Goal: Task Accomplishment & Management: Contribute content

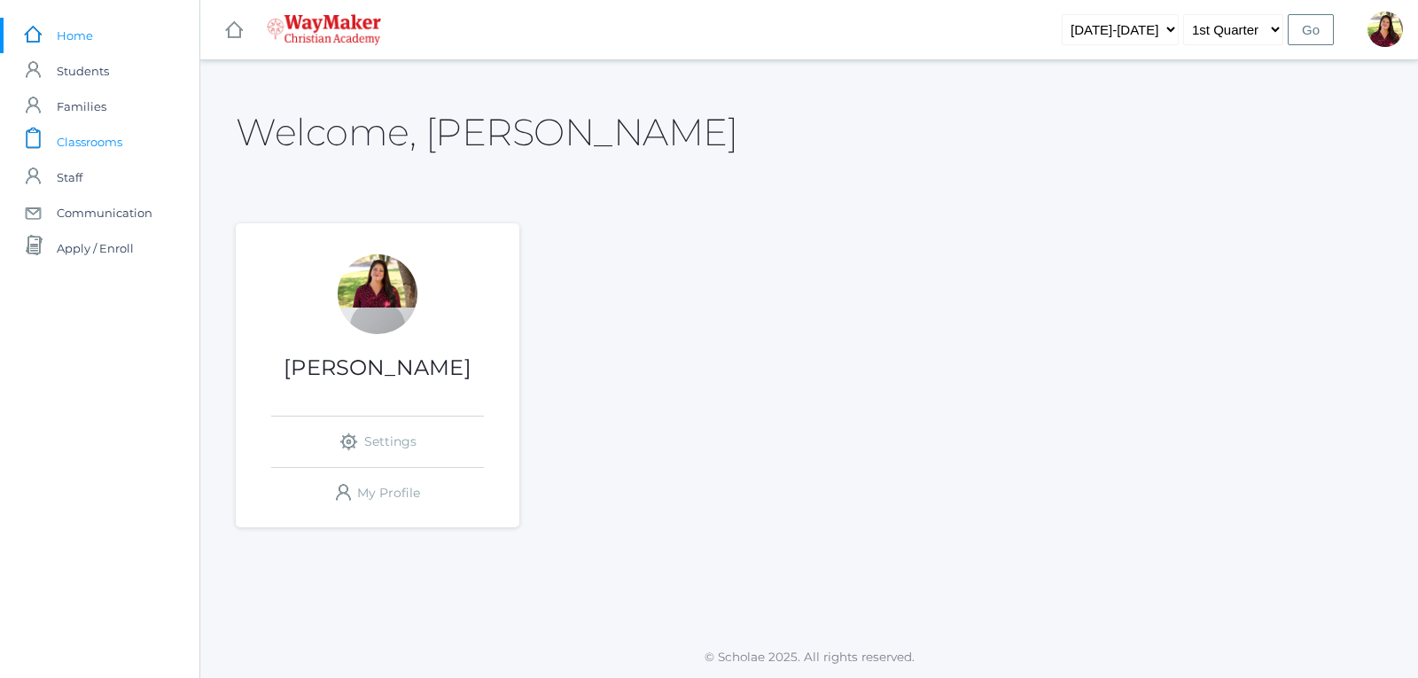
click at [96, 145] on span "Classrooms" at bounding box center [90, 141] width 66 height 35
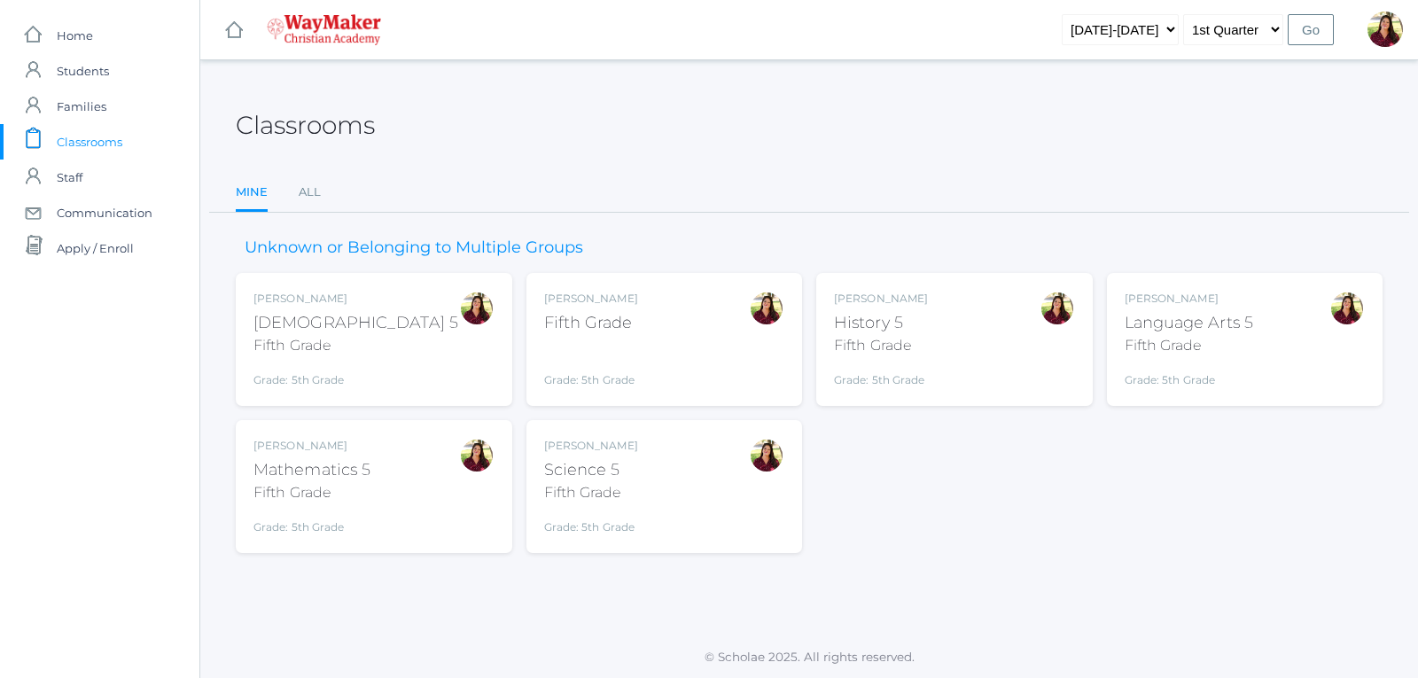
click at [619, 323] on div "Fifth Grade" at bounding box center [591, 323] width 94 height 24
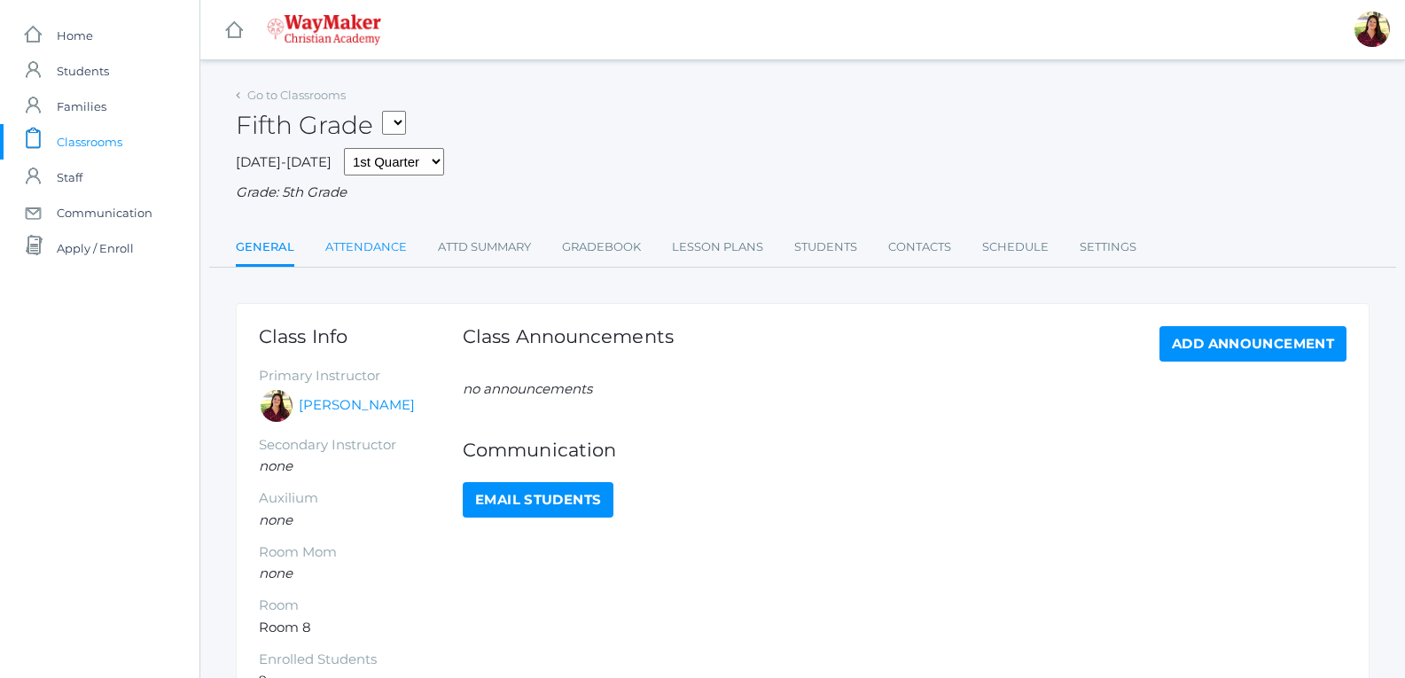
click at [401, 253] on link "Attendance" at bounding box center [366, 247] width 82 height 35
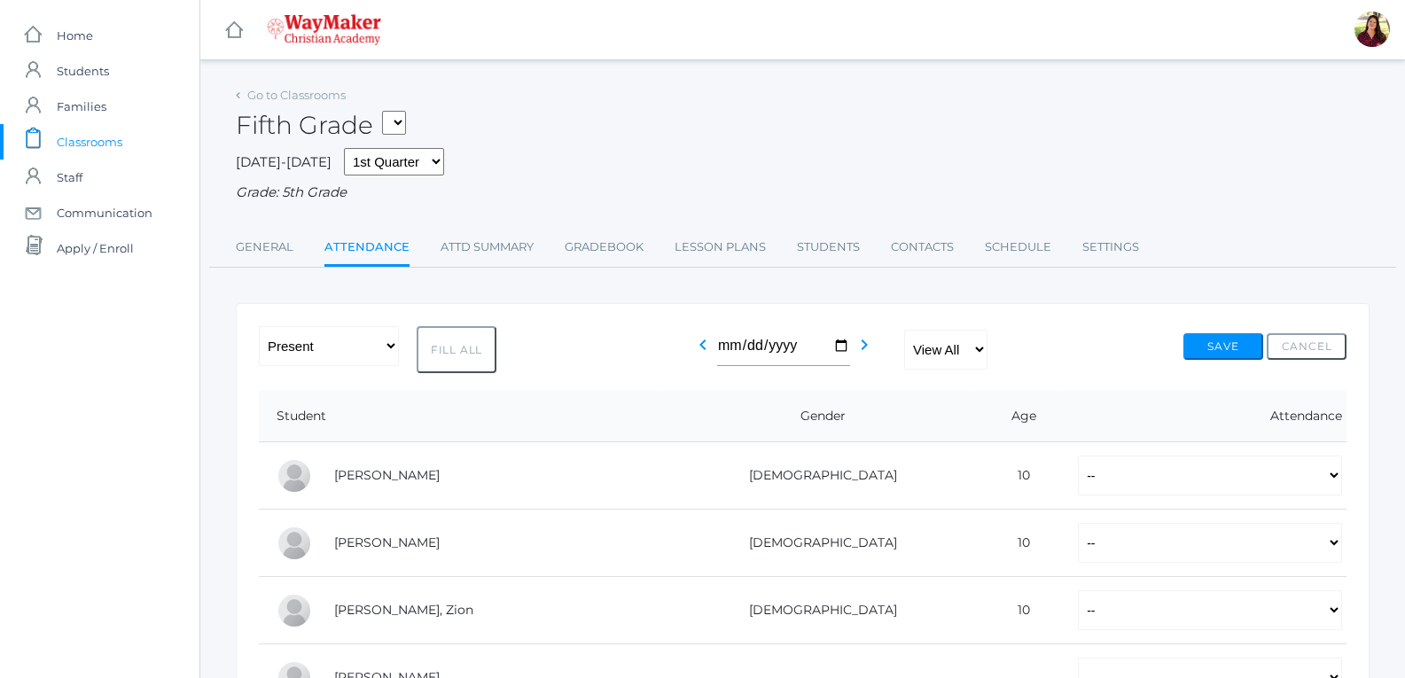
click at [450, 350] on button "Fill All" at bounding box center [457, 349] width 80 height 47
select select "P"
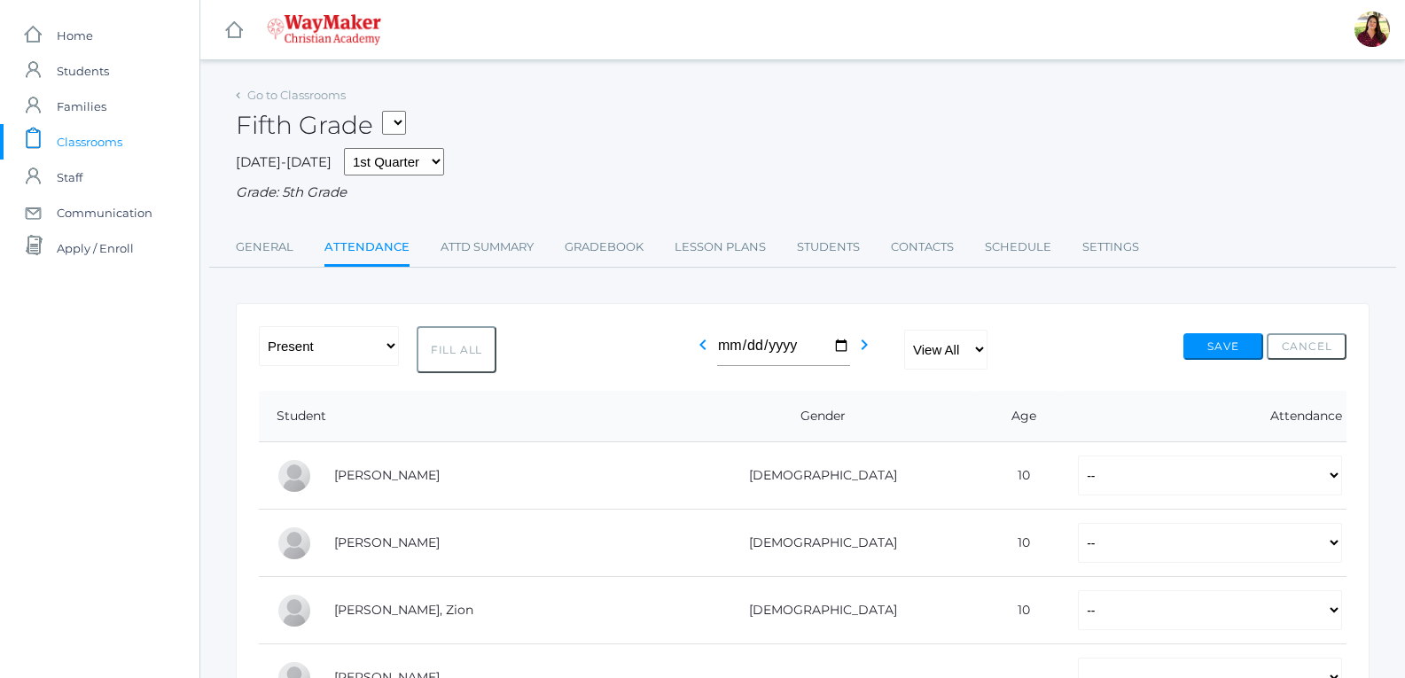
select select "P"
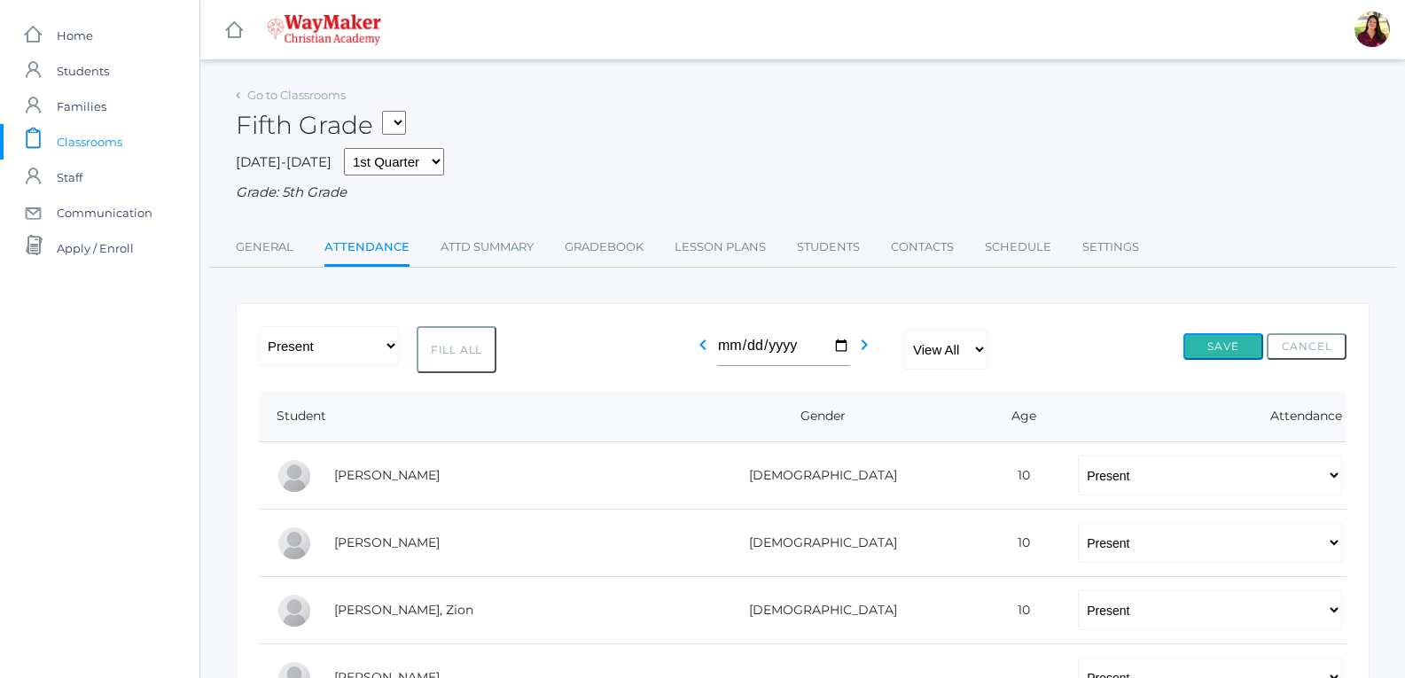
click at [1190, 348] on button "Save" at bounding box center [1223, 346] width 80 height 27
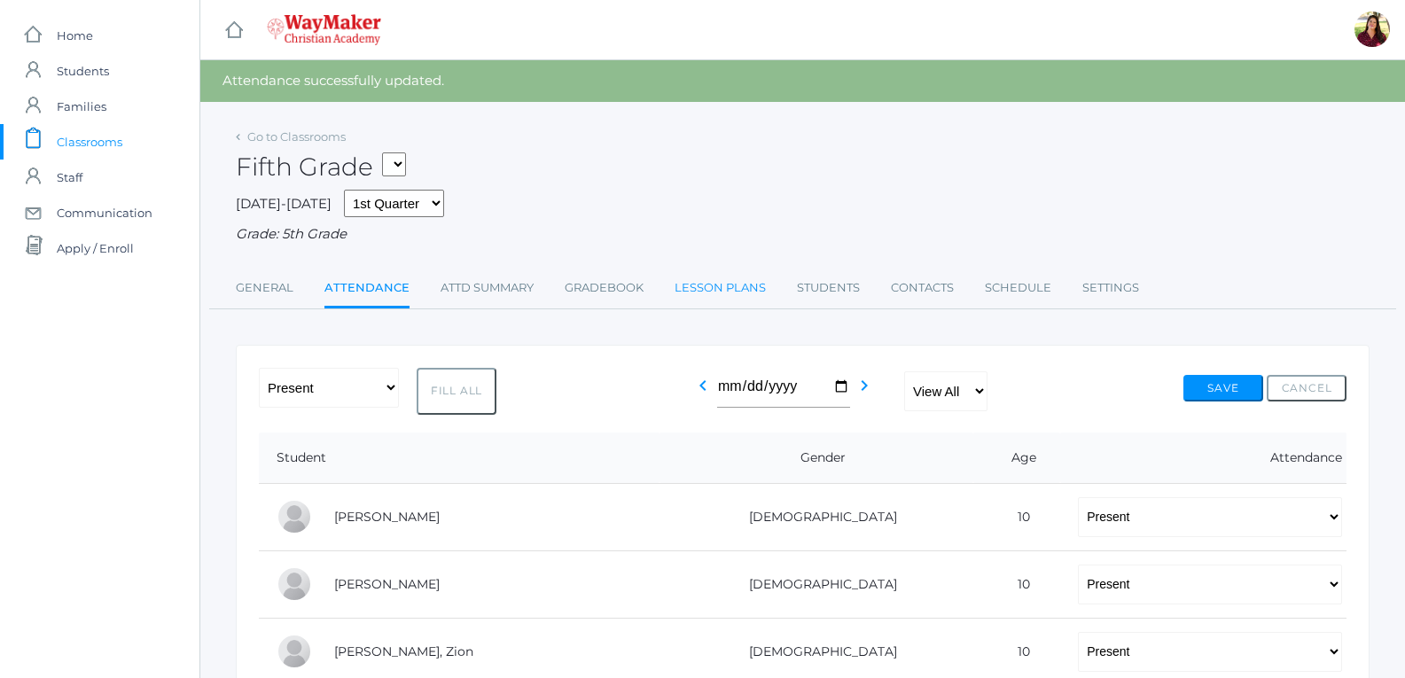
click at [697, 293] on link "Lesson Plans" at bounding box center [719, 287] width 91 height 35
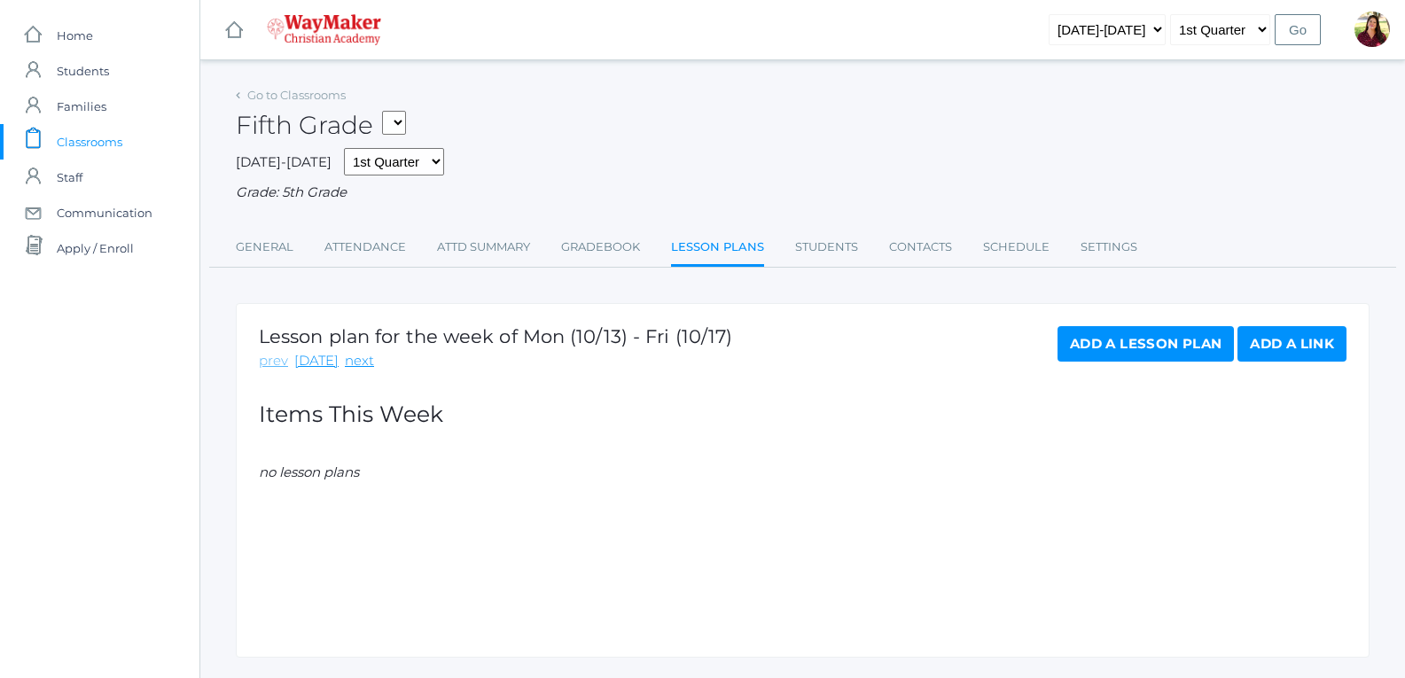
click at [273, 371] on link "prev" at bounding box center [273, 361] width 29 height 20
click at [272, 360] on link "prev" at bounding box center [273, 361] width 29 height 20
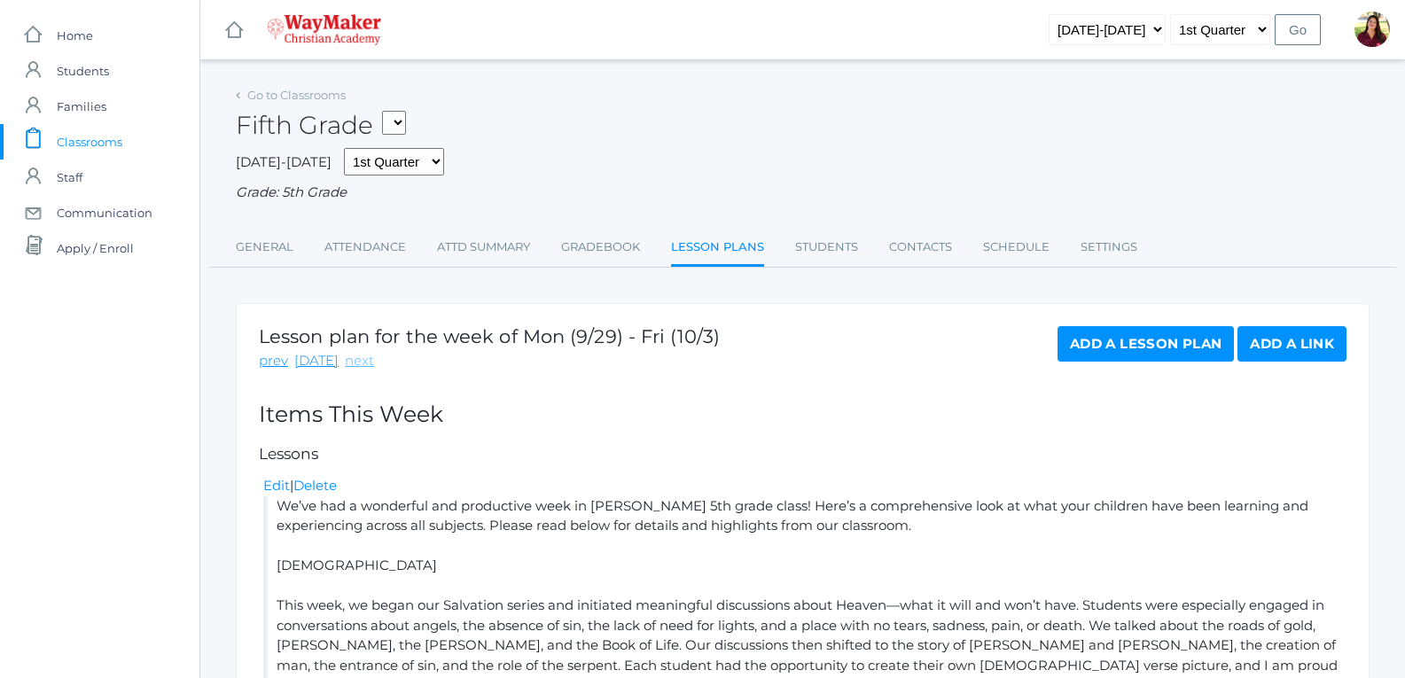
click at [352, 356] on link "next" at bounding box center [359, 361] width 29 height 20
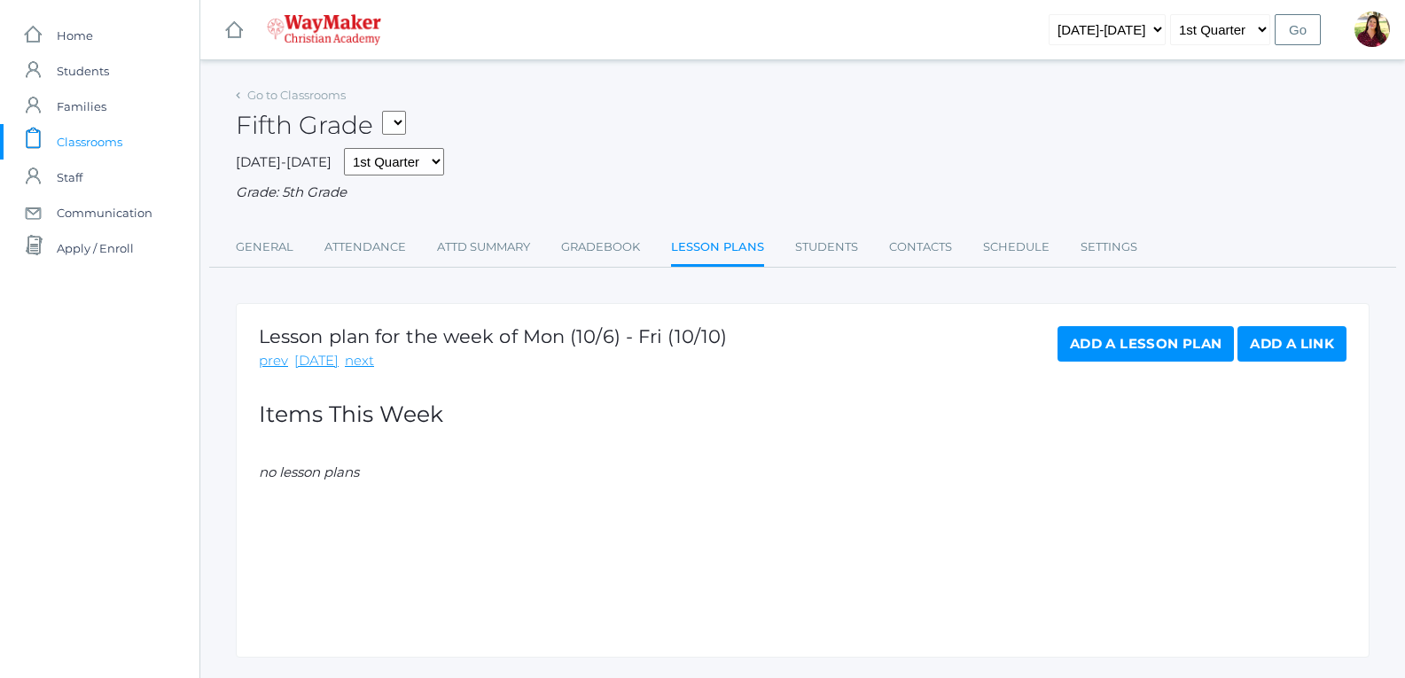
click at [1136, 343] on link "Add a Lesson Plan" at bounding box center [1145, 343] width 176 height 35
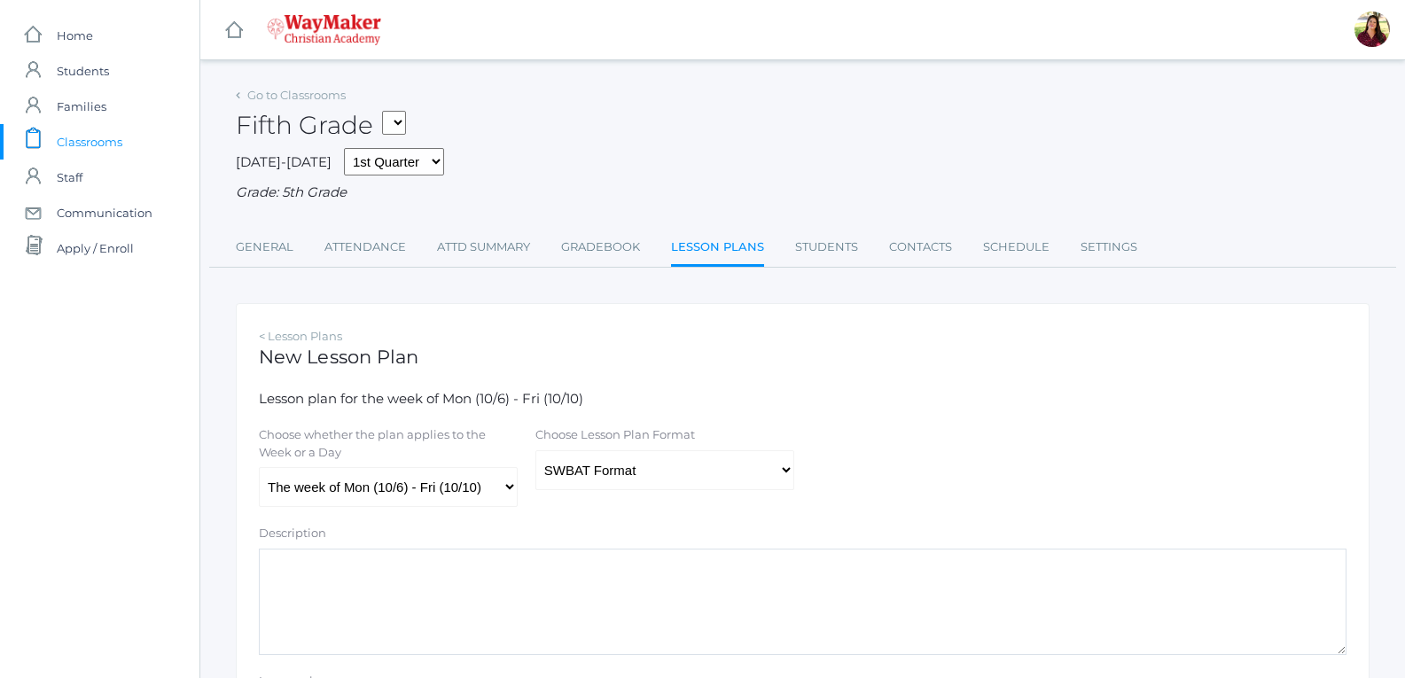
scroll to position [177, 0]
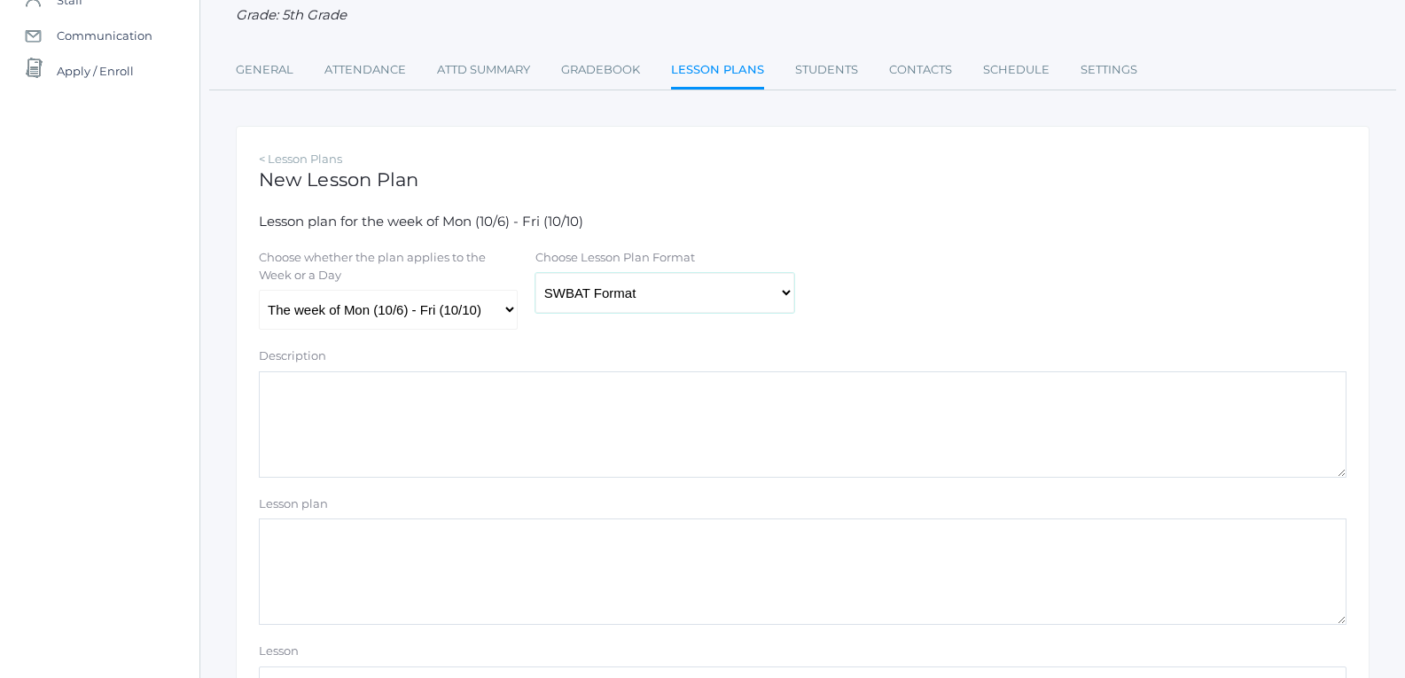
click at [593, 300] on select "Traditional Format SWBAT Format" at bounding box center [664, 293] width 259 height 40
select select "legacy"
click at [535, 275] on select "Traditional Format SWBAT Format" at bounding box center [664, 293] width 259 height 40
click at [436, 526] on textarea "Lesson plan" at bounding box center [802, 571] width 1087 height 106
paste textarea "Mrs. Benzinger’s 5th Grade Weekly Review Celebrating Learning, Growth, and Spor…"
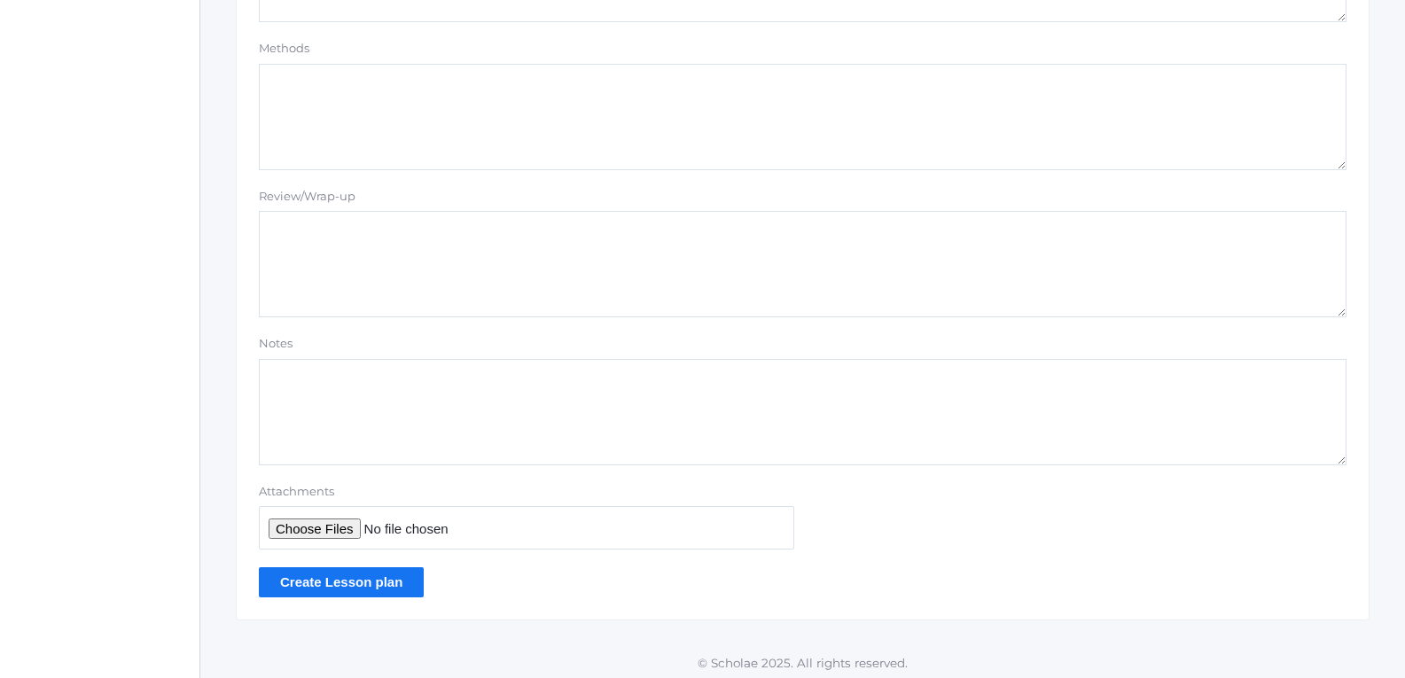
scroll to position [1537, 0]
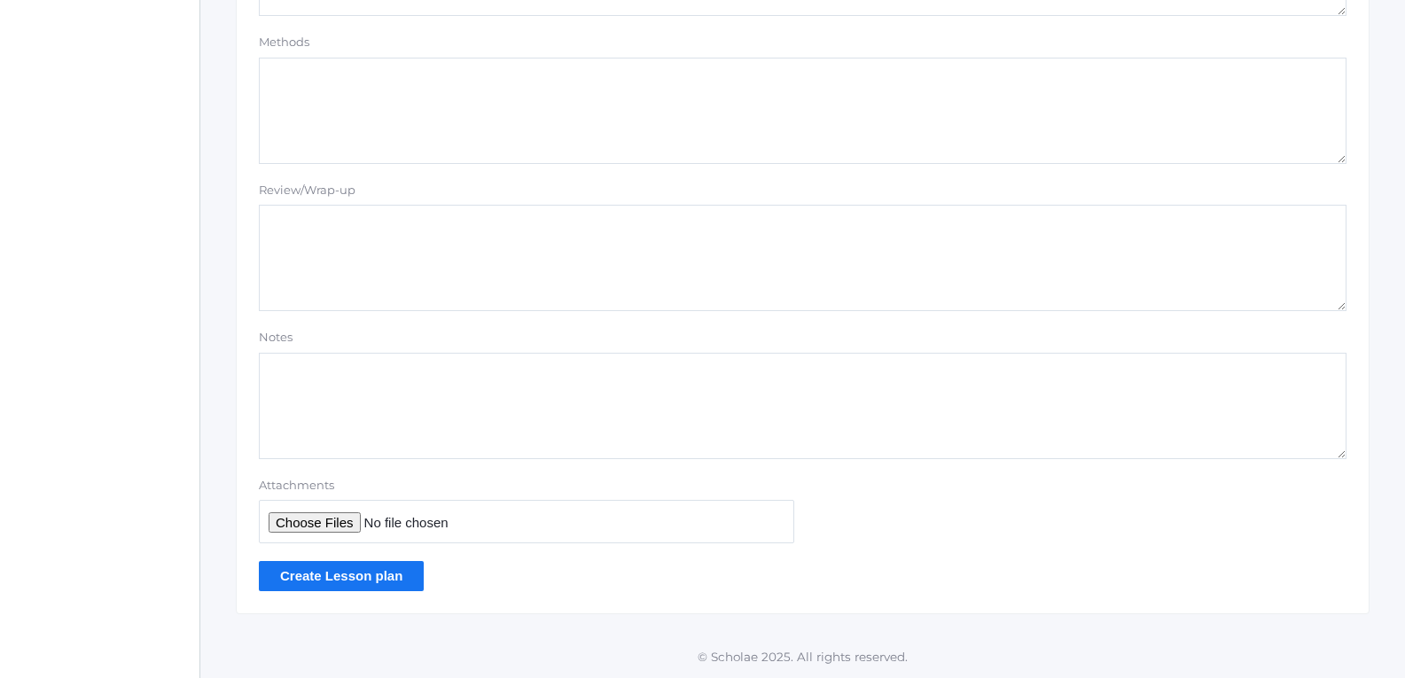
type textarea "Mrs. Benzinger’s 5th Grade Weekly Review Celebrating Learning, Growth, and Spor…"
click at [395, 588] on input "Create Lesson plan" at bounding box center [341, 575] width 165 height 29
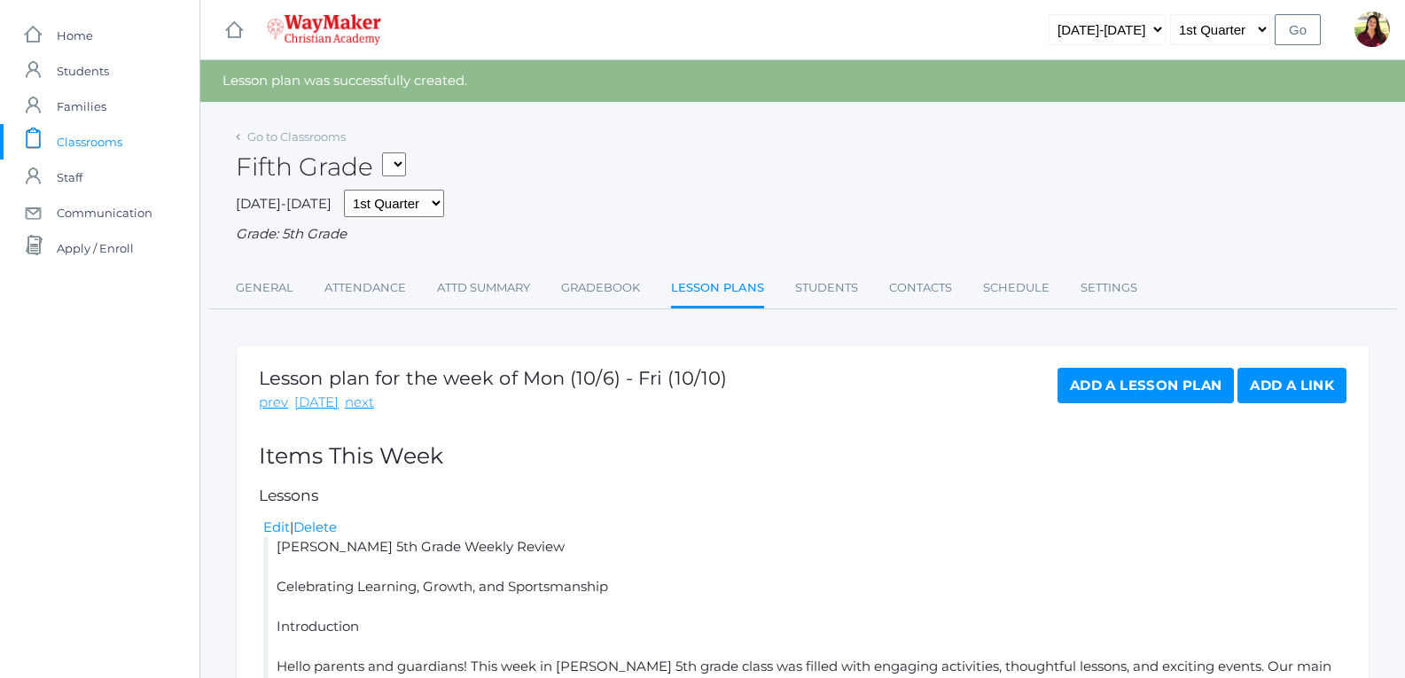
click at [109, 149] on span "Classrooms" at bounding box center [90, 141] width 66 height 35
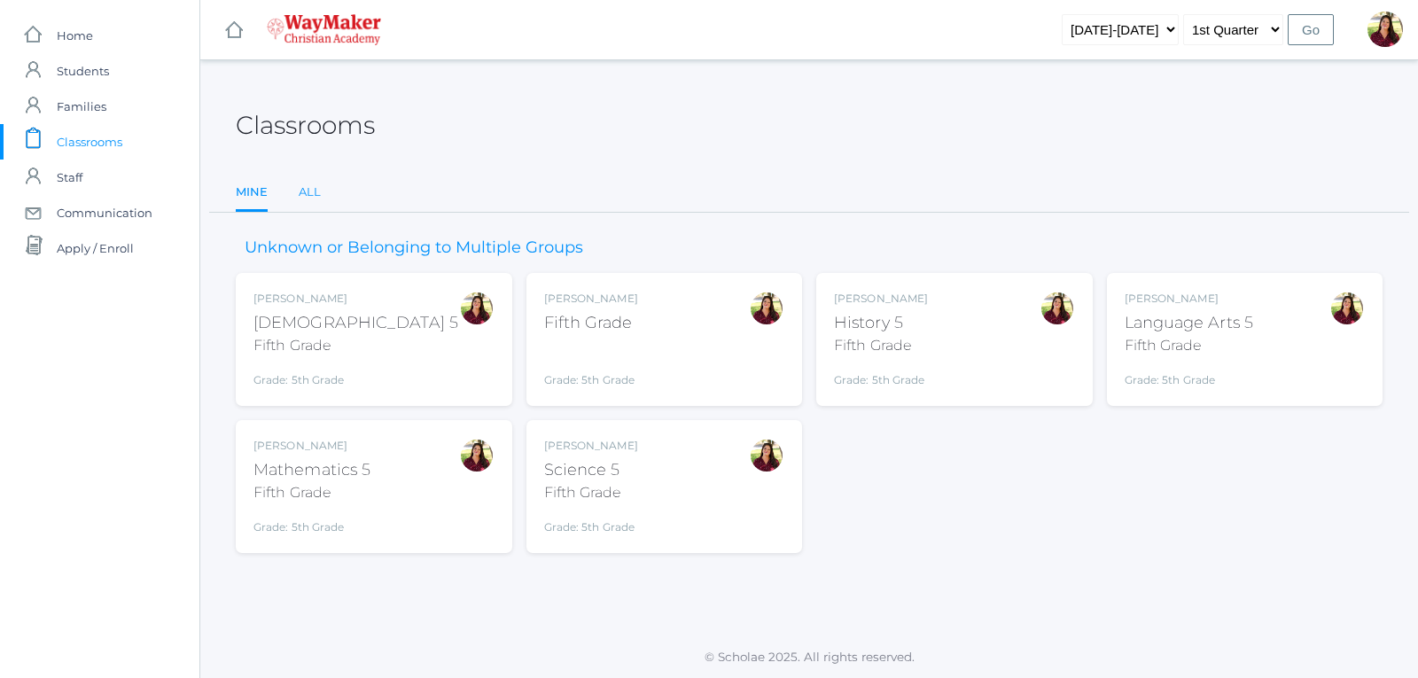
click at [299, 185] on link "All" at bounding box center [310, 192] width 22 height 35
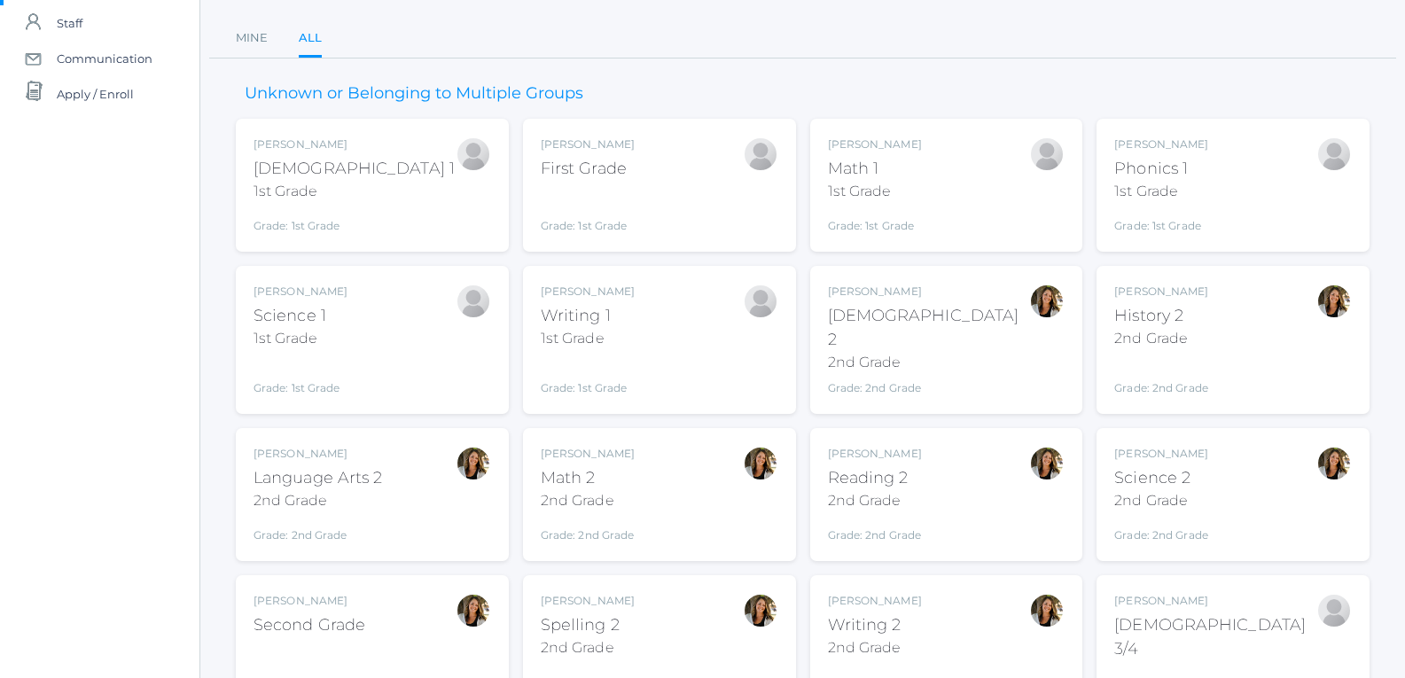
scroll to position [177, 0]
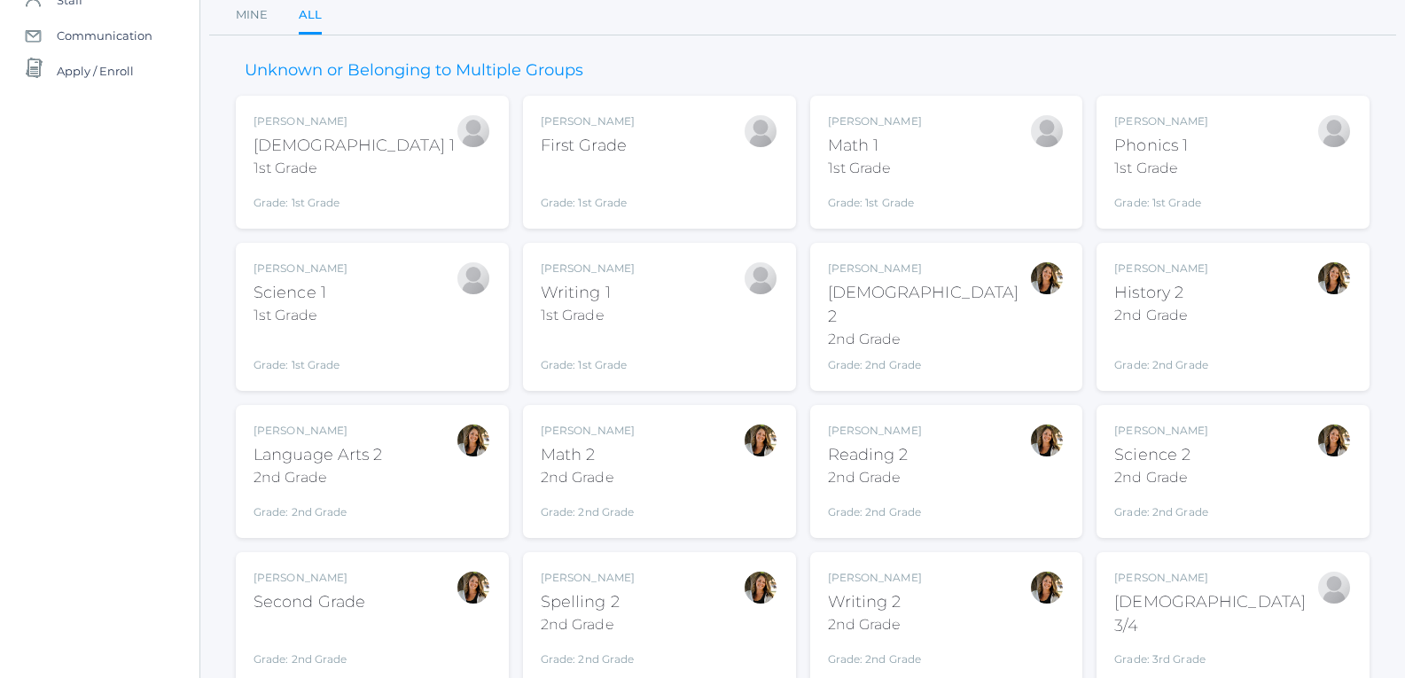
click at [574, 467] on div "2nd Grade" at bounding box center [588, 477] width 94 height 21
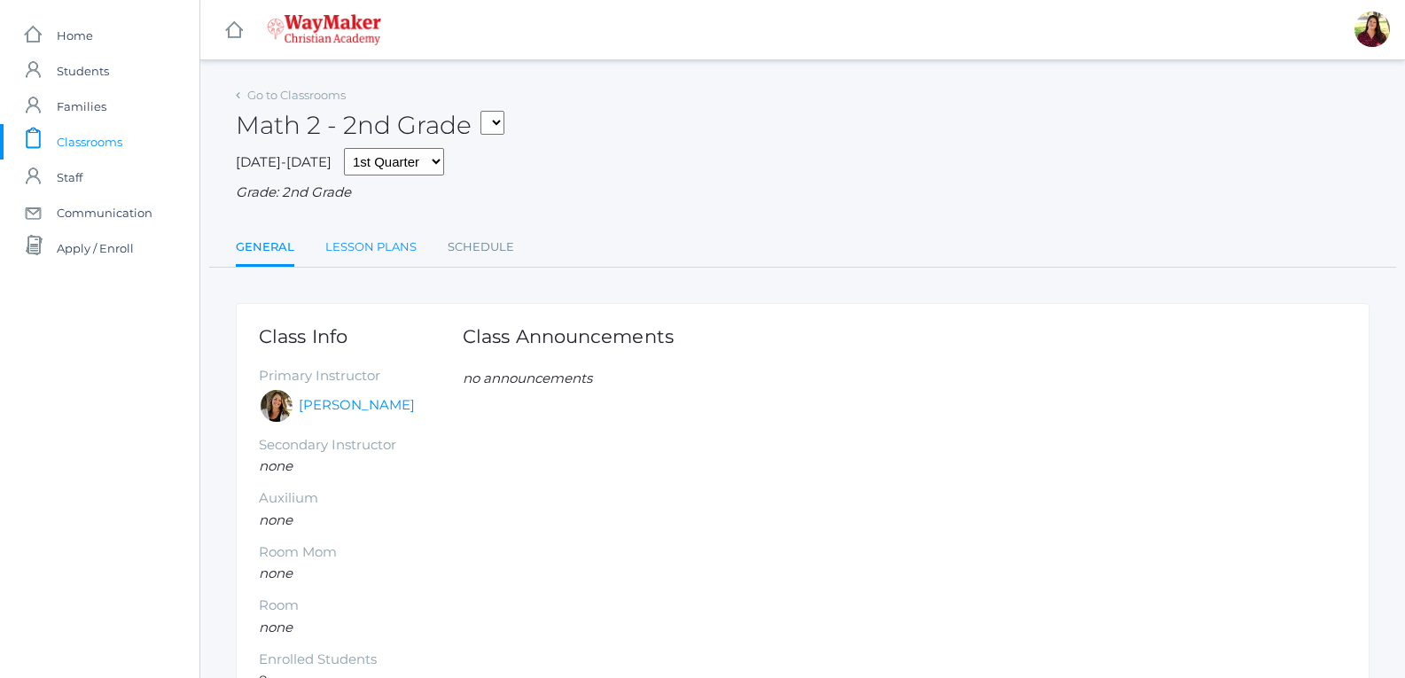
click at [371, 253] on link "Lesson Plans" at bounding box center [370, 247] width 91 height 35
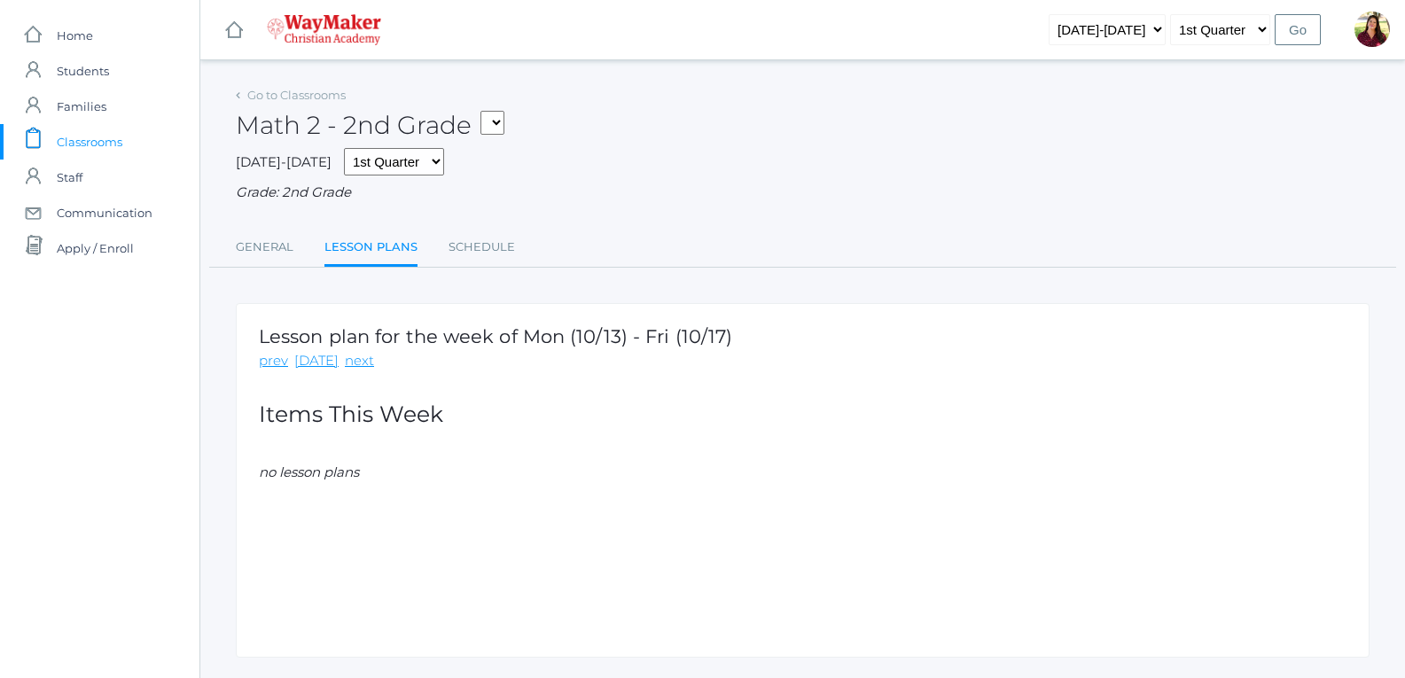
click at [501, 108] on div "Math 2 - 2nd Grade 05ELEM - Fifth Grade 05ELEM - History 5 Fifth Grade 05ELEM -…" at bounding box center [802, 115] width 1133 height 66
click at [502, 123] on select "05ELEM - Fifth Grade 05ELEM - History 5 Fifth Grade 05ELEM - Science 5 Fifth Gr…" at bounding box center [492, 123] width 24 height 24
click at [456, 169] on div "[DATE]-[DATE] 1st Quarter 2nd Quarter 3rd Quarter 4th Quarter Grade: 2nd Grade" at bounding box center [802, 175] width 1133 height 55
click at [234, 80] on div "icons/ui/navigation/hamburger Created with Sketch. icons/ui/navigation/home Cre…" at bounding box center [801, 360] width 1205 height 721
click at [230, 105] on div "Go to Classrooms Math 2 - 2nd Grade 05ELEM - Fifth Grade 05ELEM - History 5 Fif…" at bounding box center [802, 369] width 1204 height 575
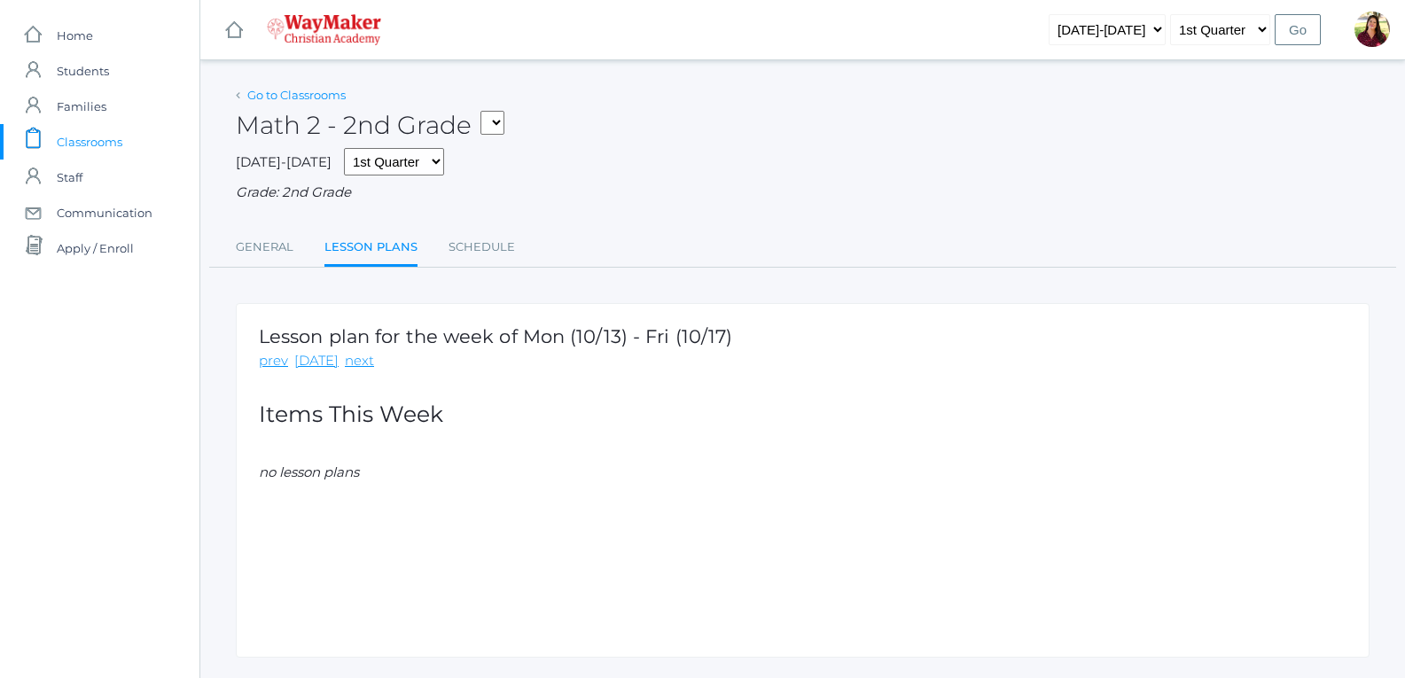
click at [254, 93] on link "Go to Classrooms" at bounding box center [296, 95] width 98 height 14
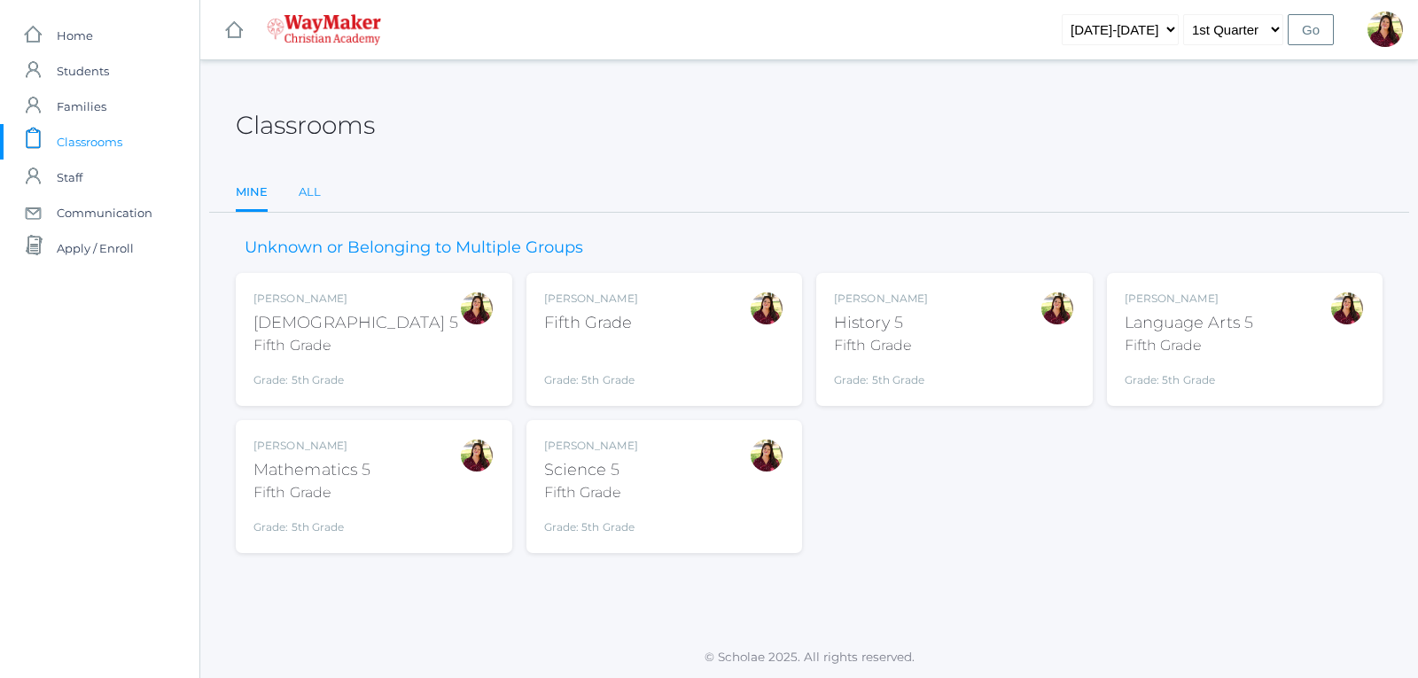
click at [316, 193] on link "All" at bounding box center [310, 192] width 22 height 35
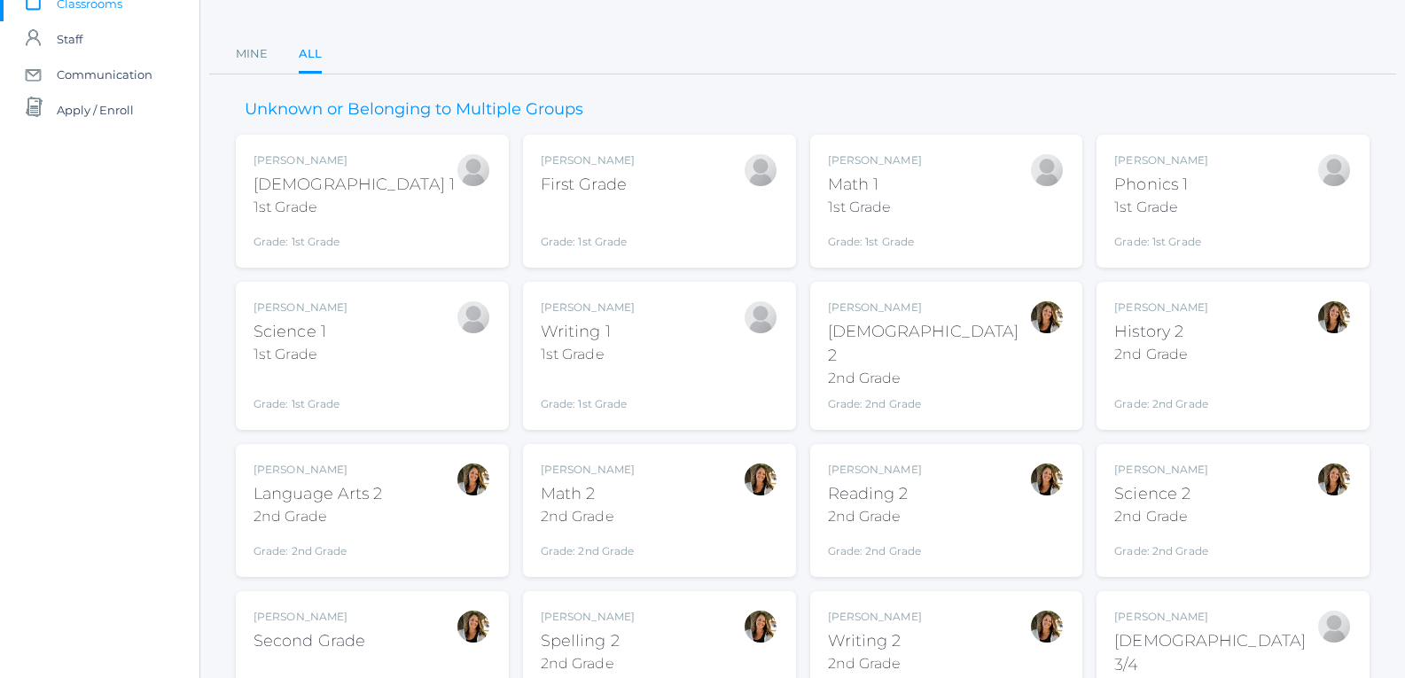
scroll to position [177, 0]
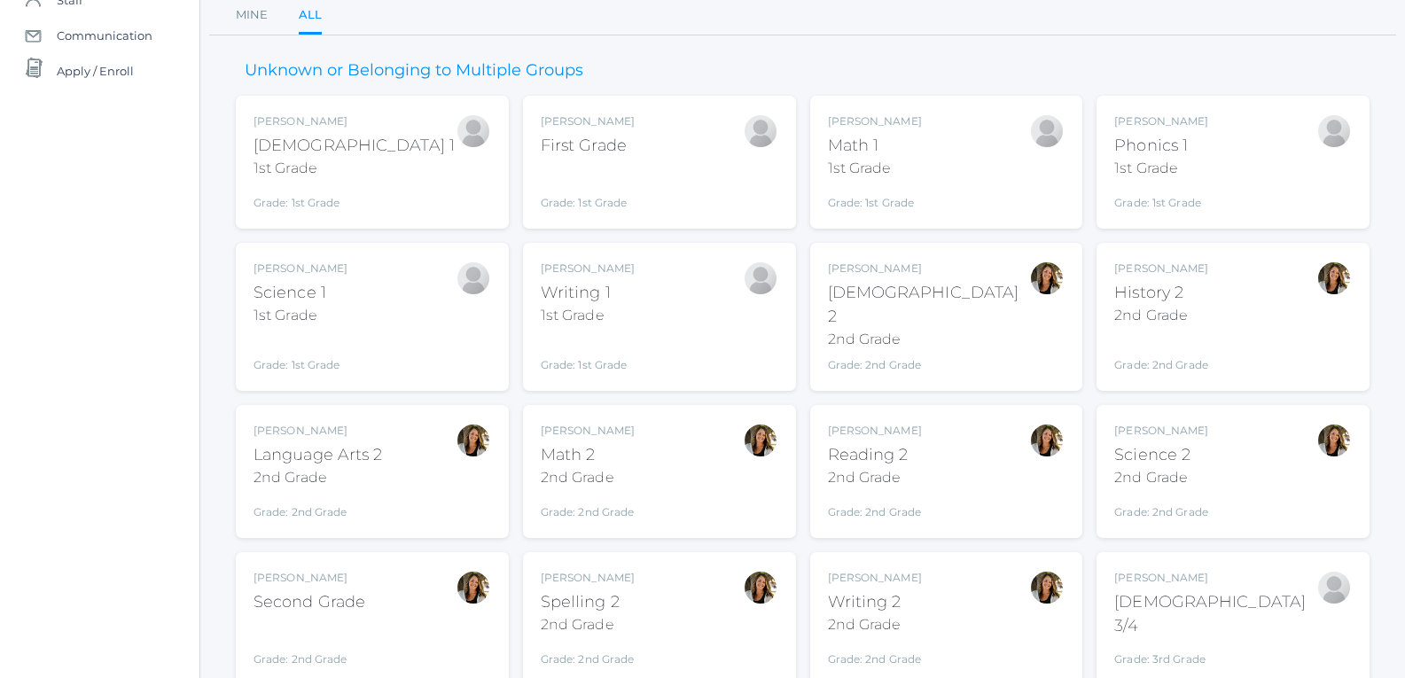
click at [335, 594] on div "Second Grade" at bounding box center [309, 602] width 112 height 24
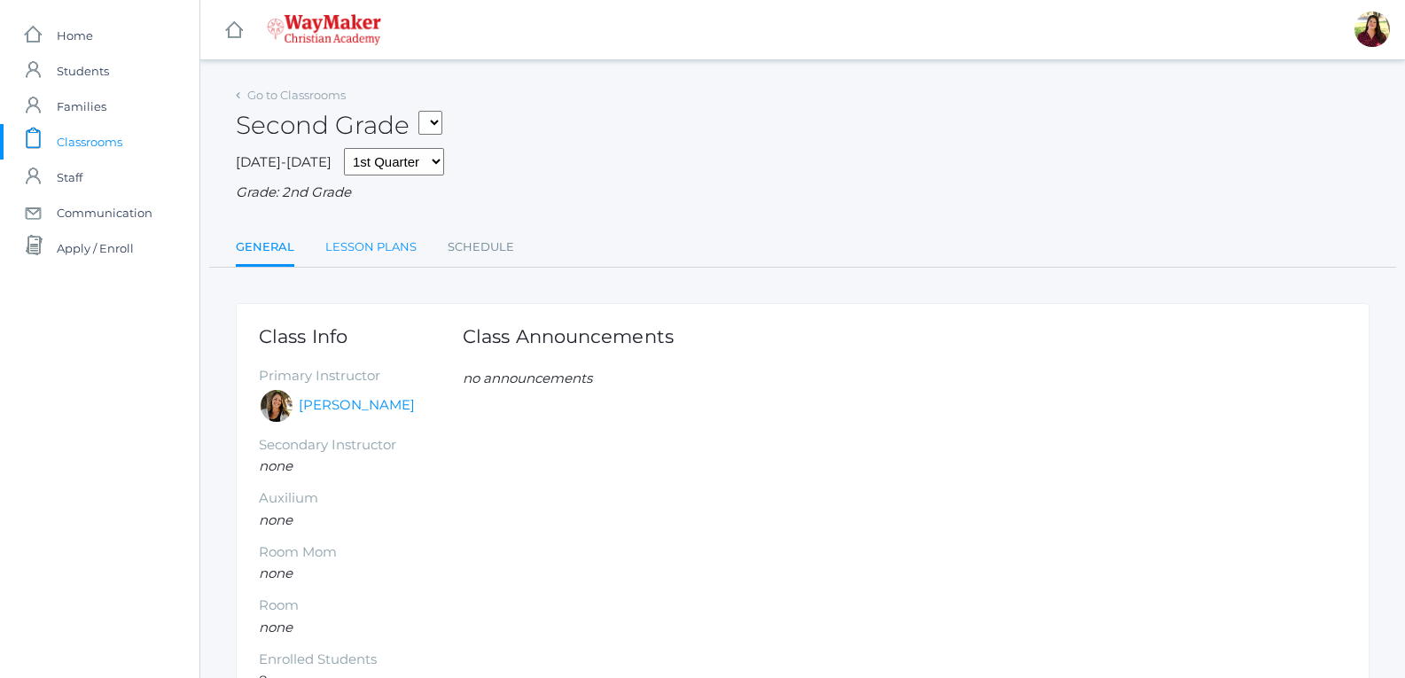
click at [394, 245] on link "Lesson Plans" at bounding box center [370, 247] width 91 height 35
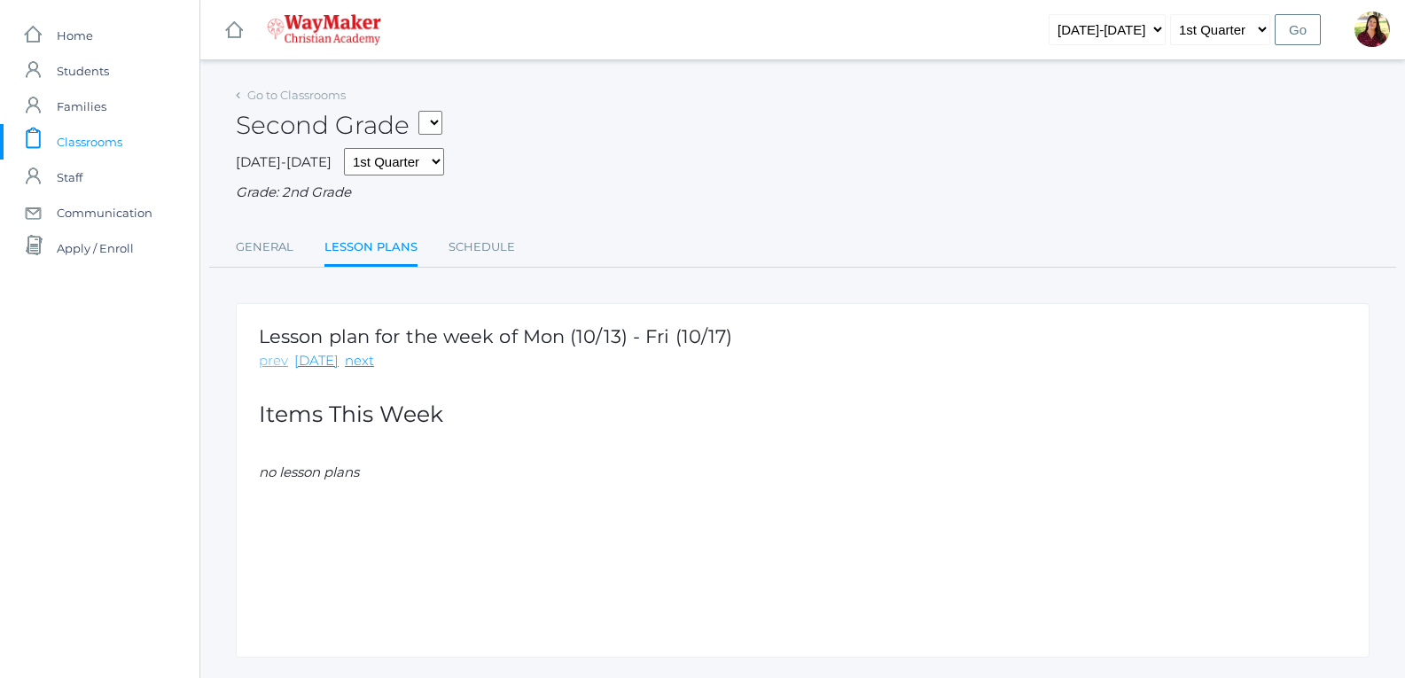
click at [263, 363] on link "prev" at bounding box center [273, 361] width 29 height 20
click at [260, 362] on link "prev" at bounding box center [273, 361] width 29 height 20
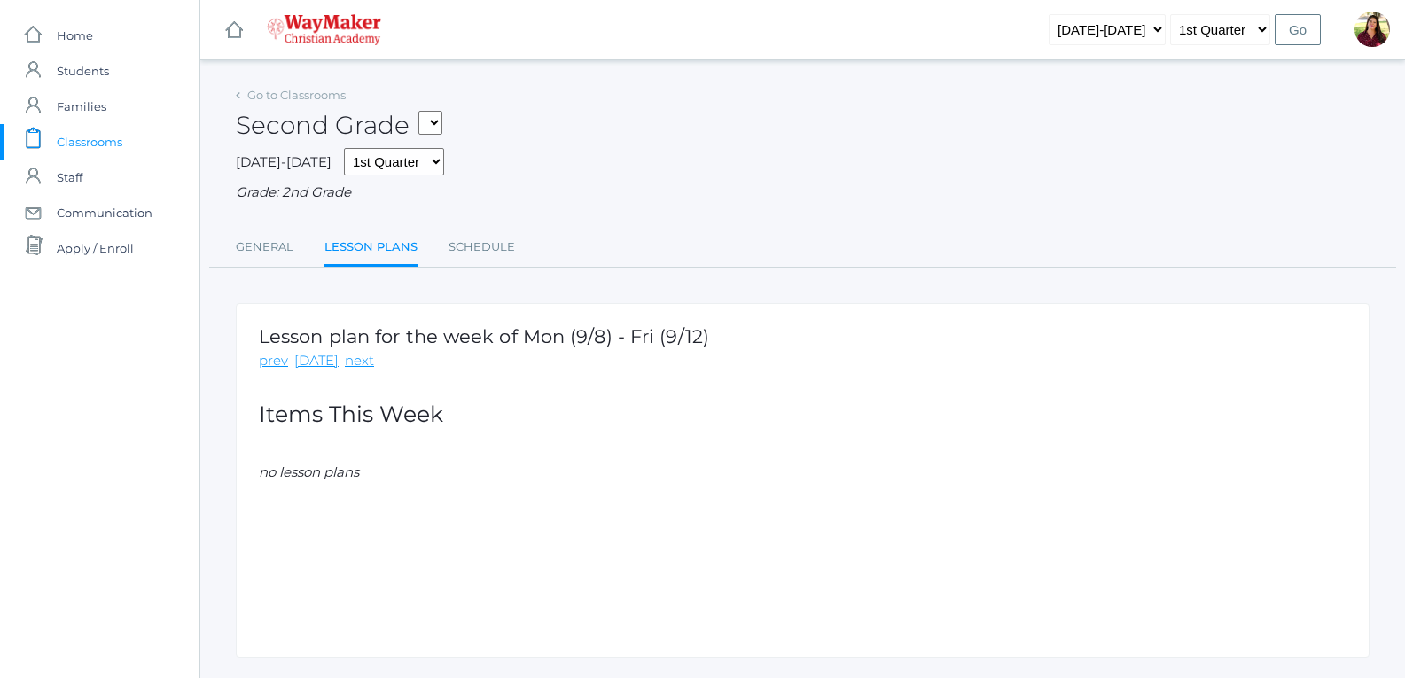
click at [260, 362] on link "prev" at bounding box center [273, 361] width 29 height 20
click at [432, 120] on select "05ELEM - Fifth Grade 05ELEM - History 5 Fifth Grade 05ELEM - Science 5 Fifth Gr…" at bounding box center [430, 123] width 24 height 24
click at [310, 95] on link "Go to Classrooms" at bounding box center [296, 95] width 98 height 14
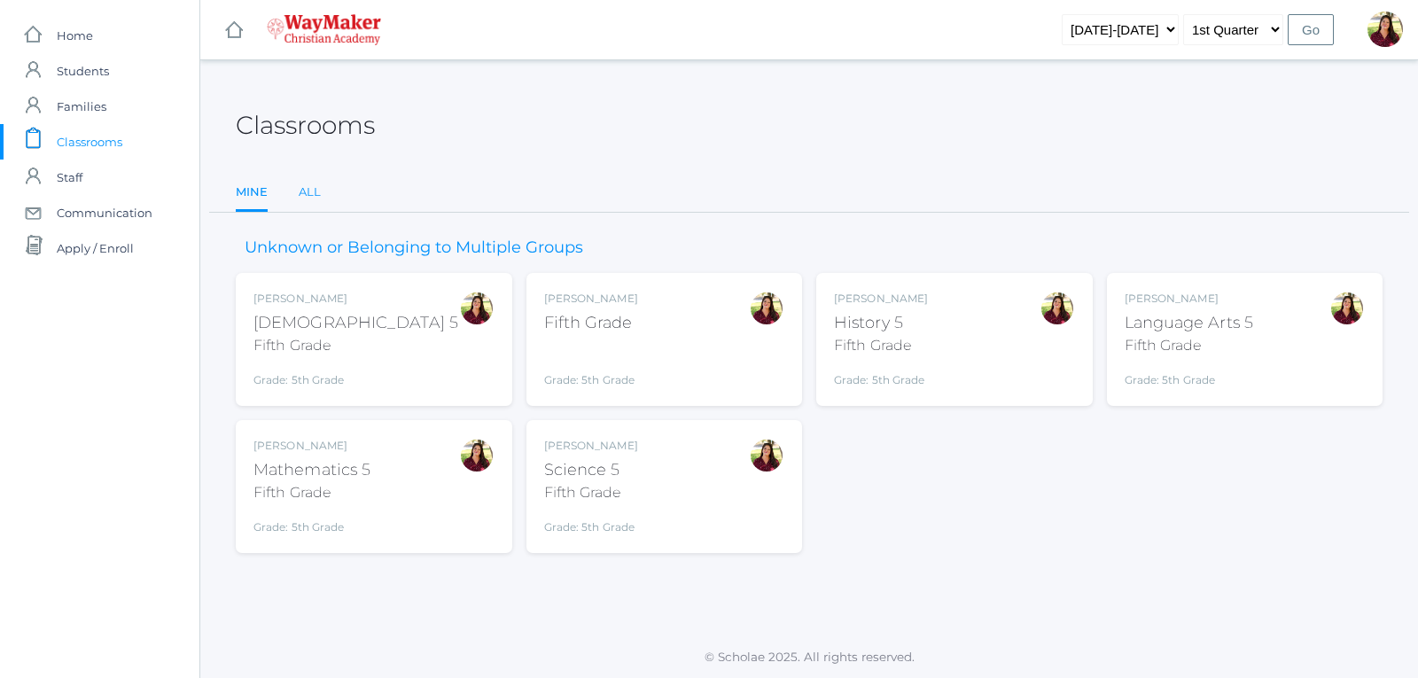
click at [302, 198] on link "All" at bounding box center [310, 192] width 22 height 35
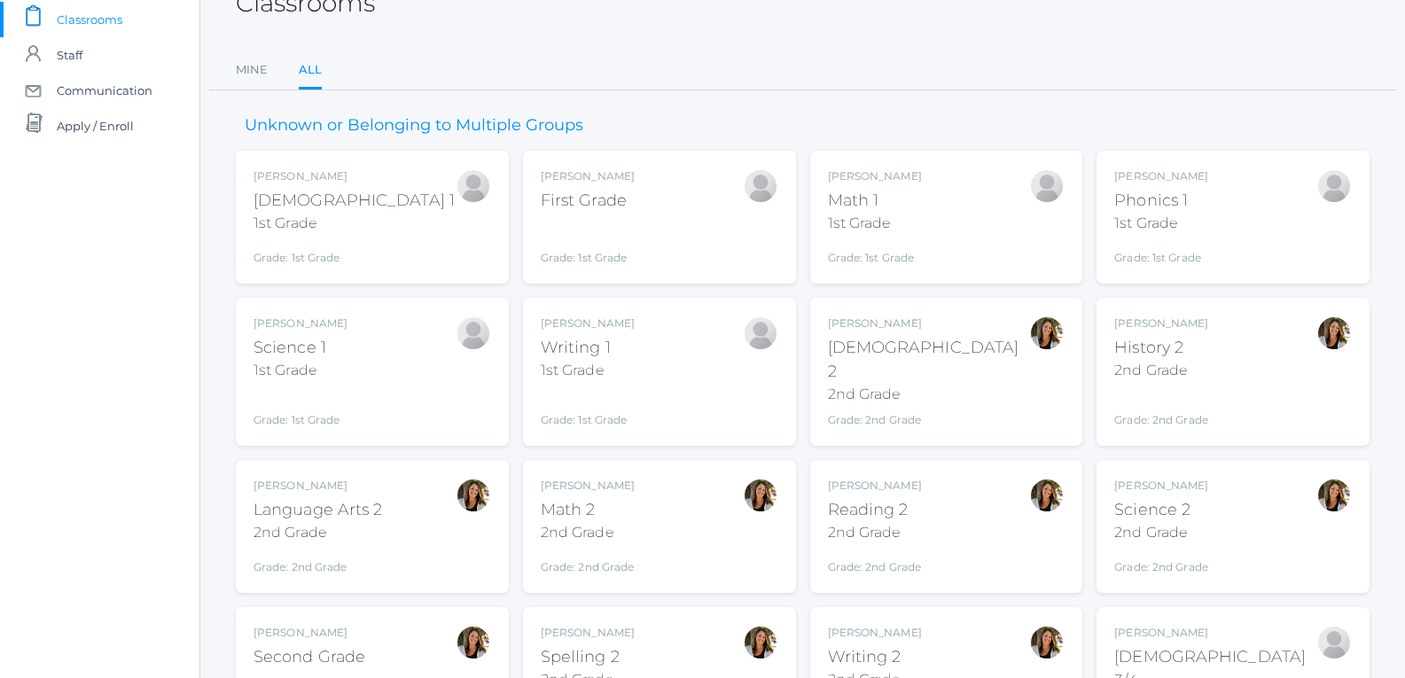
scroll to position [177, 0]
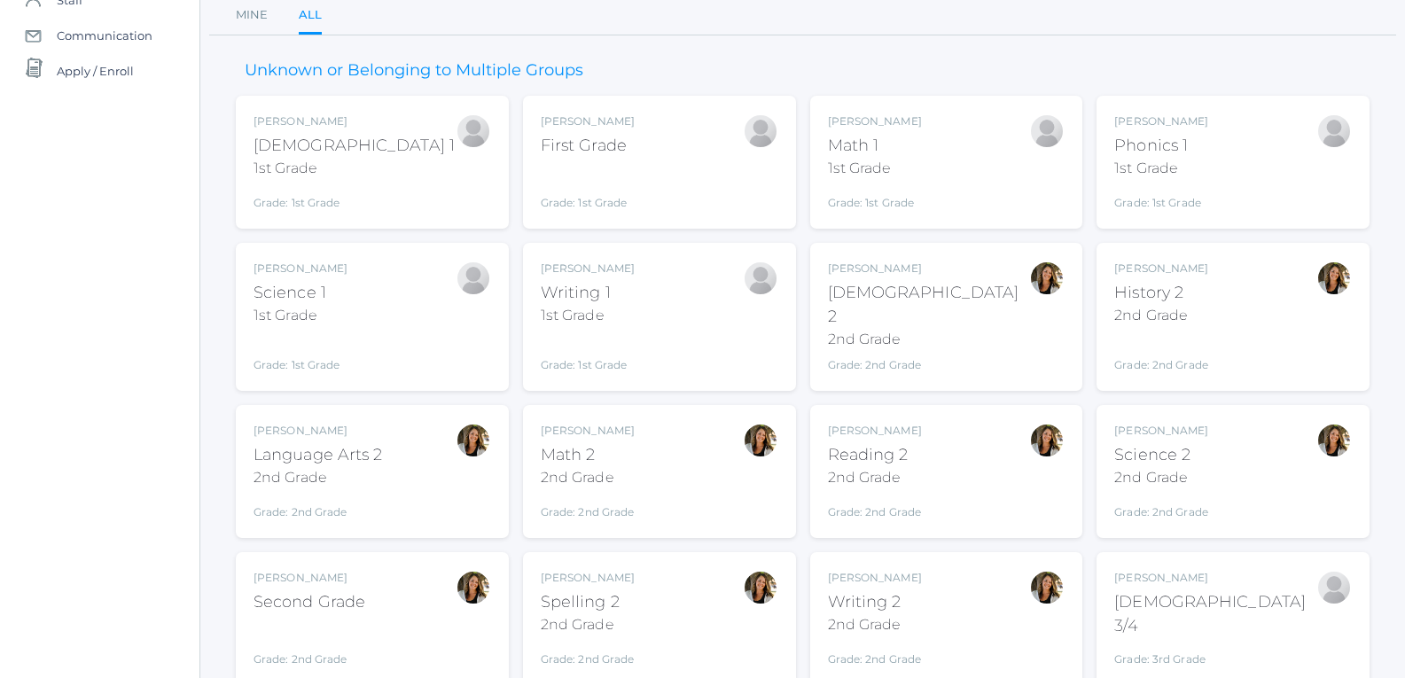
click at [892, 450] on div "Reading 2" at bounding box center [875, 455] width 94 height 24
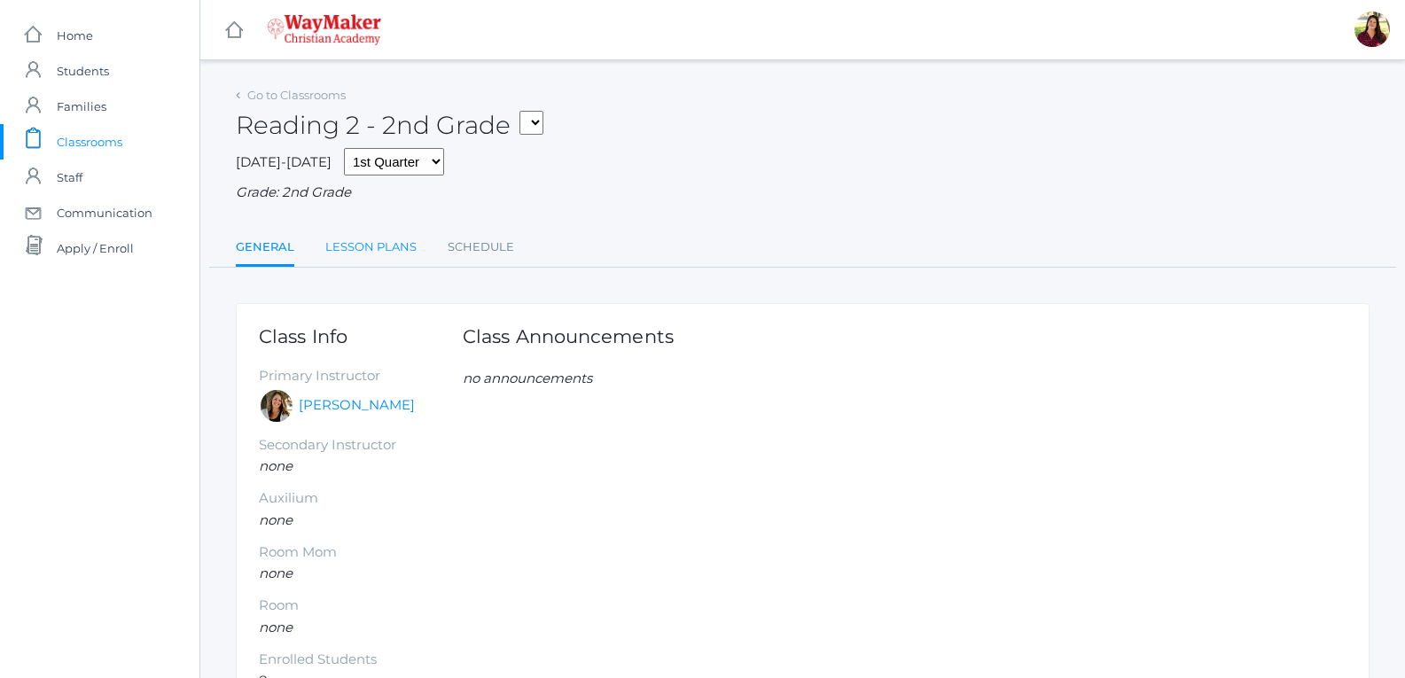
click at [377, 251] on link "Lesson Plans" at bounding box center [370, 247] width 91 height 35
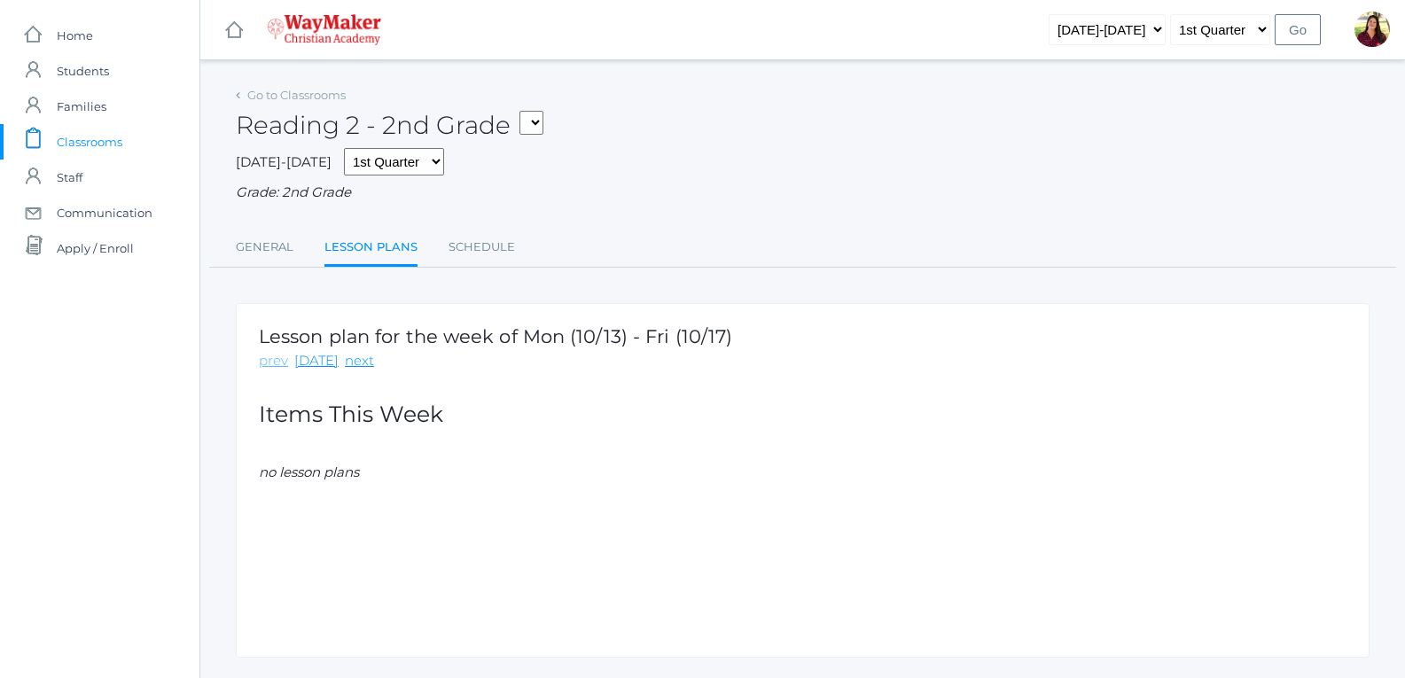
click at [279, 363] on link "prev" at bounding box center [273, 361] width 29 height 20
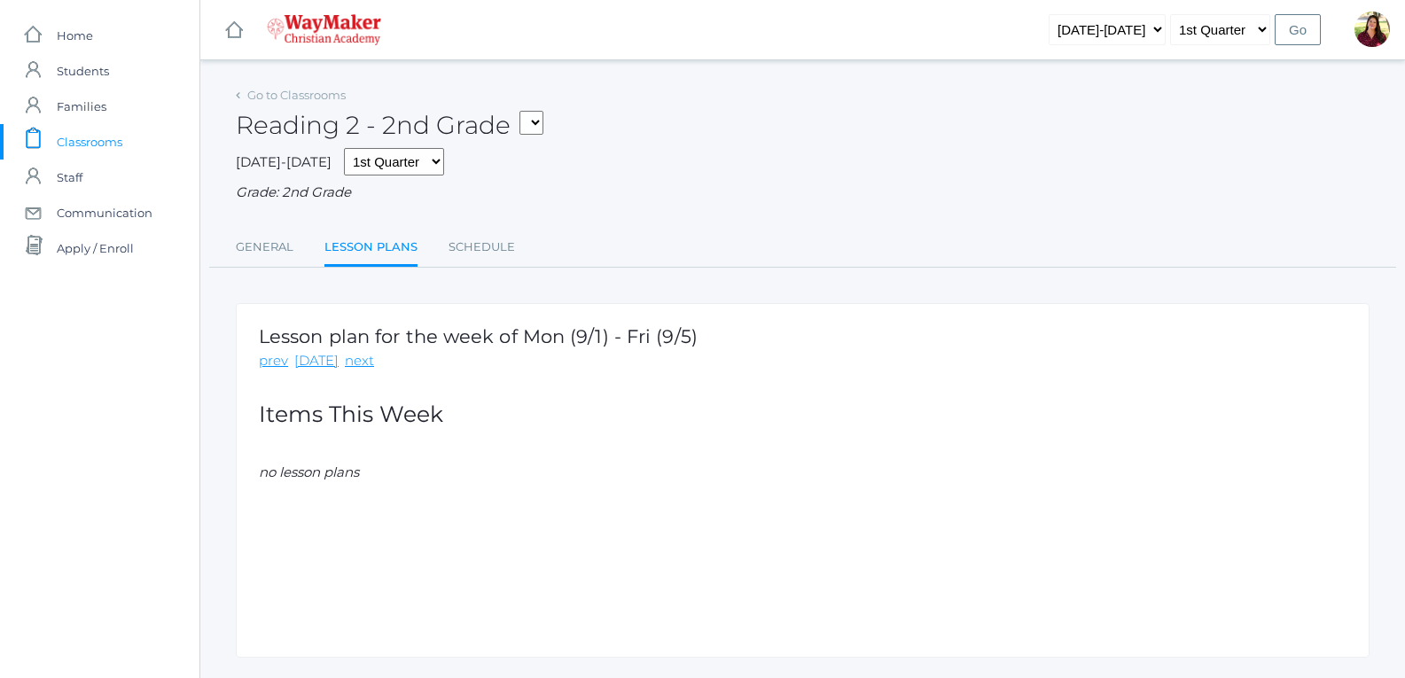
click at [83, 136] on span "Classrooms" at bounding box center [90, 141] width 66 height 35
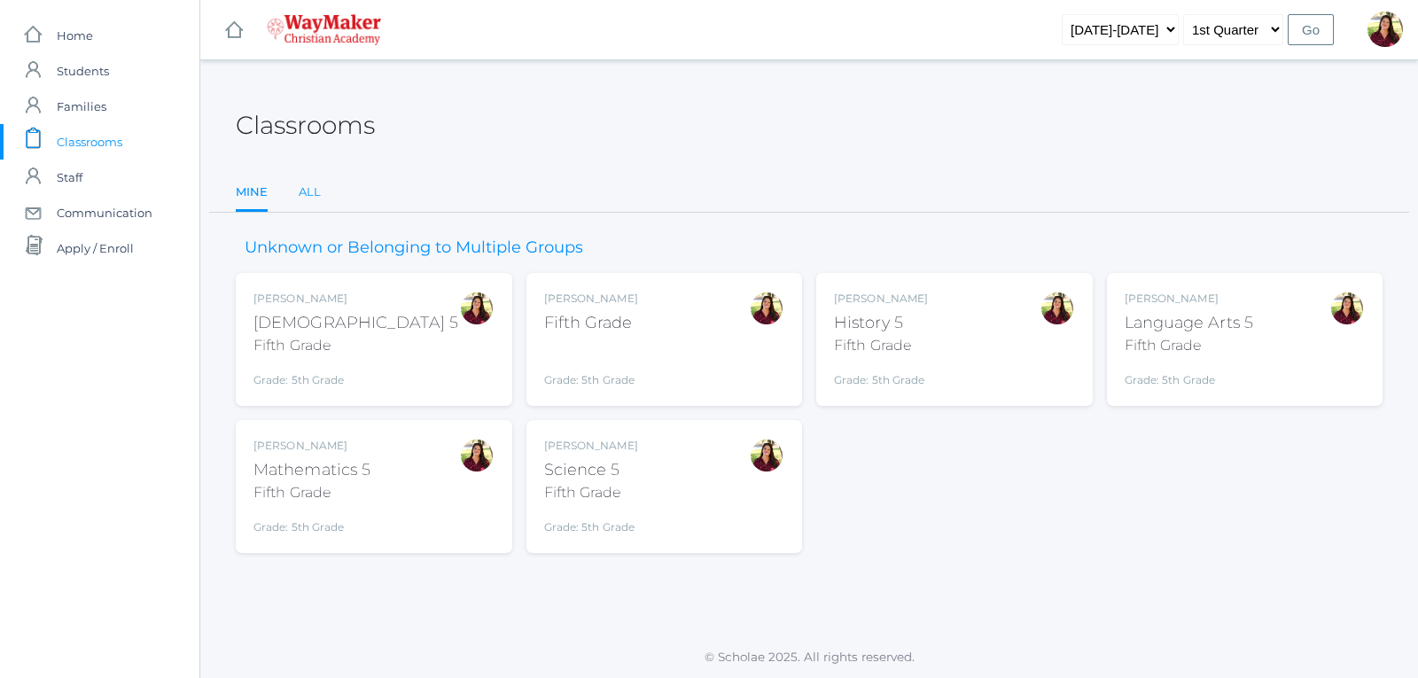
click at [304, 197] on link "All" at bounding box center [310, 192] width 22 height 35
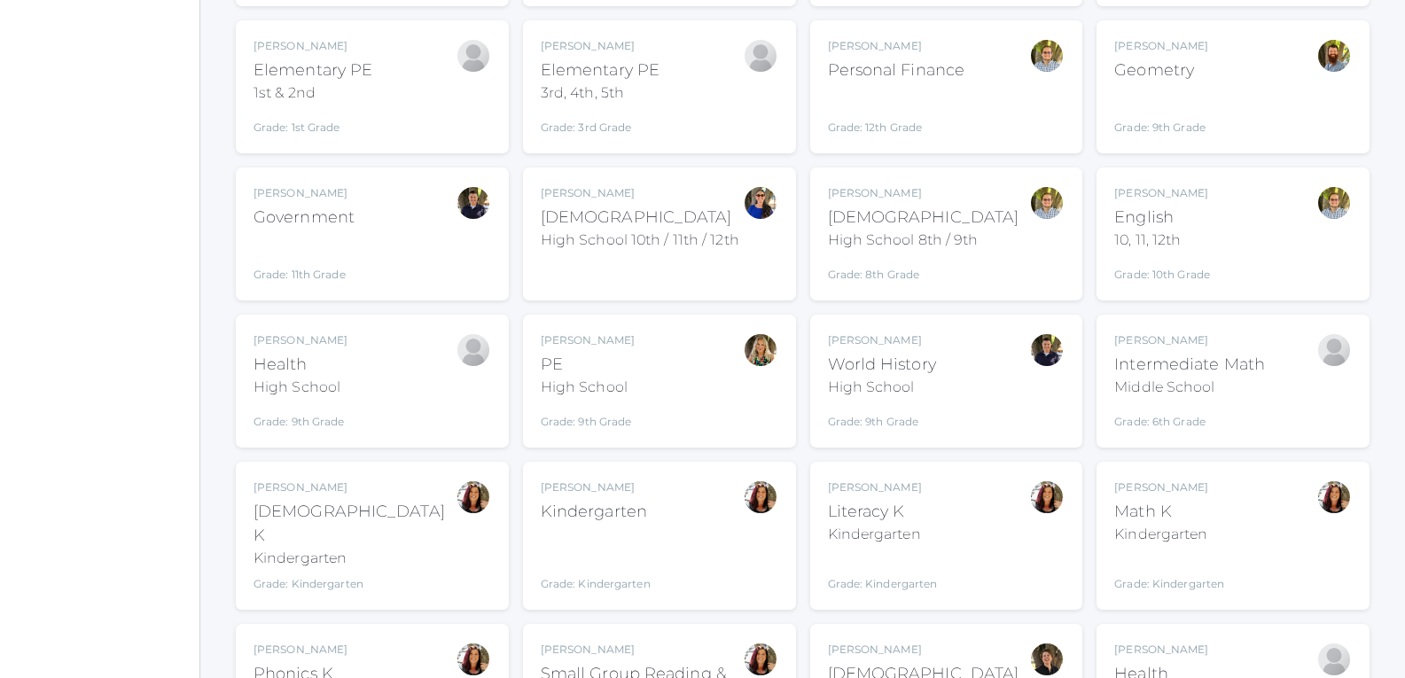
scroll to position [1507, 0]
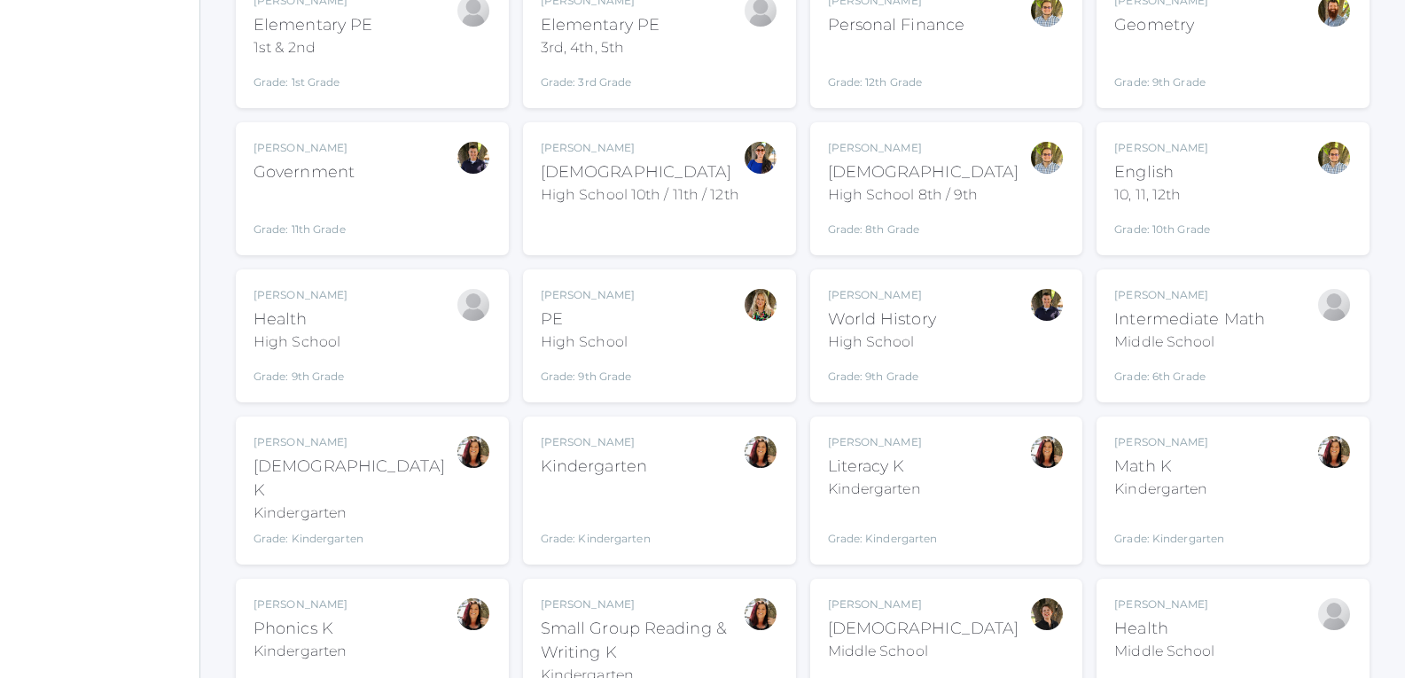
click at [573, 455] on div "Kindergarten" at bounding box center [596, 467] width 110 height 24
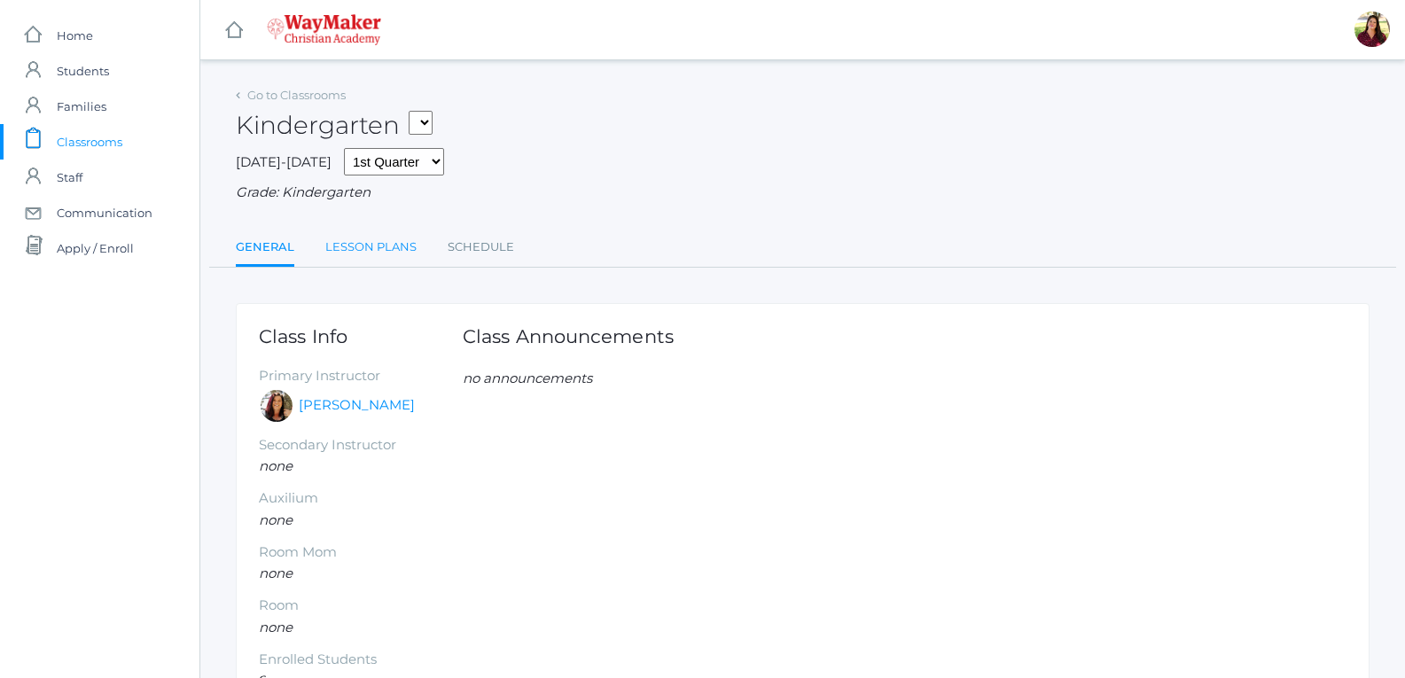
click at [345, 250] on link "Lesson Plans" at bounding box center [370, 247] width 91 height 35
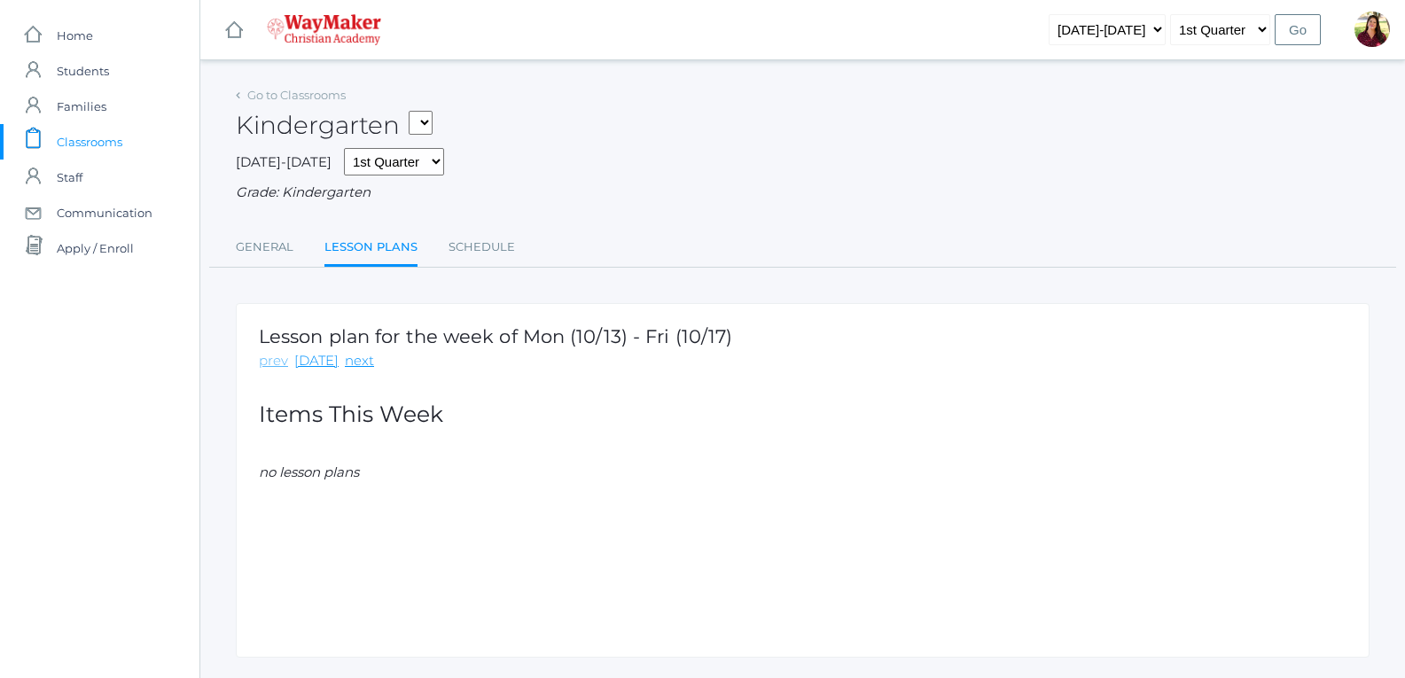
click at [272, 363] on link "prev" at bounding box center [273, 361] width 29 height 20
click at [307, 90] on link "Go to Classrooms" at bounding box center [296, 95] width 98 height 14
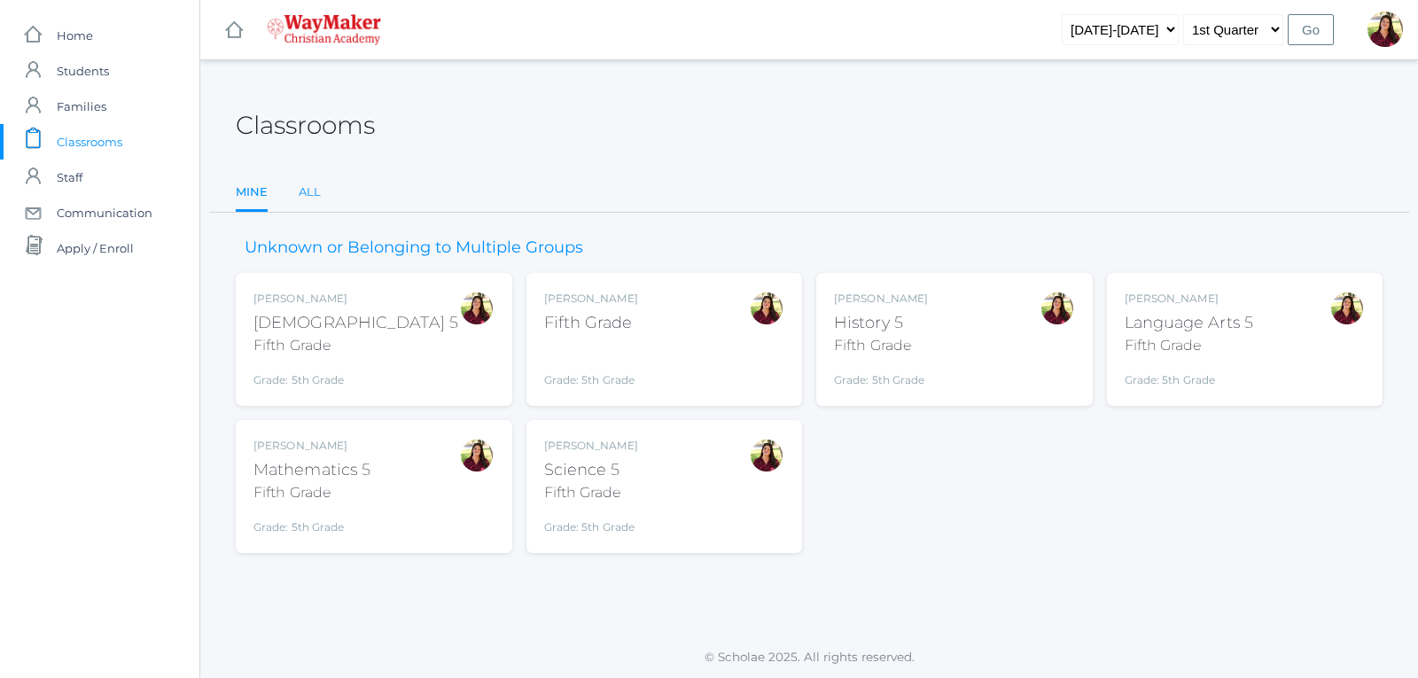
click at [300, 180] on link "All" at bounding box center [310, 192] width 22 height 35
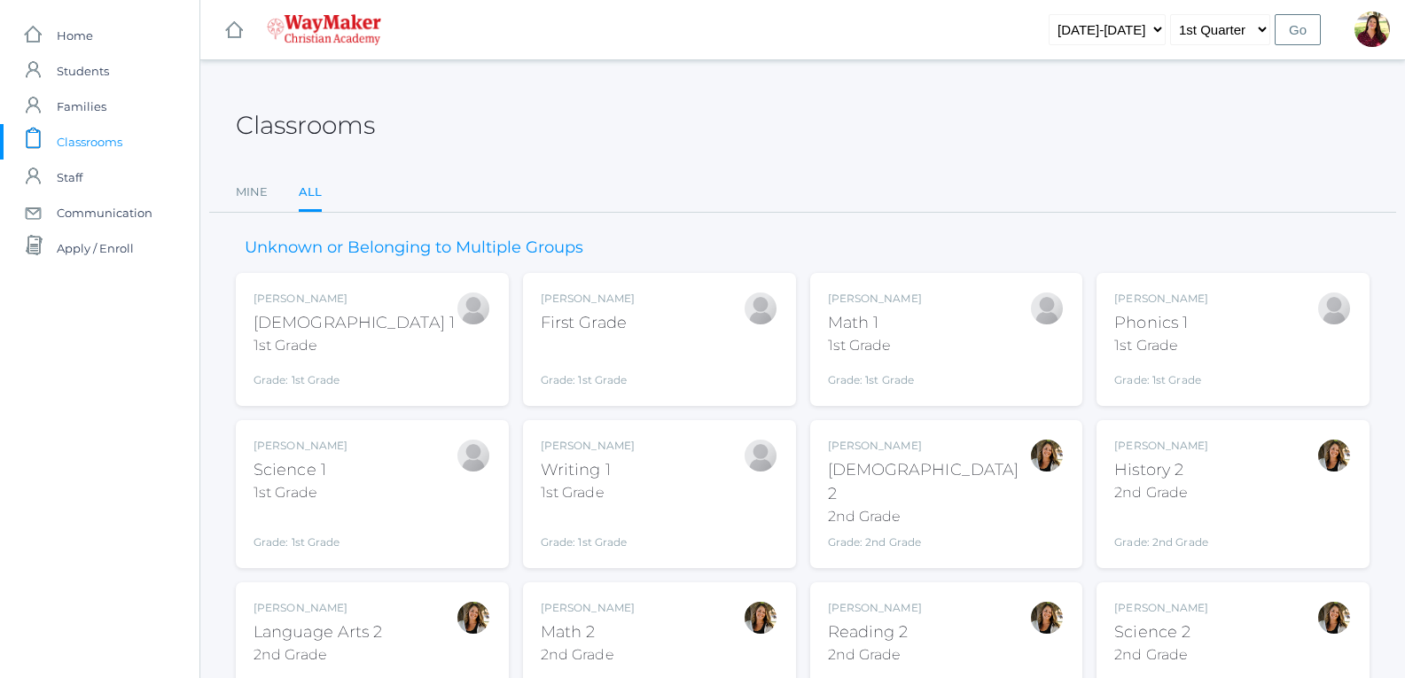
click at [307, 184] on link "All" at bounding box center [310, 194] width 23 height 38
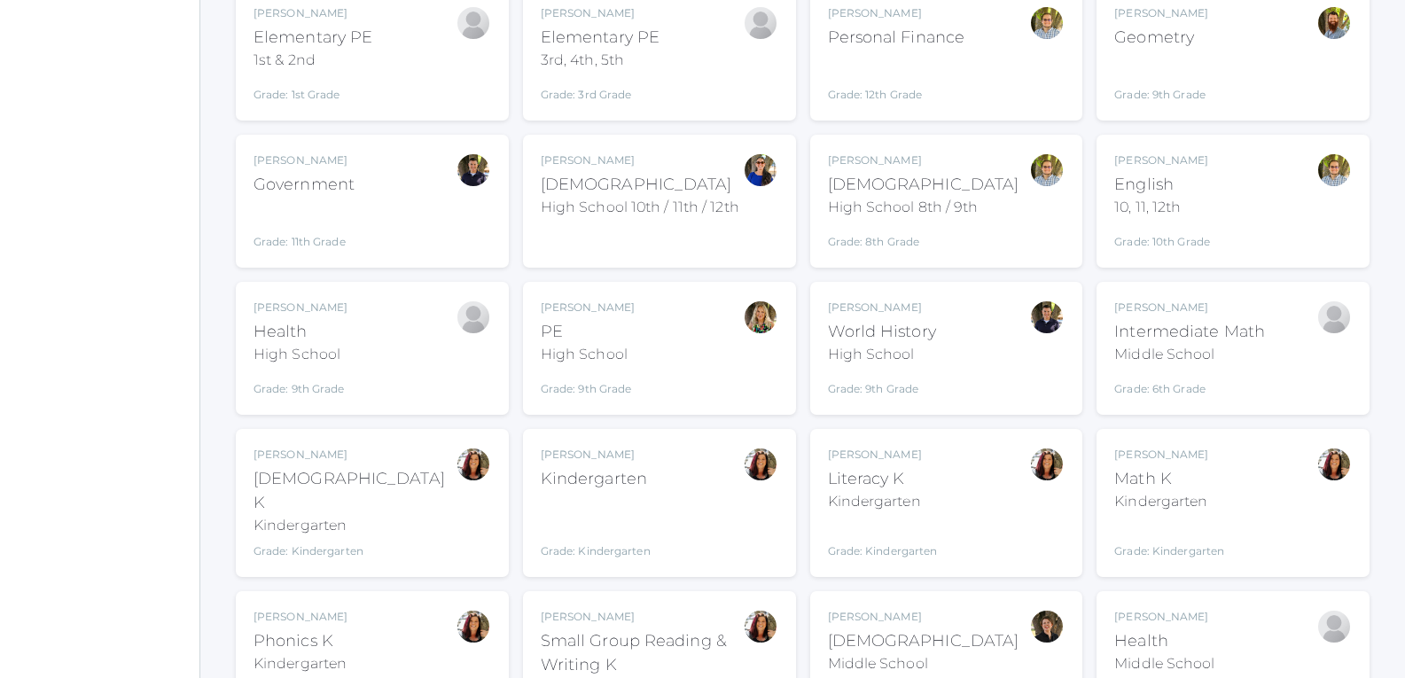
scroll to position [1507, 0]
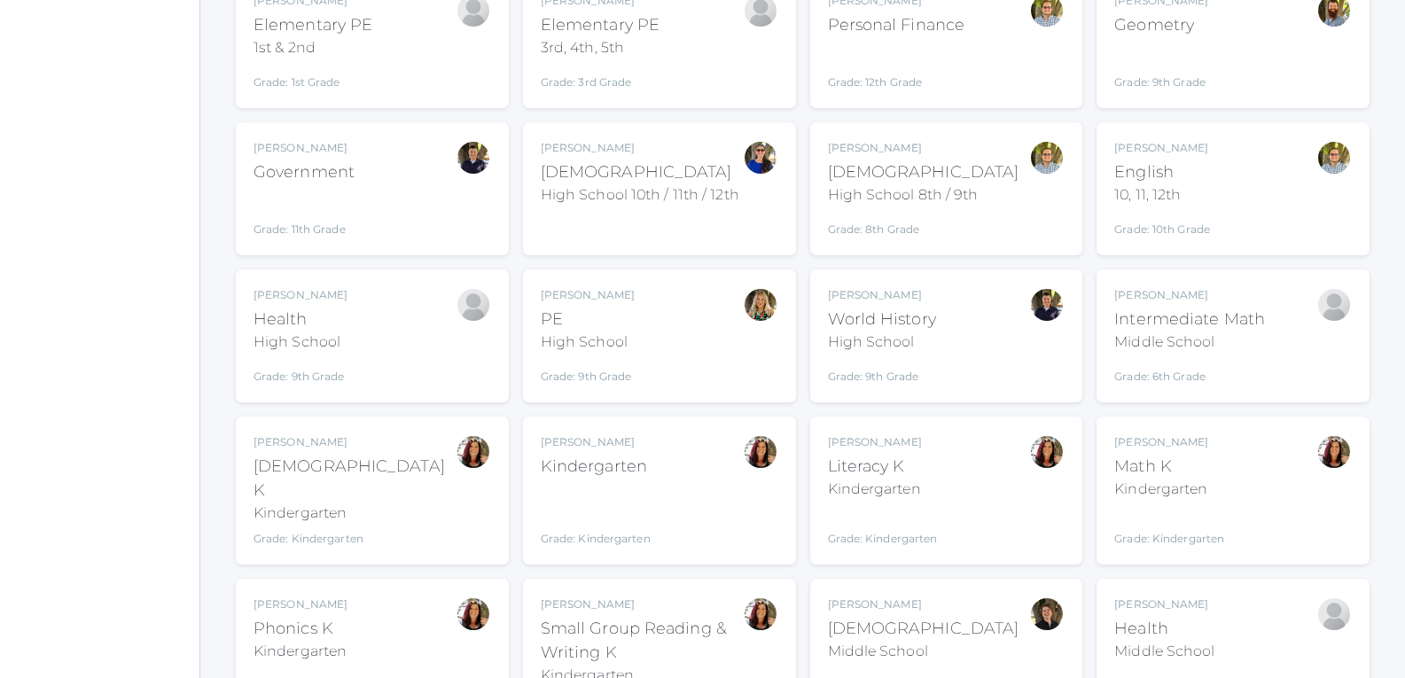
click at [325, 502] on div "Kindergarten" at bounding box center [354, 512] width 202 height 21
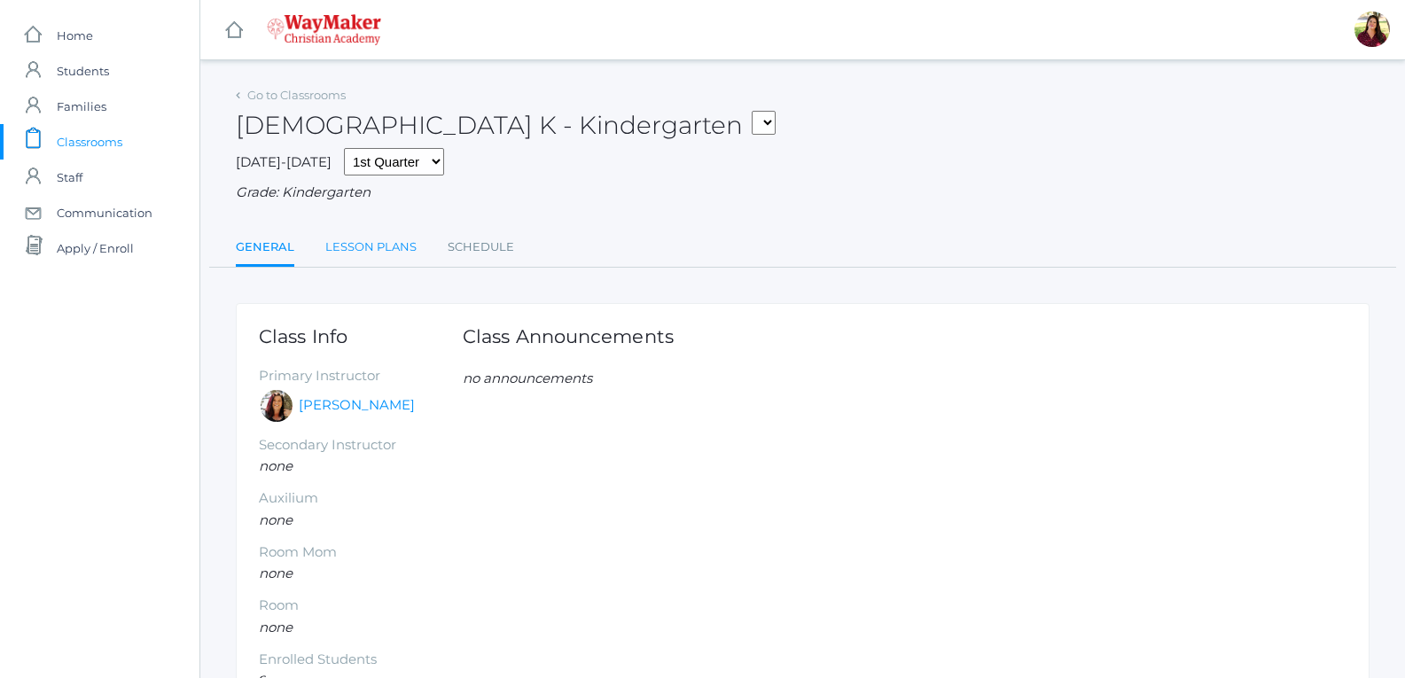
click at [376, 239] on link "Lesson Plans" at bounding box center [370, 247] width 91 height 35
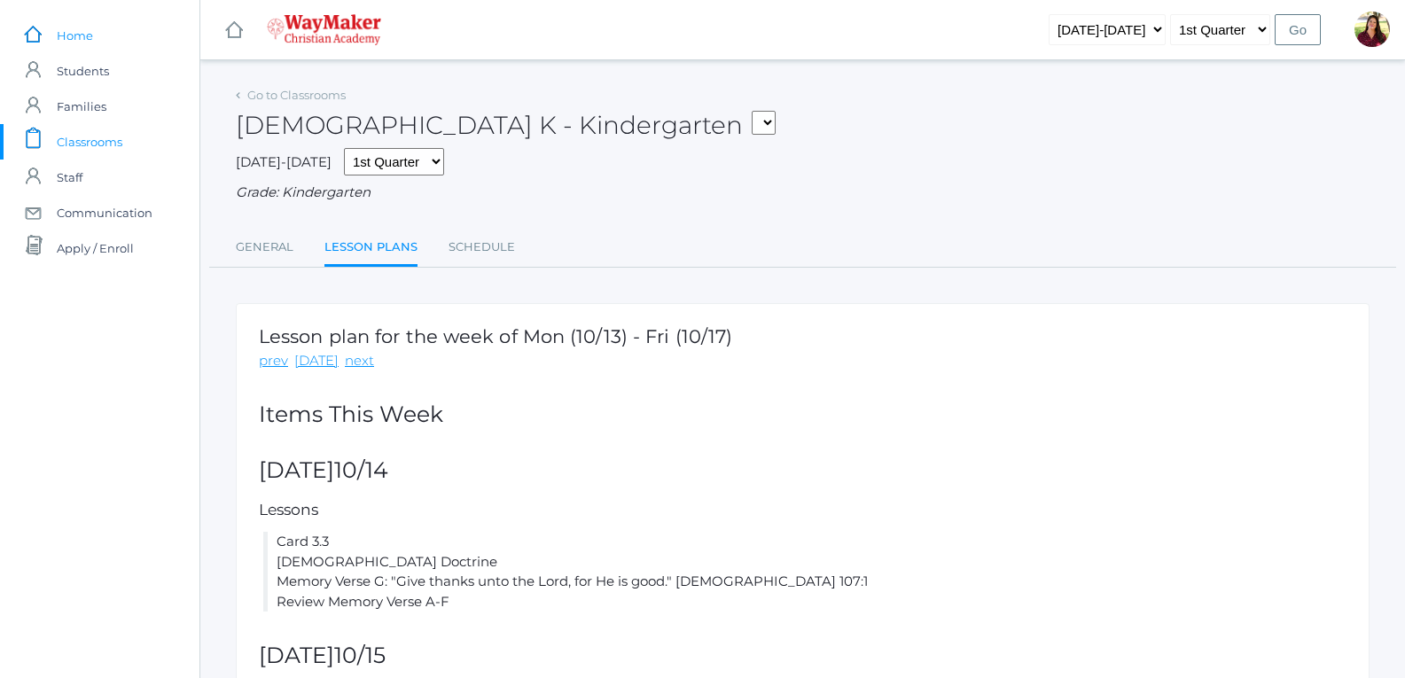
click at [67, 46] on span "Home" at bounding box center [75, 35] width 36 height 35
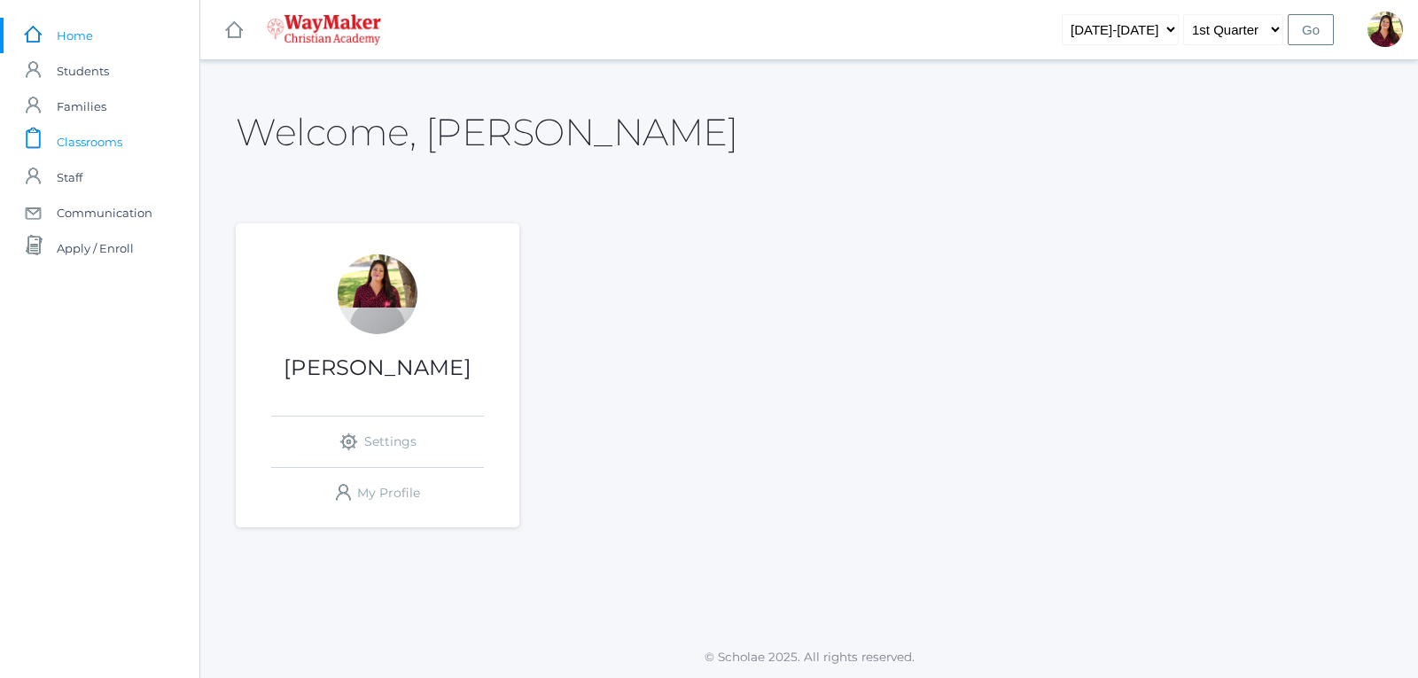
click at [106, 149] on span "Classrooms" at bounding box center [90, 141] width 66 height 35
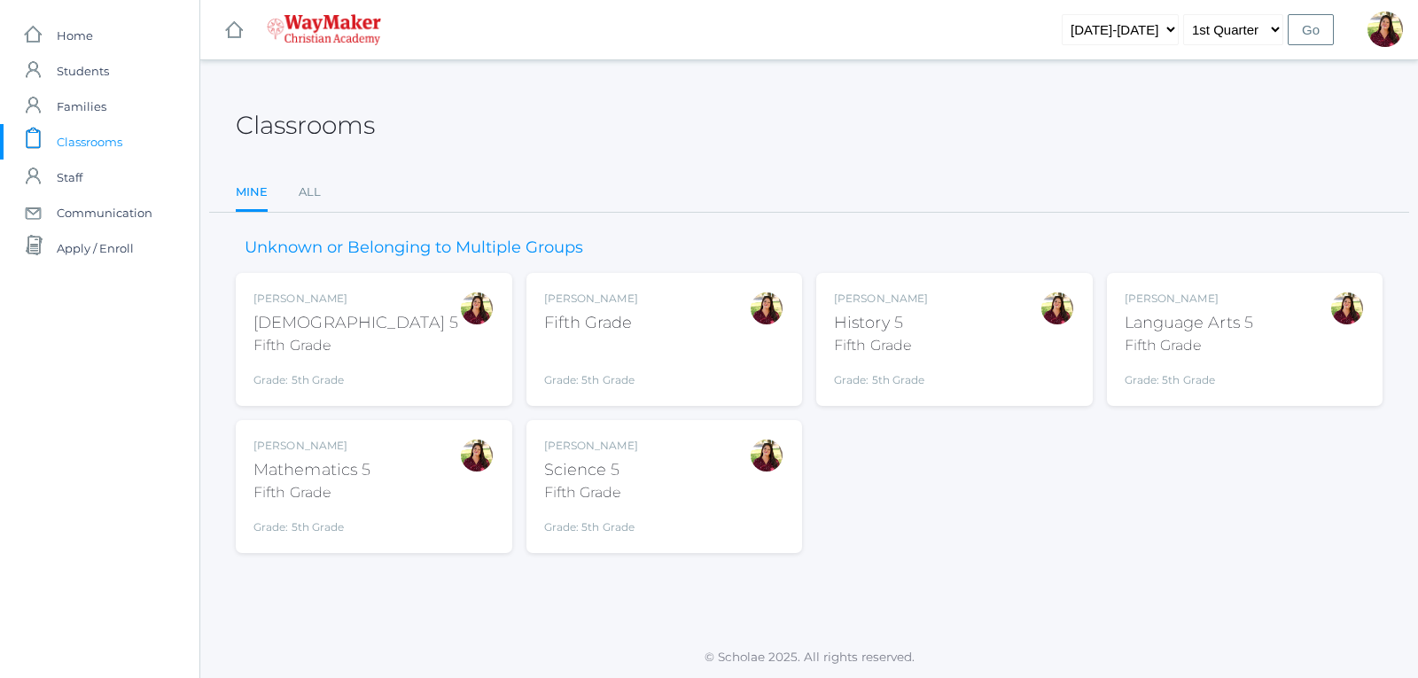
click at [596, 315] on div "Fifth Grade" at bounding box center [591, 323] width 94 height 24
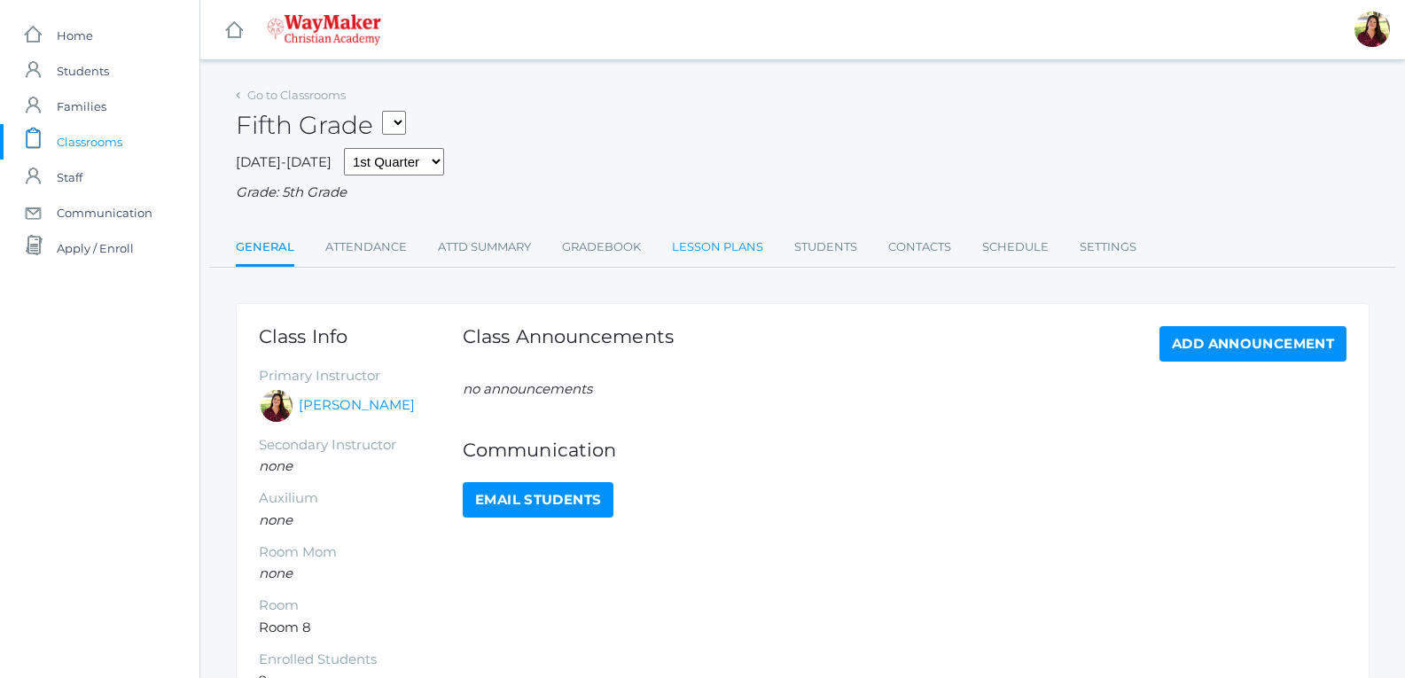
click at [690, 256] on link "Lesson Plans" at bounding box center [717, 247] width 91 height 35
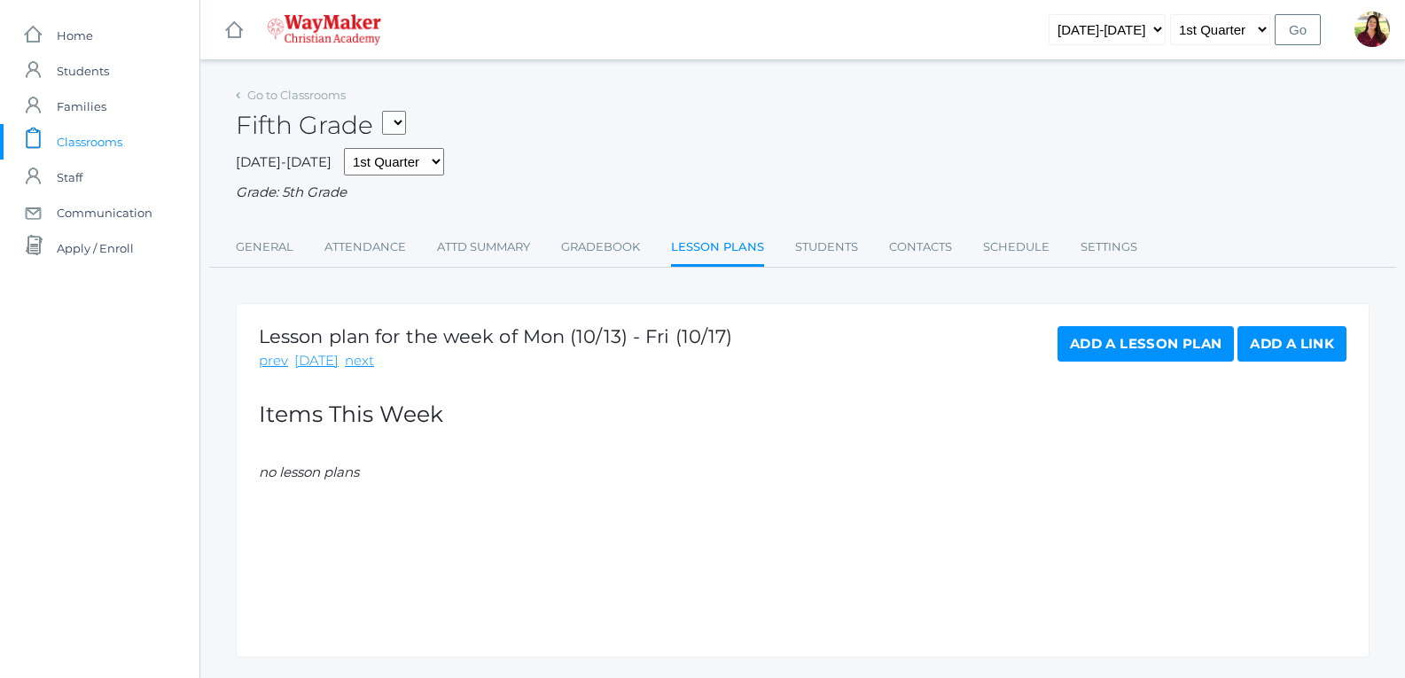
click at [1177, 338] on link "Add a Lesson Plan" at bounding box center [1145, 343] width 176 height 35
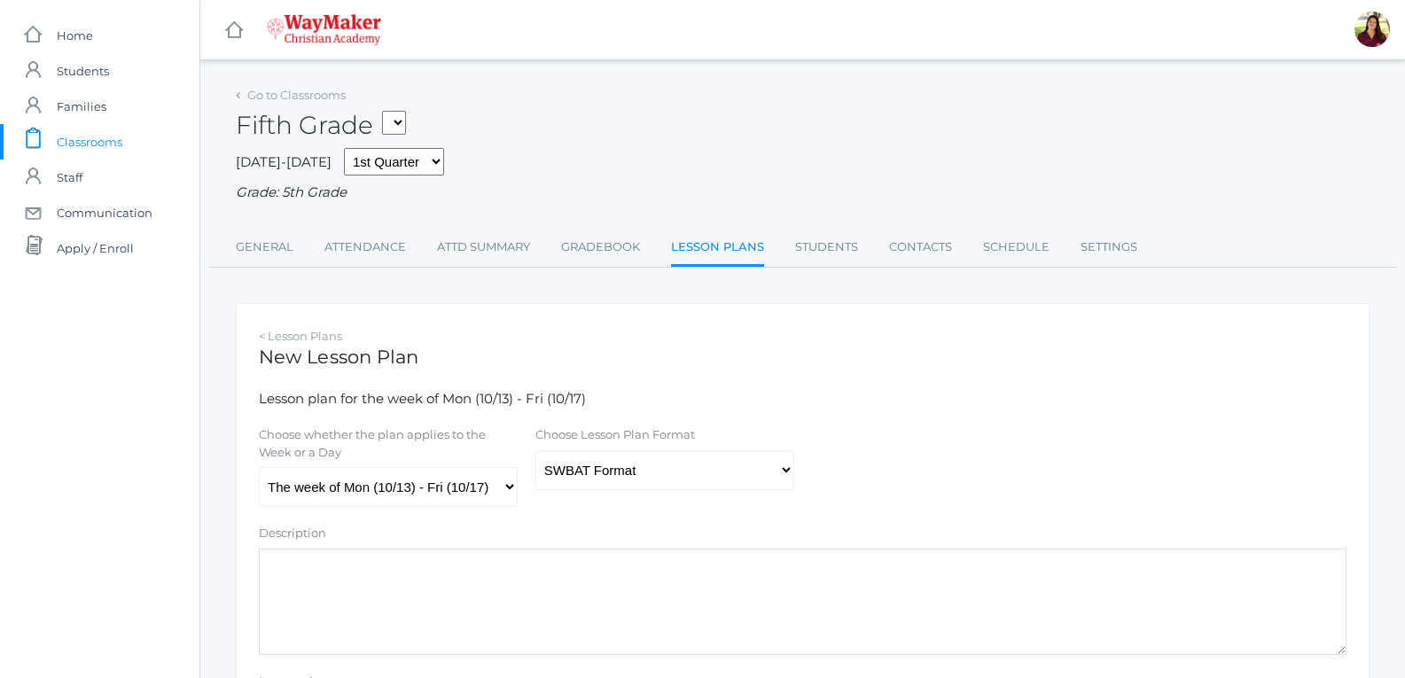
click at [584, 585] on textarea "Description" at bounding box center [802, 602] width 1087 height 106
click at [642, 479] on select "Traditional Format SWBAT Format" at bounding box center [664, 470] width 259 height 40
select select "legacy"
click at [535, 452] on select "Traditional Format SWBAT Format" at bounding box center [664, 470] width 259 height 40
click at [457, 615] on textarea "Description" at bounding box center [802, 602] width 1087 height 106
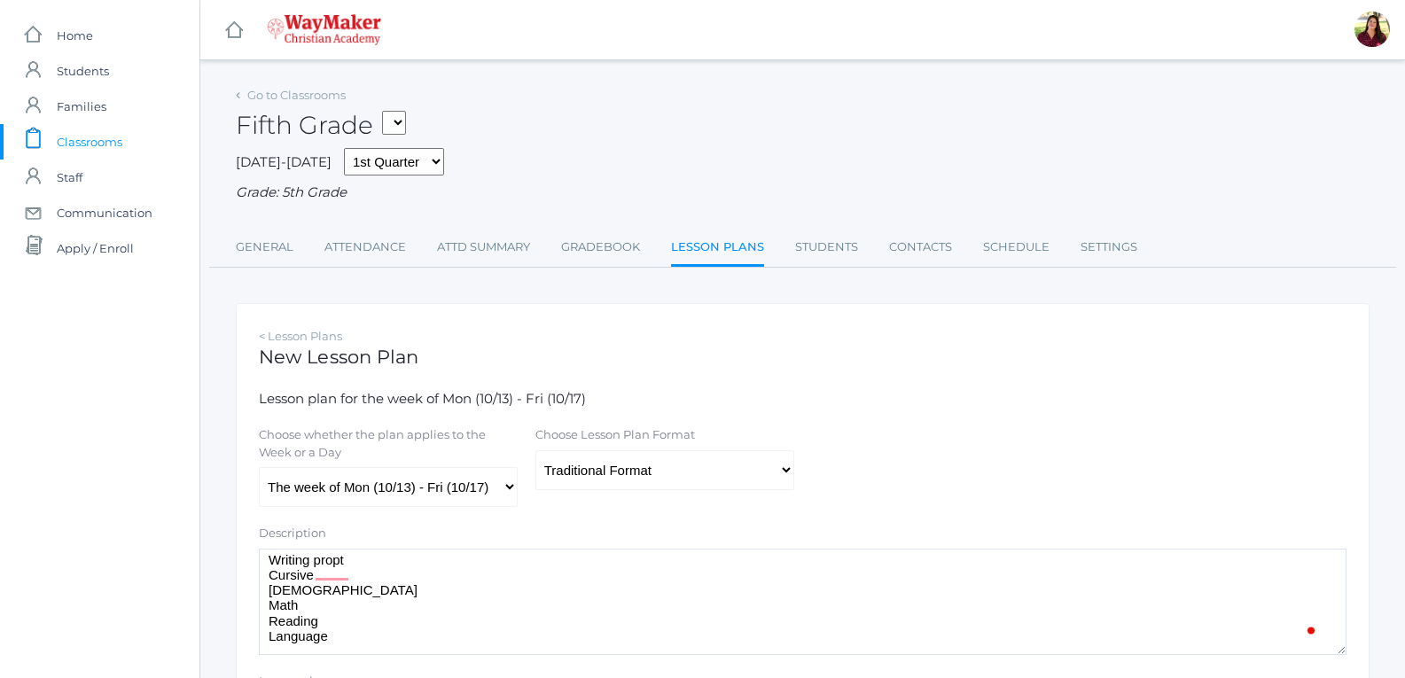
scroll to position [15, 0]
click at [334, 559] on textarea "Writing propt Cursive Bible Math Reading Language Scie/History" at bounding box center [802, 602] width 1087 height 106
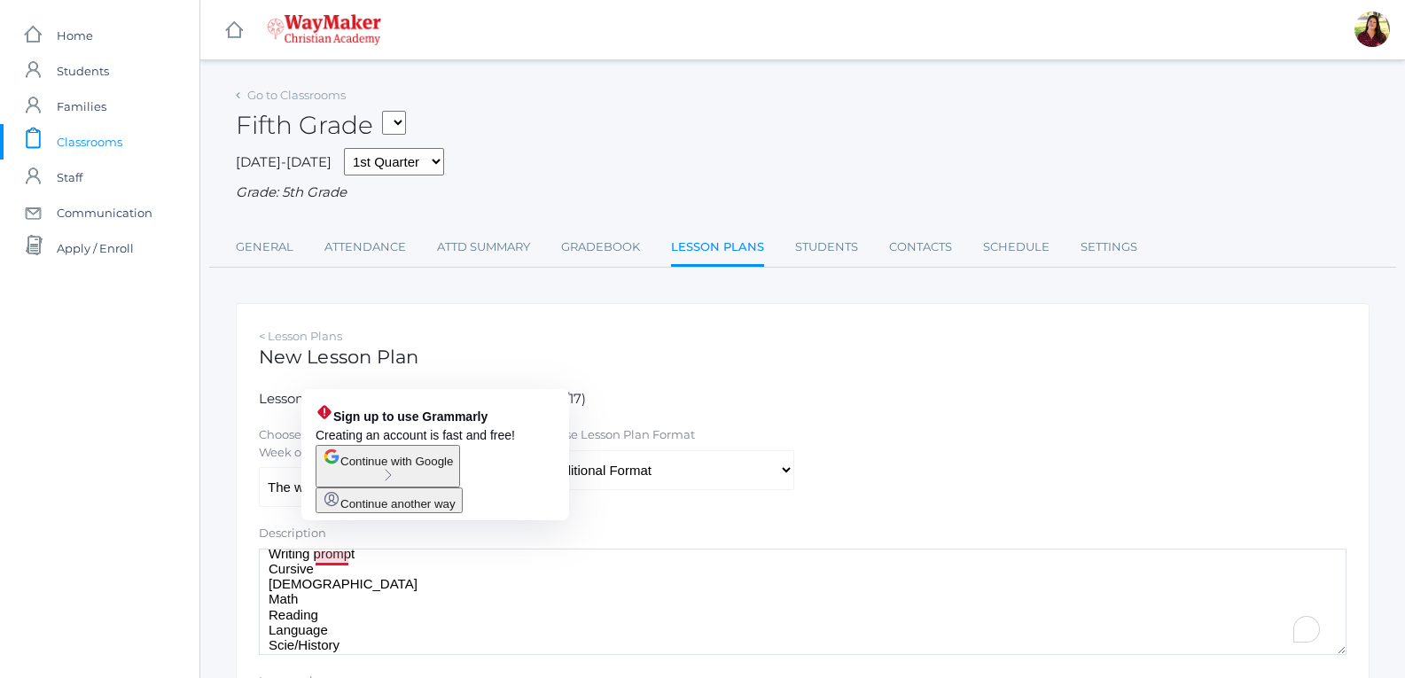
scroll to position [10, 0]
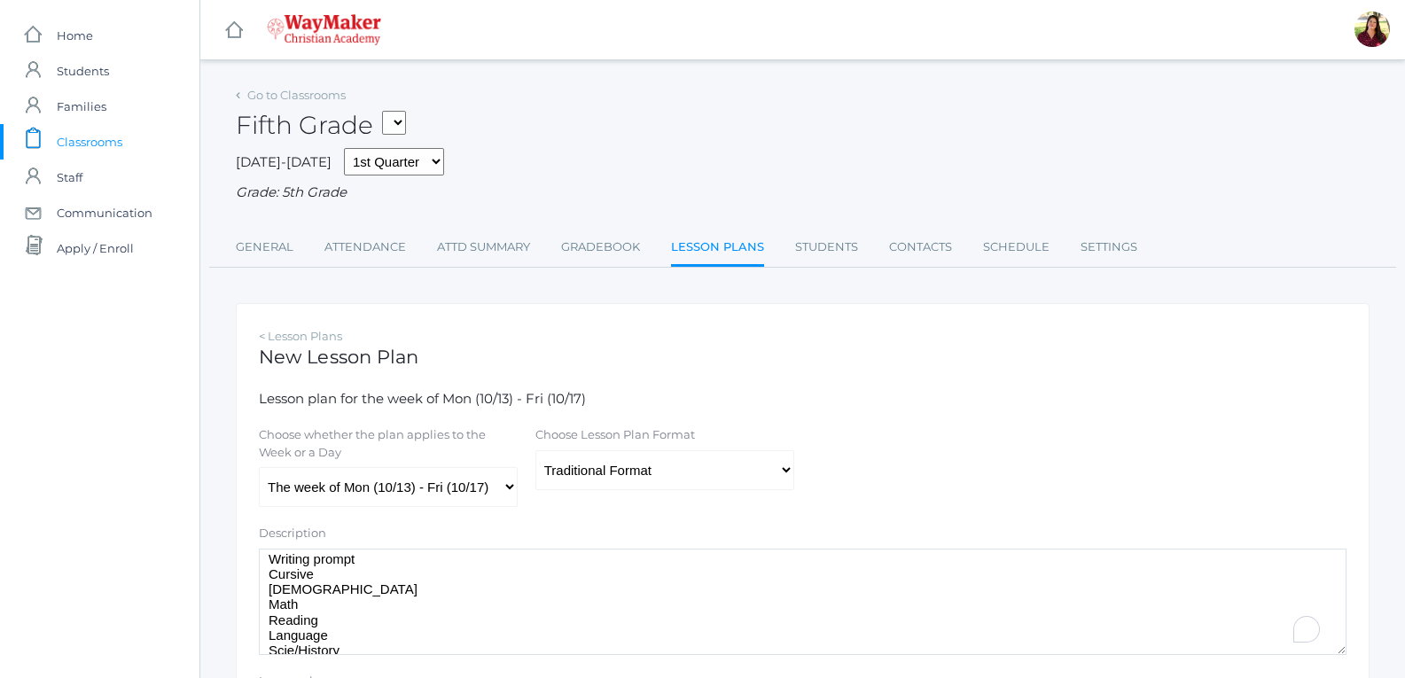
click at [323, 563] on textarea "Writing prompt Cursive Bible Math Reading Language Scie/History" at bounding box center [802, 602] width 1087 height 106
drag, startPoint x: 350, startPoint y: 646, endPoint x: 248, endPoint y: 536, distance: 149.9
type textarea "\"
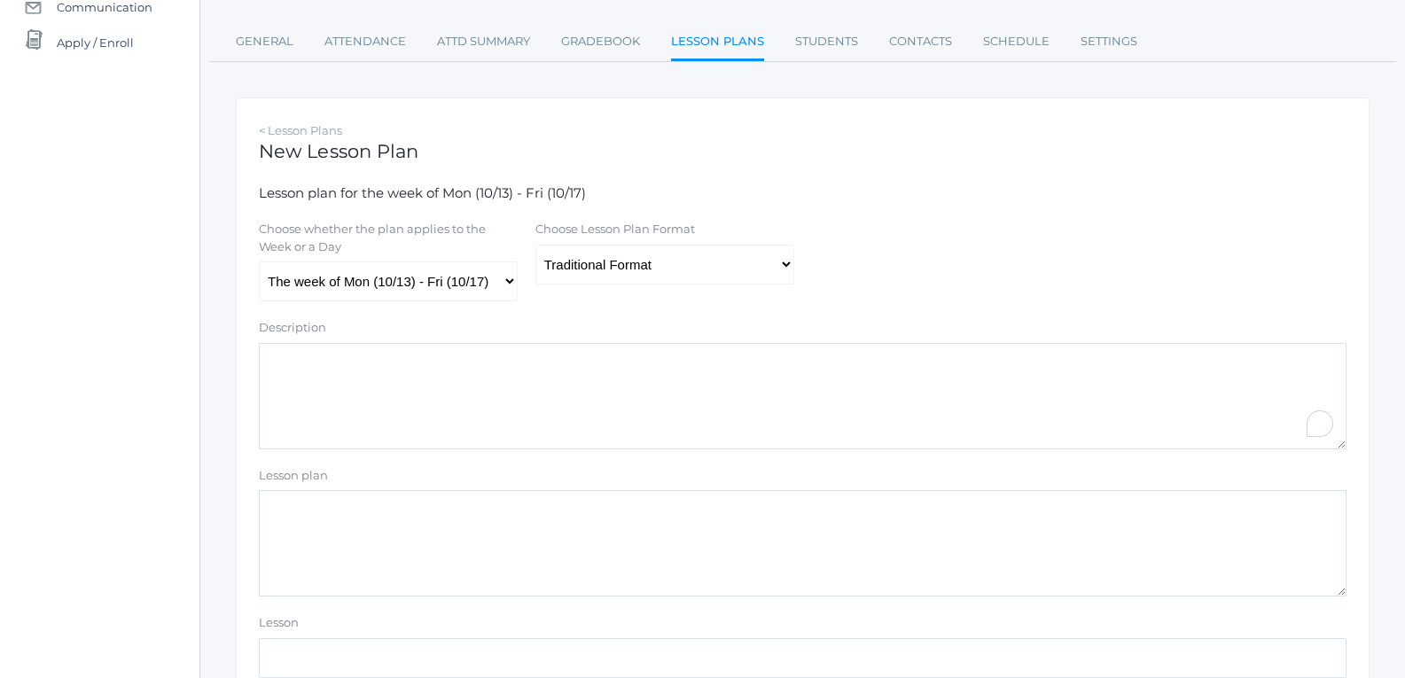
scroll to position [266, 0]
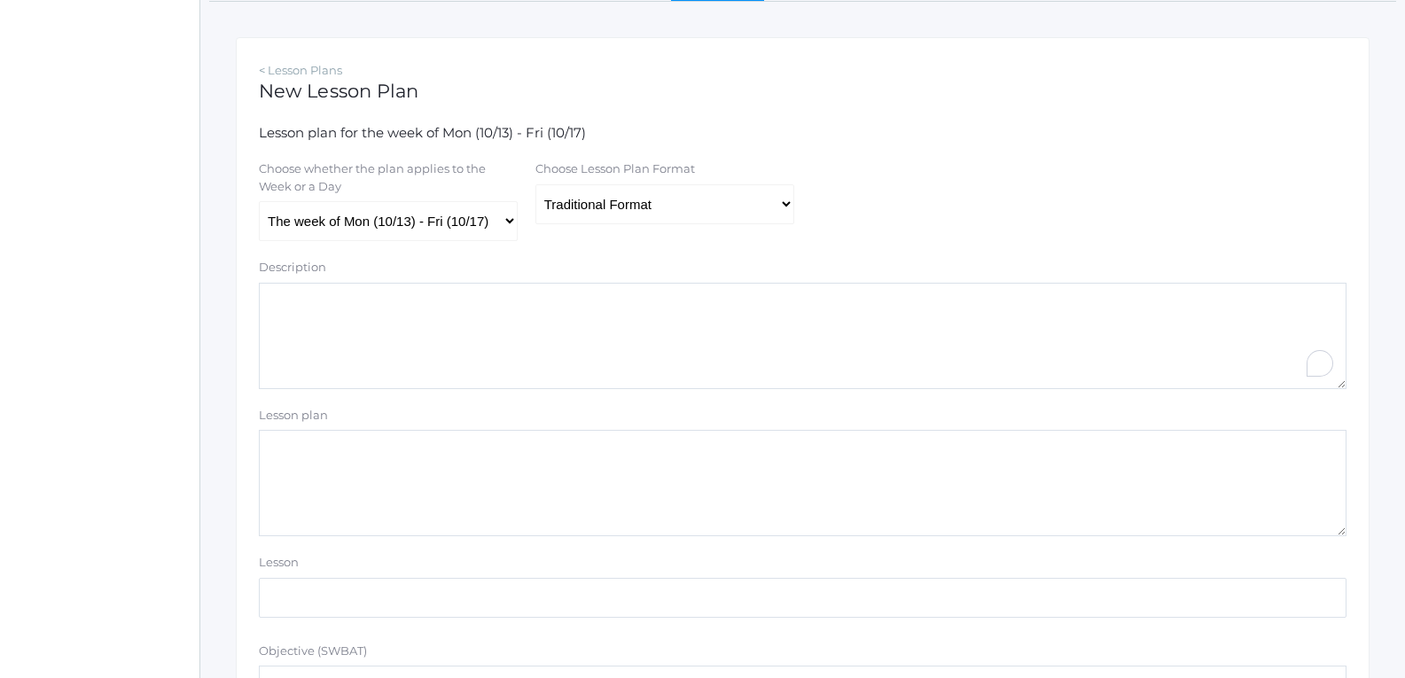
click at [431, 494] on textarea "Lesson plan" at bounding box center [802, 483] width 1087 height 106
paste textarea "Ongoing Class Information: Students follow a consistent daily schedule, with le…"
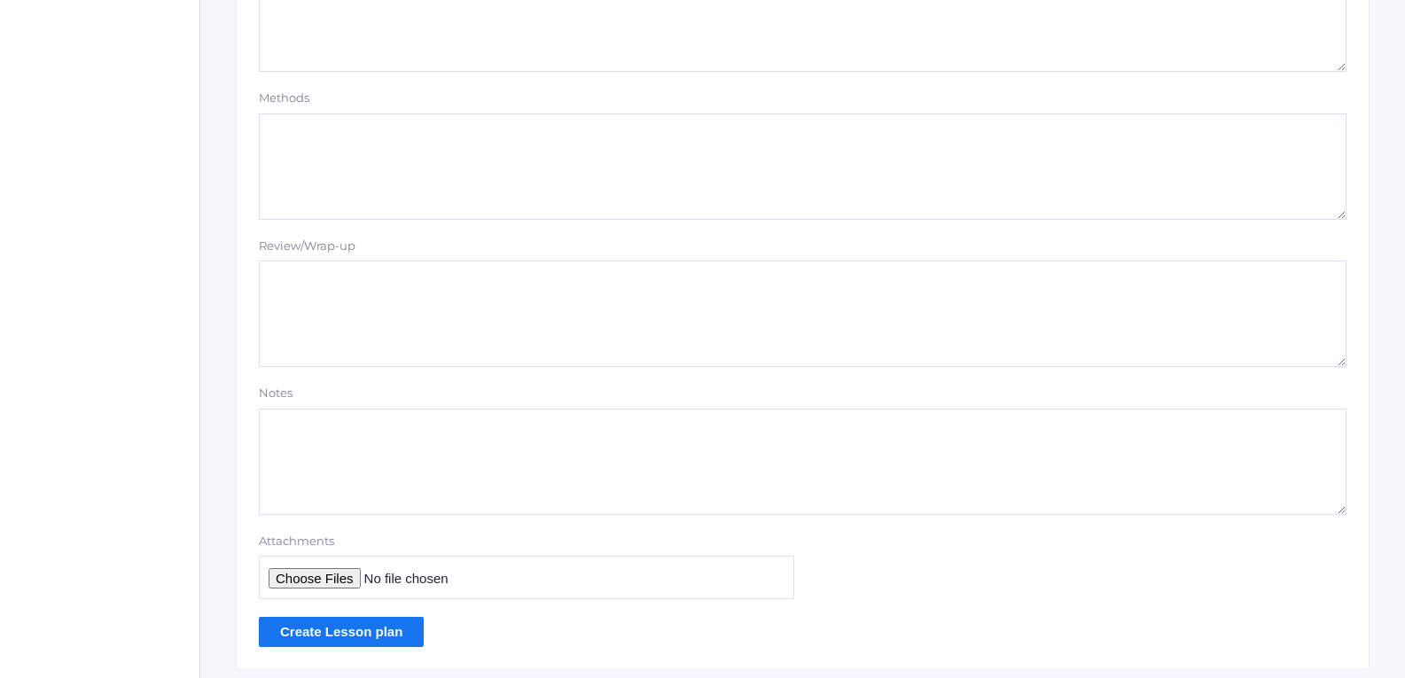
scroll to position [1537, 0]
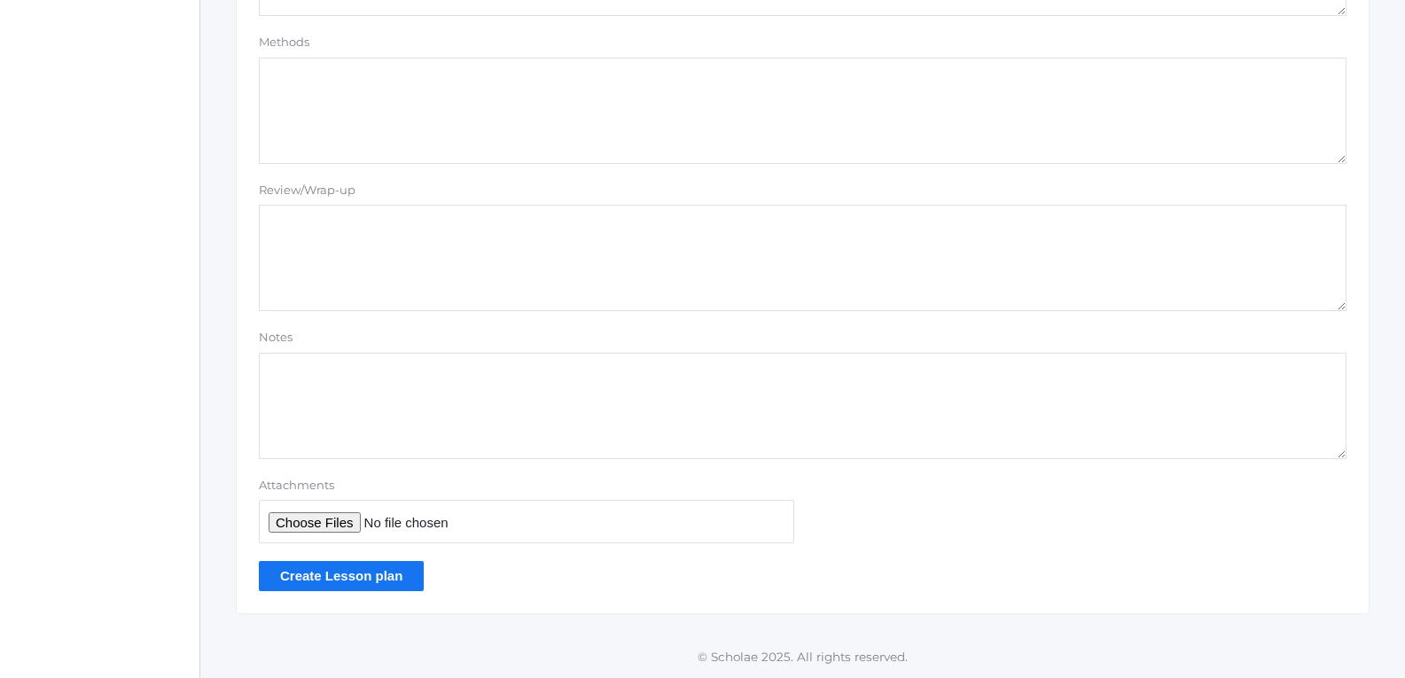
type textarea "Ongoing Class Information: Students follow a consistent daily schedule, with le…"
click at [374, 572] on input "Create Lesson plan" at bounding box center [341, 575] width 165 height 29
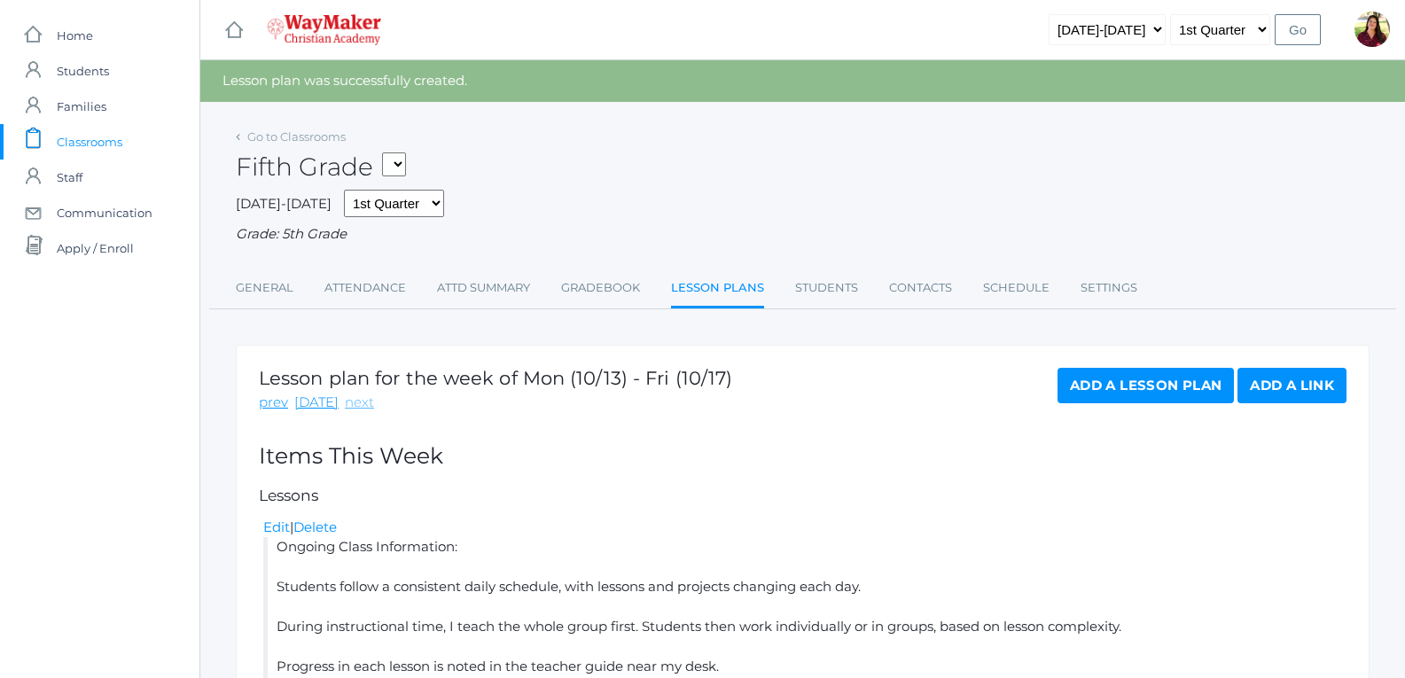
click at [354, 404] on link "next" at bounding box center [359, 403] width 29 height 20
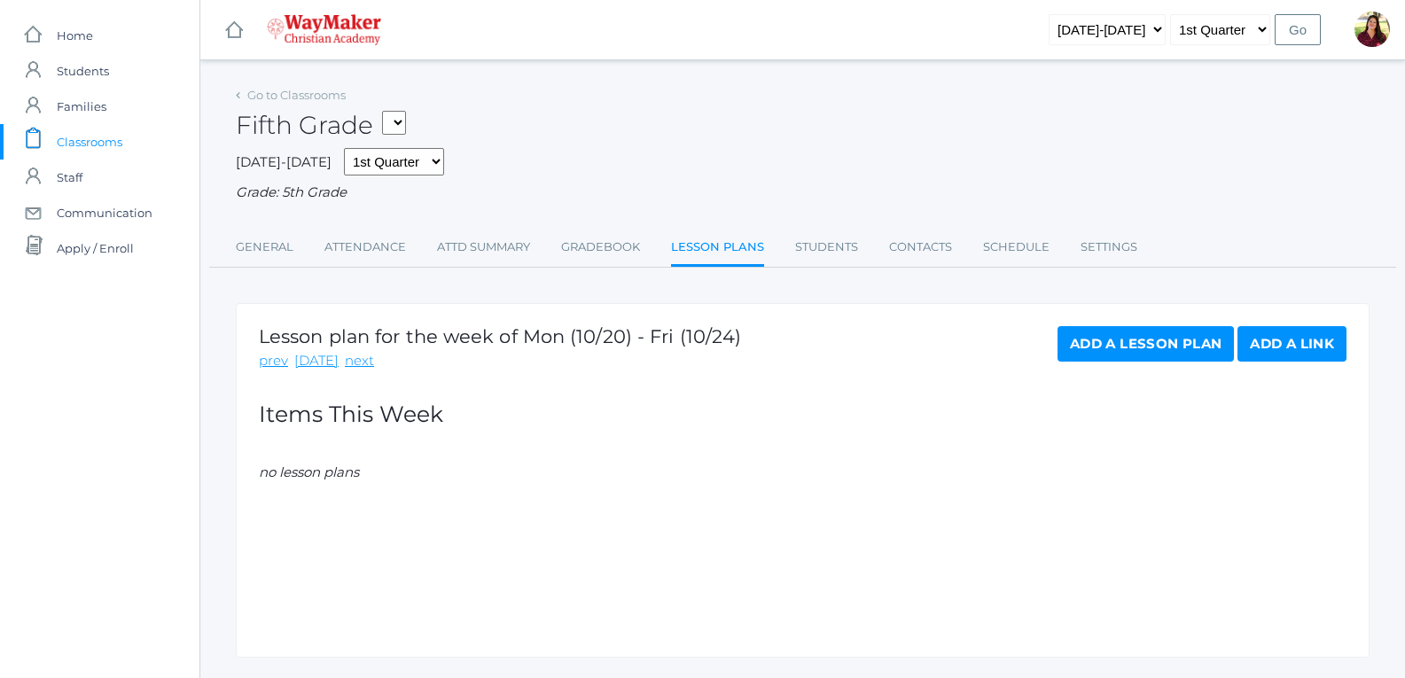
click at [1137, 351] on link "Add a Lesson Plan" at bounding box center [1145, 343] width 176 height 35
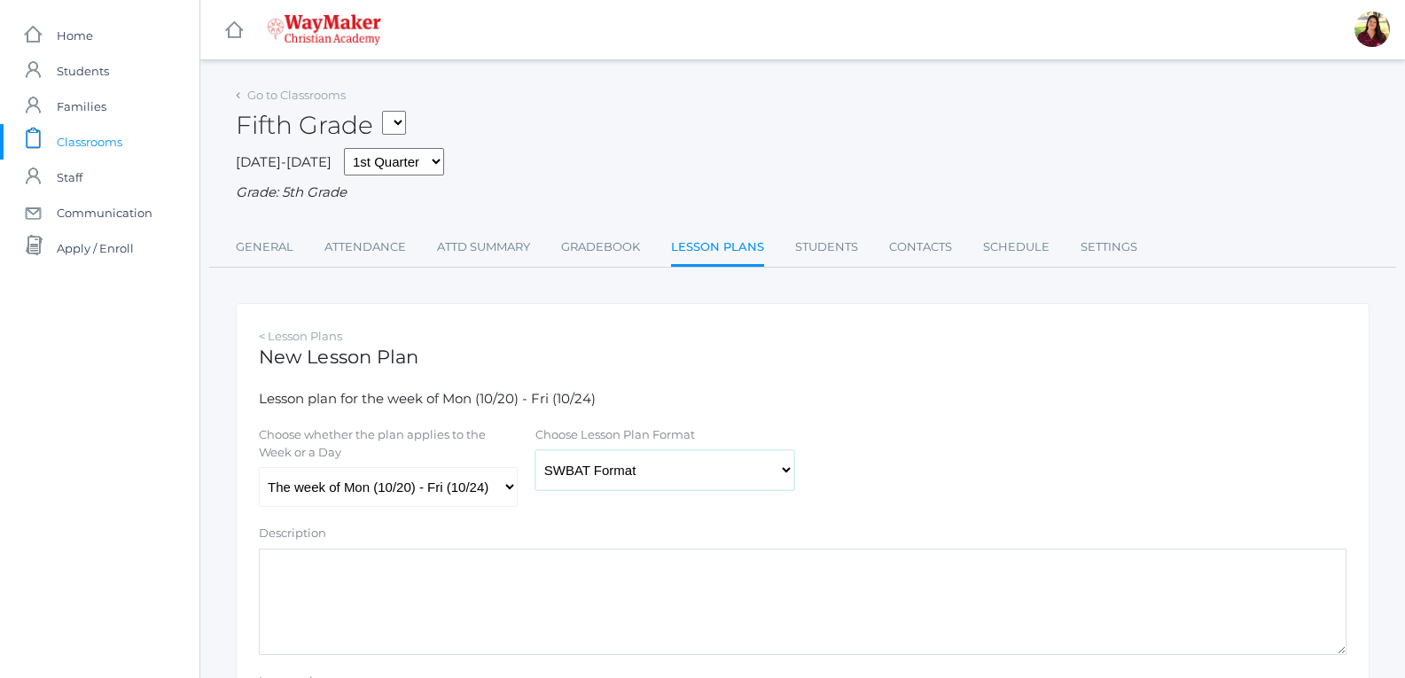
click at [608, 481] on select "Traditional Format SWBAT Format" at bounding box center [664, 470] width 259 height 40
select select "legacy"
click at [535, 452] on select "Traditional Format SWBAT Format" at bounding box center [664, 470] width 259 height 40
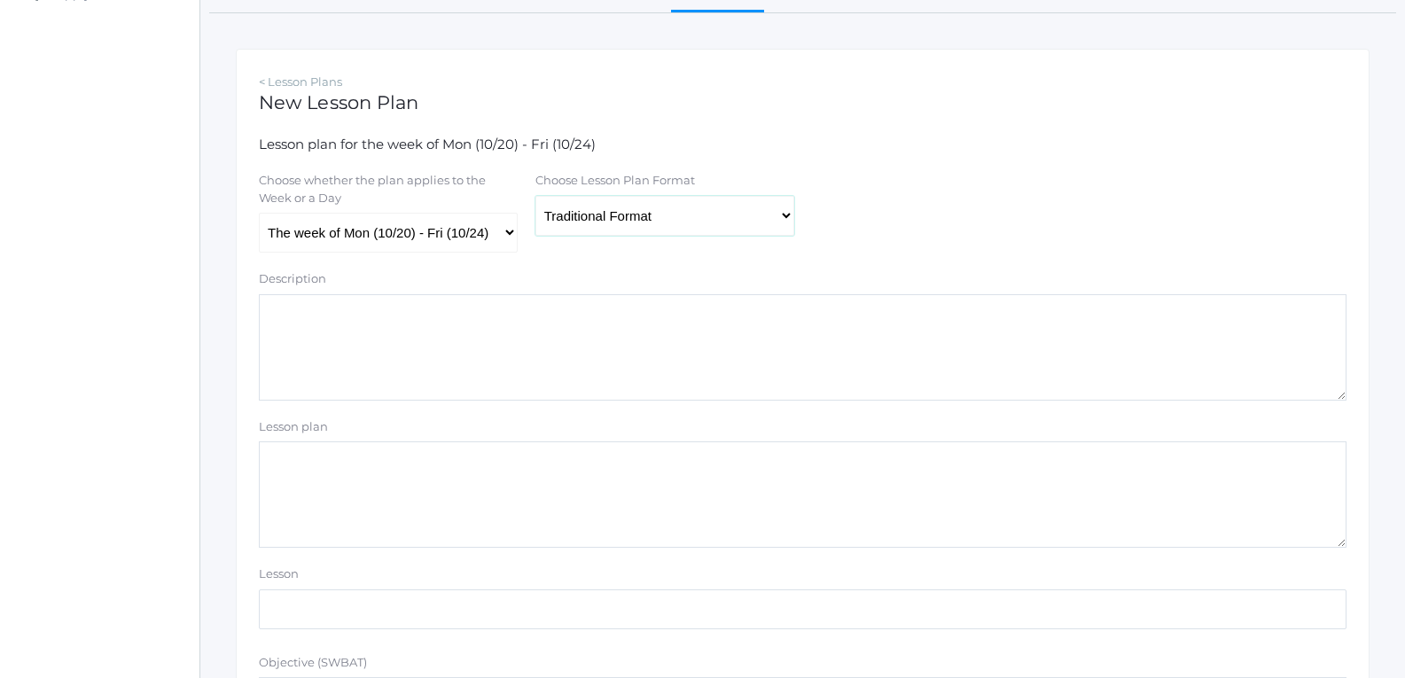
scroll to position [266, 0]
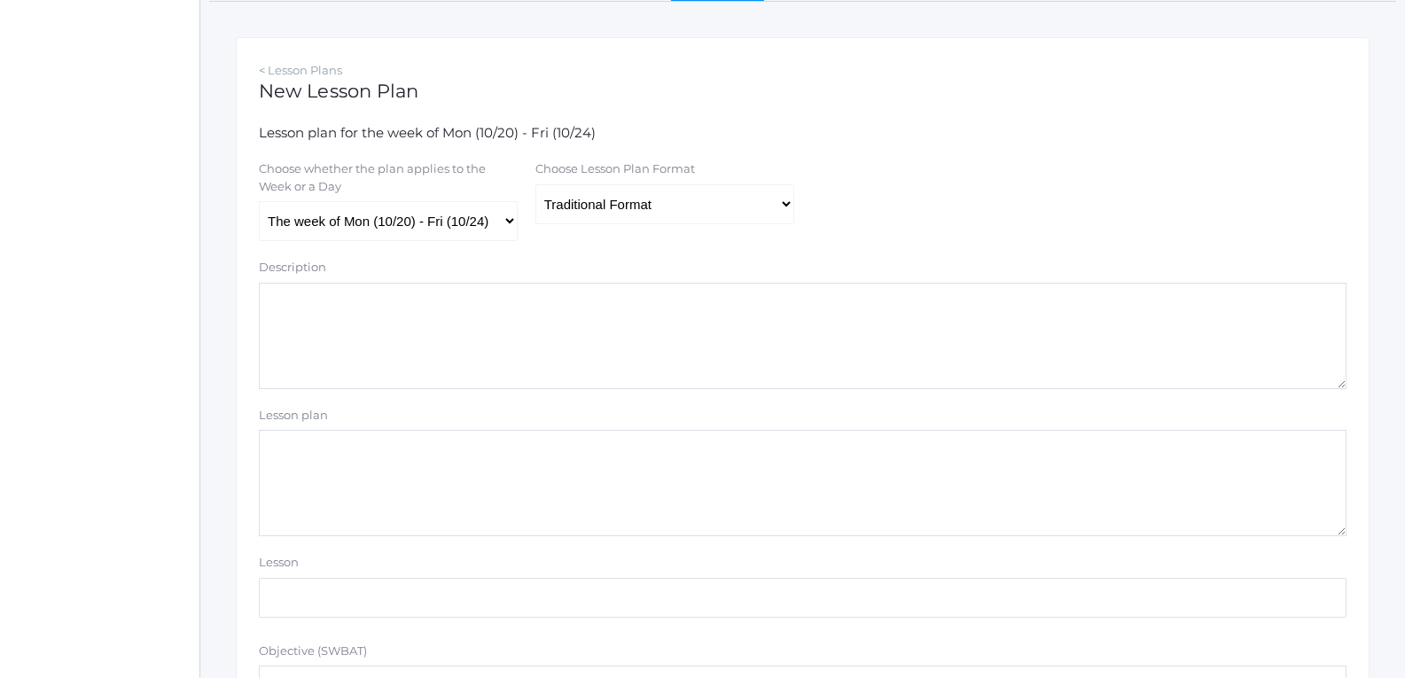
click at [335, 504] on textarea "Lesson plan" at bounding box center [802, 483] width 1087 height 106
paste textarea "Ongoing Class Information: Students follow a consistent daily schedule, with le…"
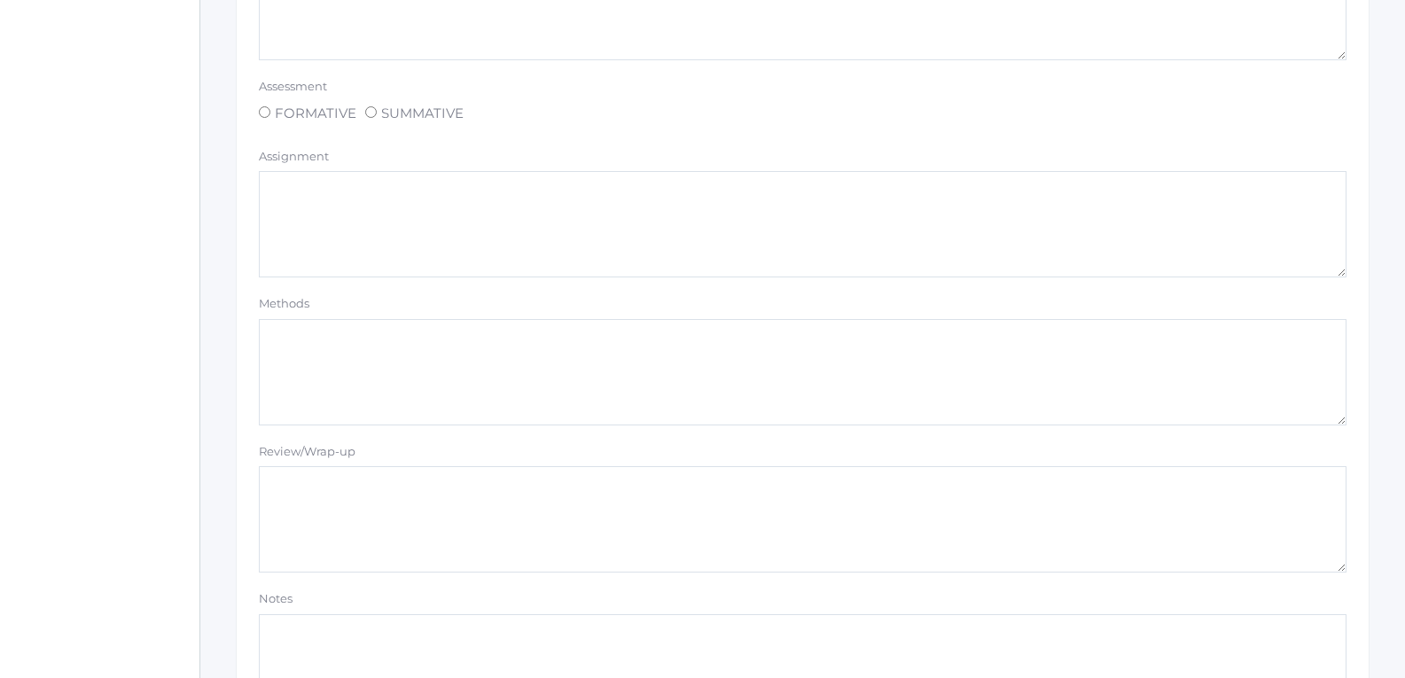
scroll to position [1507, 0]
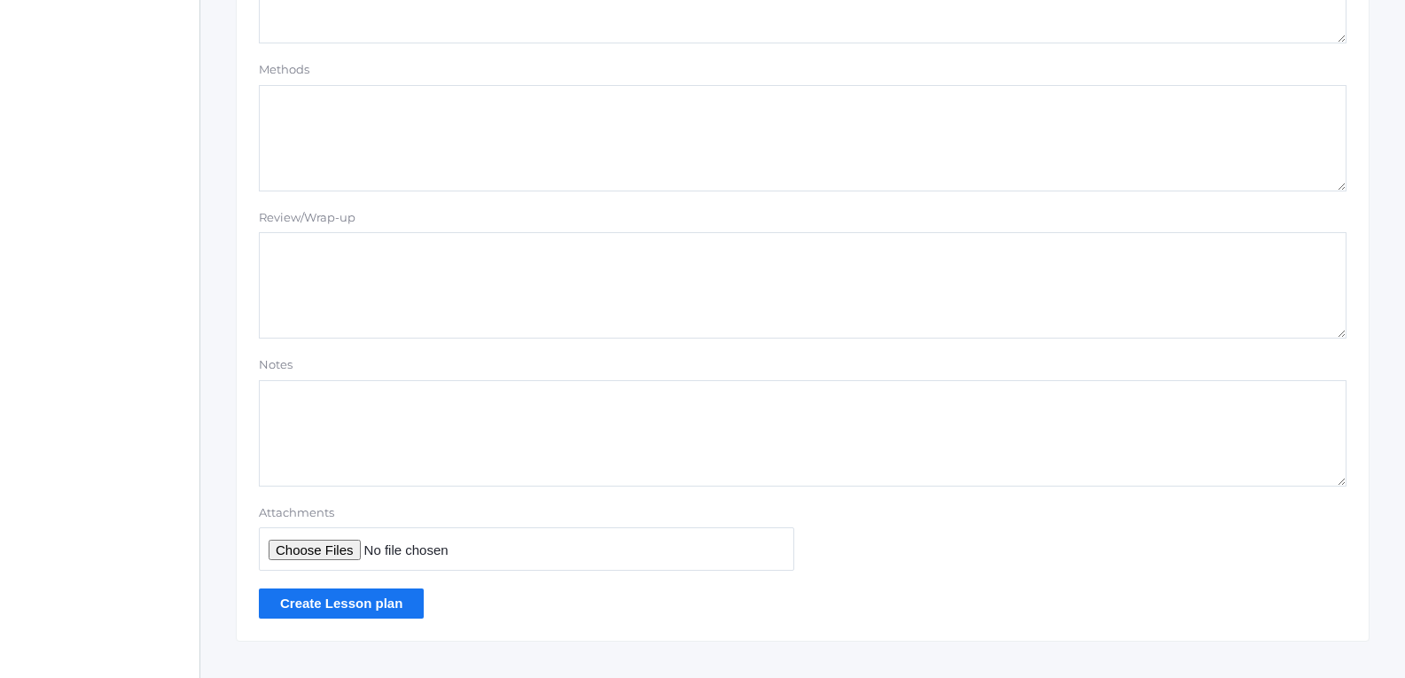
type textarea "Ongoing Class Information: Students follow a consistent daily schedule, with le…"
click at [401, 596] on input "Create Lesson plan" at bounding box center [341, 602] width 165 height 29
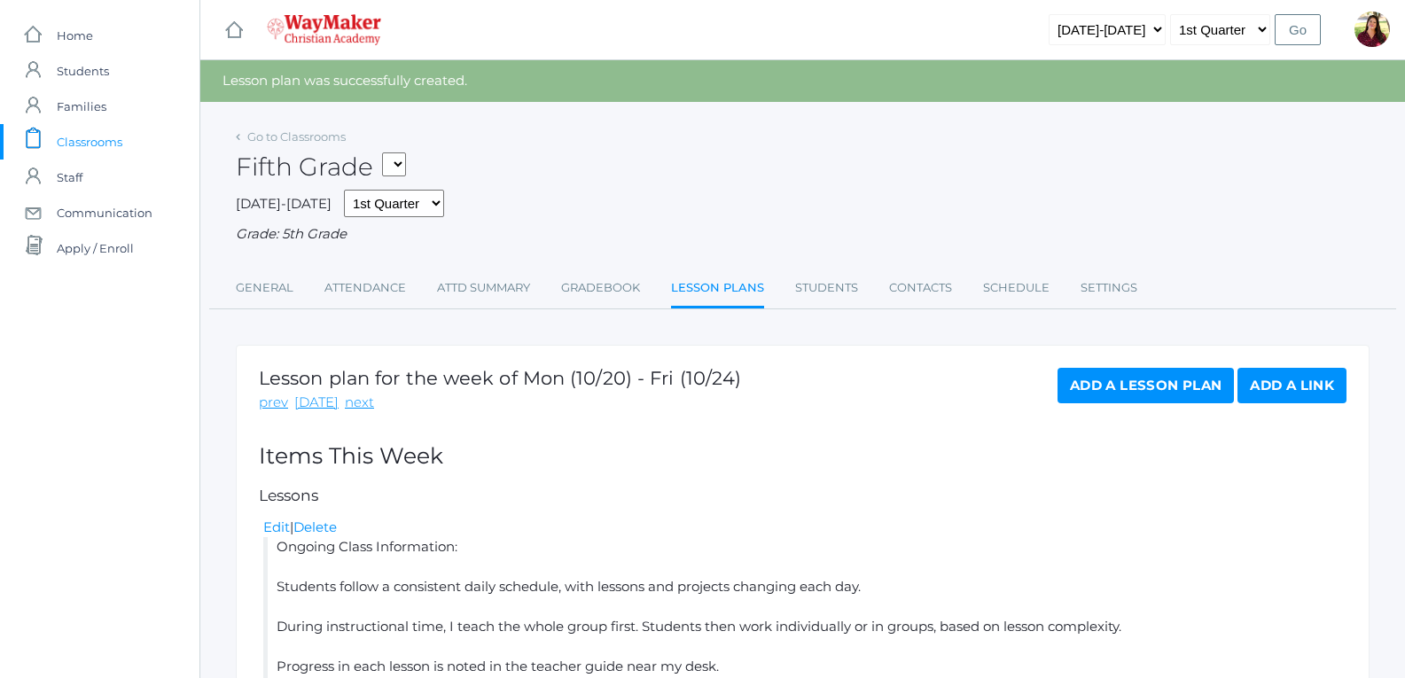
click at [1106, 383] on link "Add a Lesson Plan" at bounding box center [1145, 385] width 176 height 35
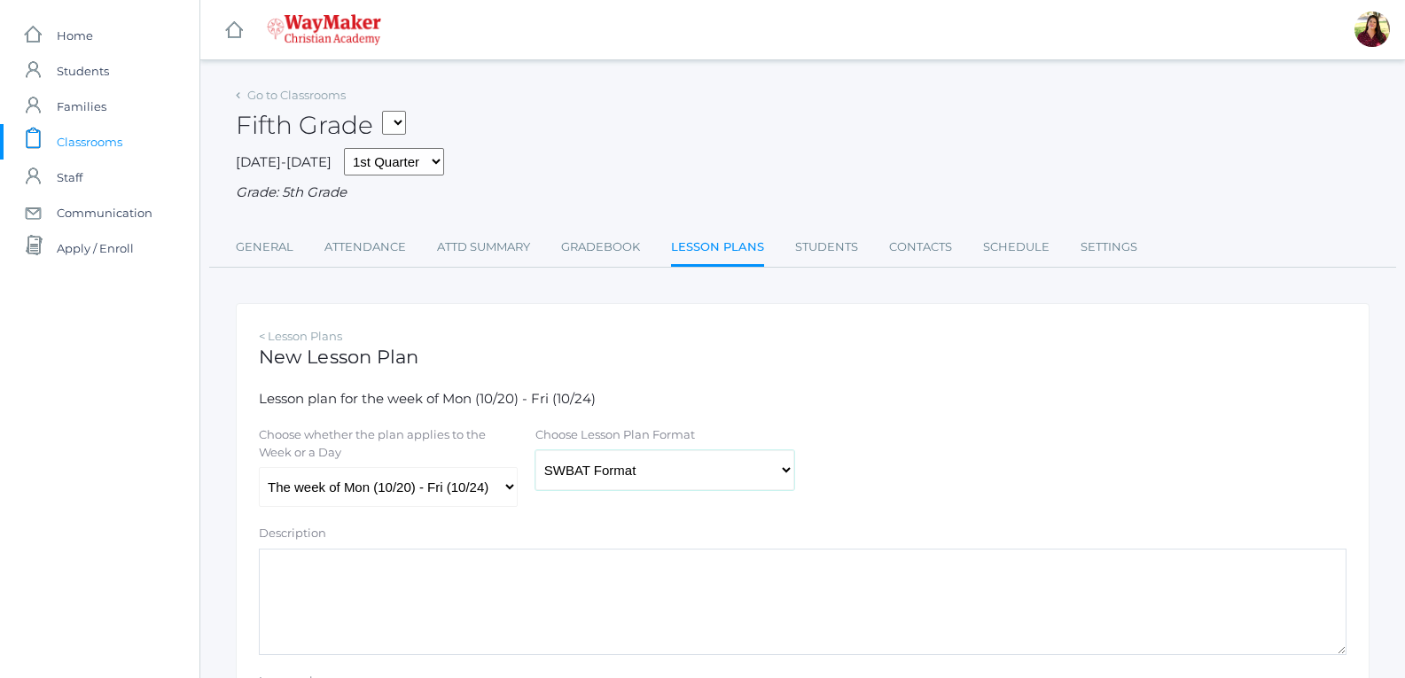
click at [579, 467] on select "Traditional Format SWBAT Format" at bounding box center [664, 470] width 259 height 40
select select "legacy"
click at [535, 452] on select "Traditional Format SWBAT Format" at bounding box center [664, 470] width 259 height 40
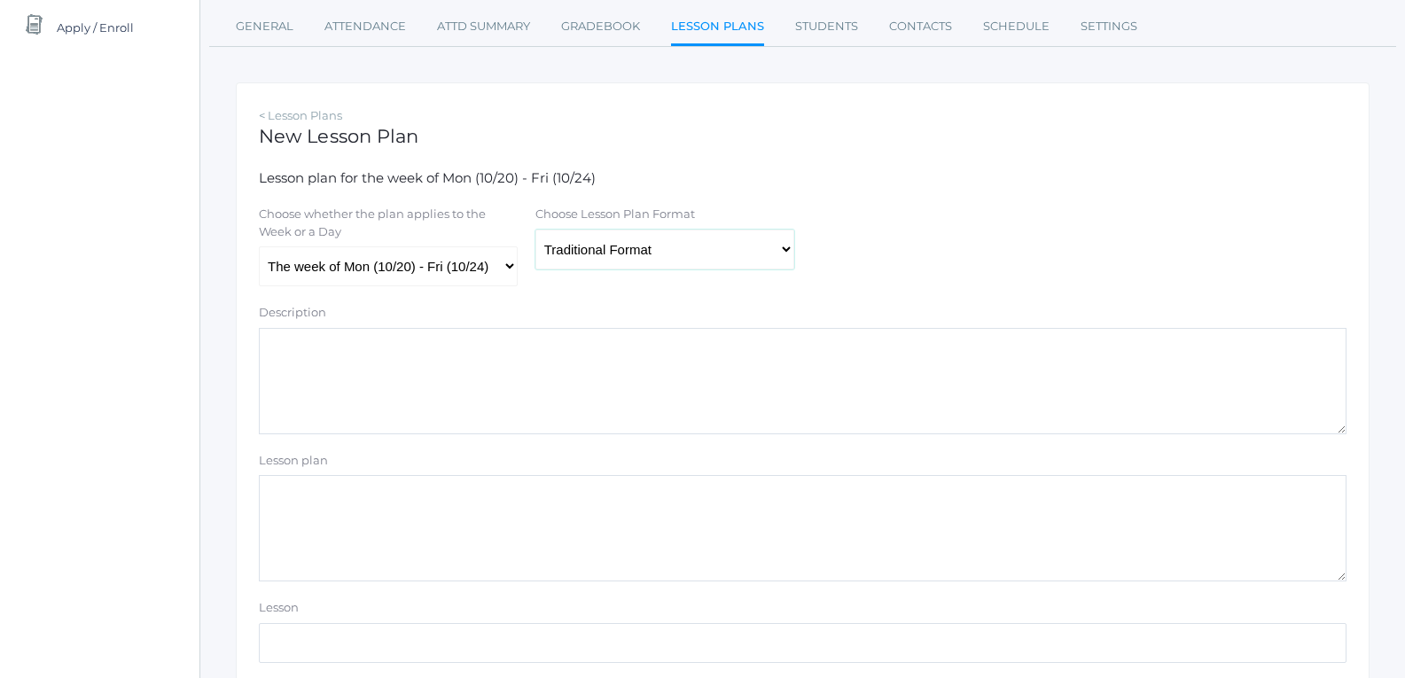
scroll to position [266, 0]
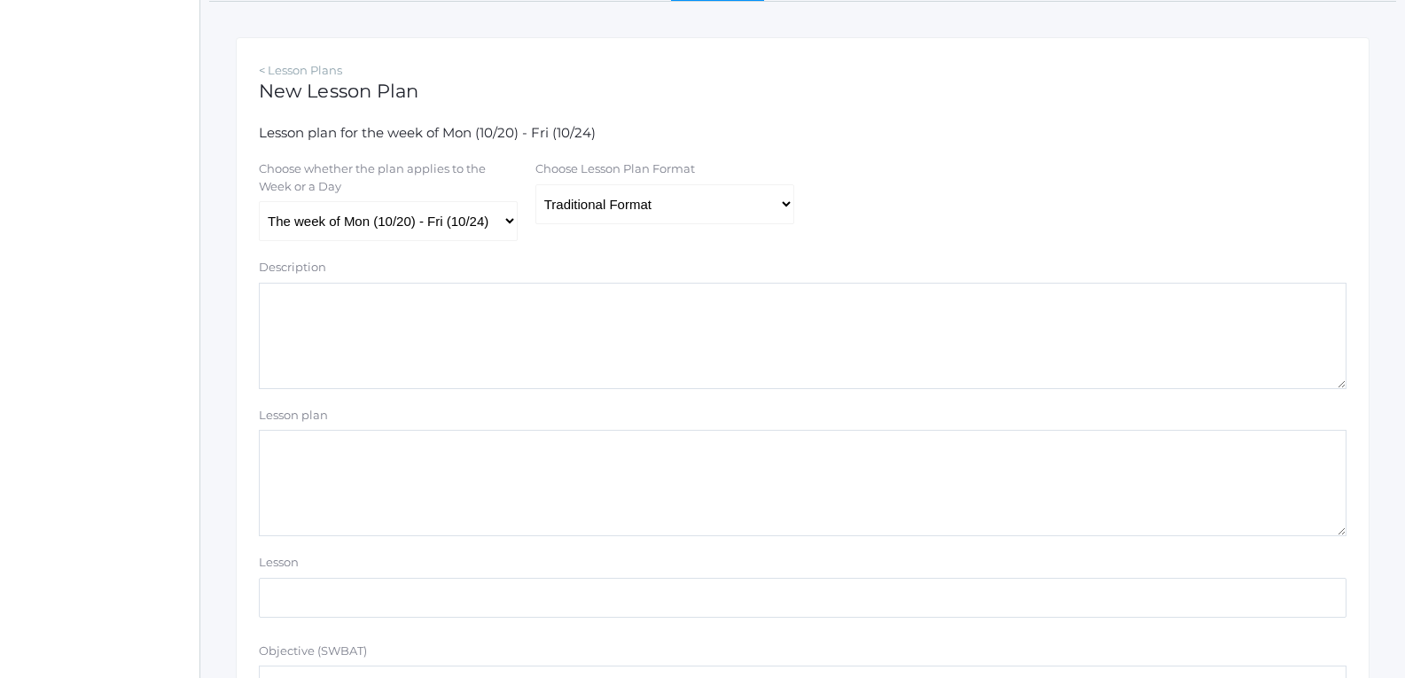
click at [446, 506] on textarea "Lesson plan" at bounding box center [802, 483] width 1087 height 106
paste textarea "Ongoing Class Information: Students follow a consistent daily schedule, with le…"
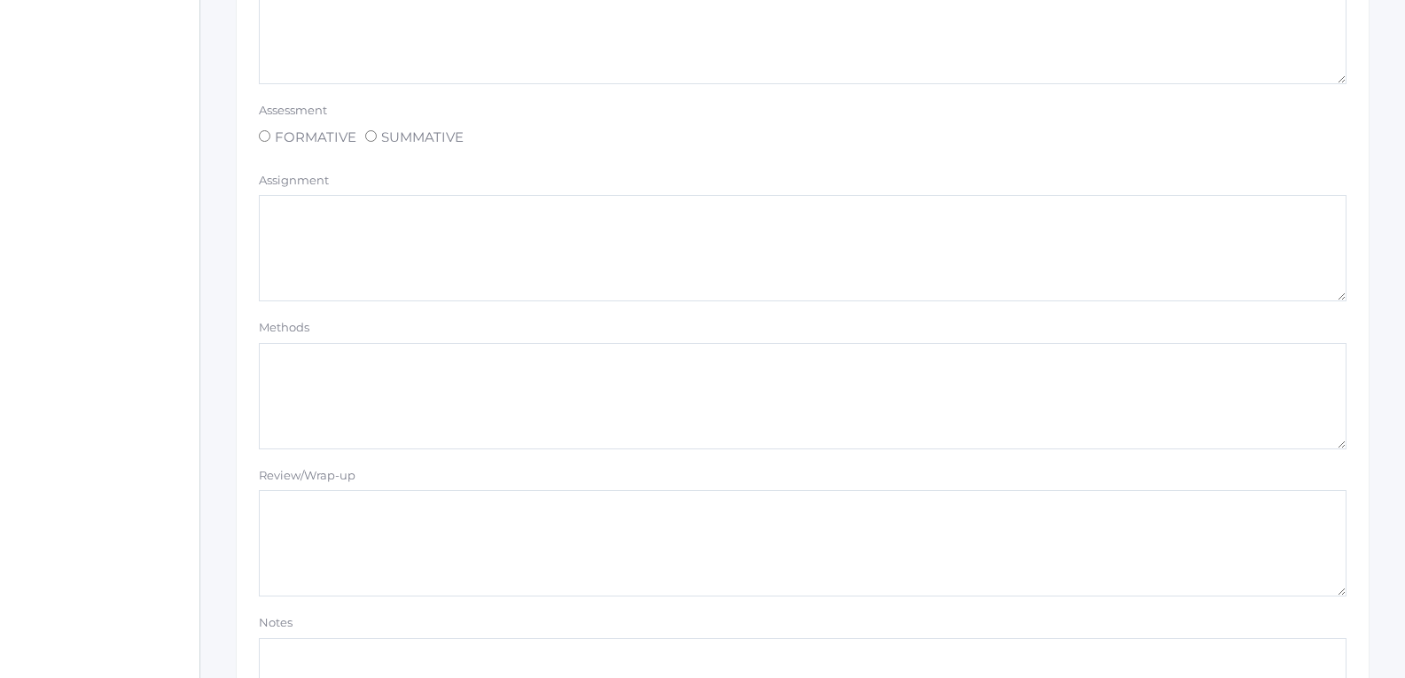
scroll to position [1537, 0]
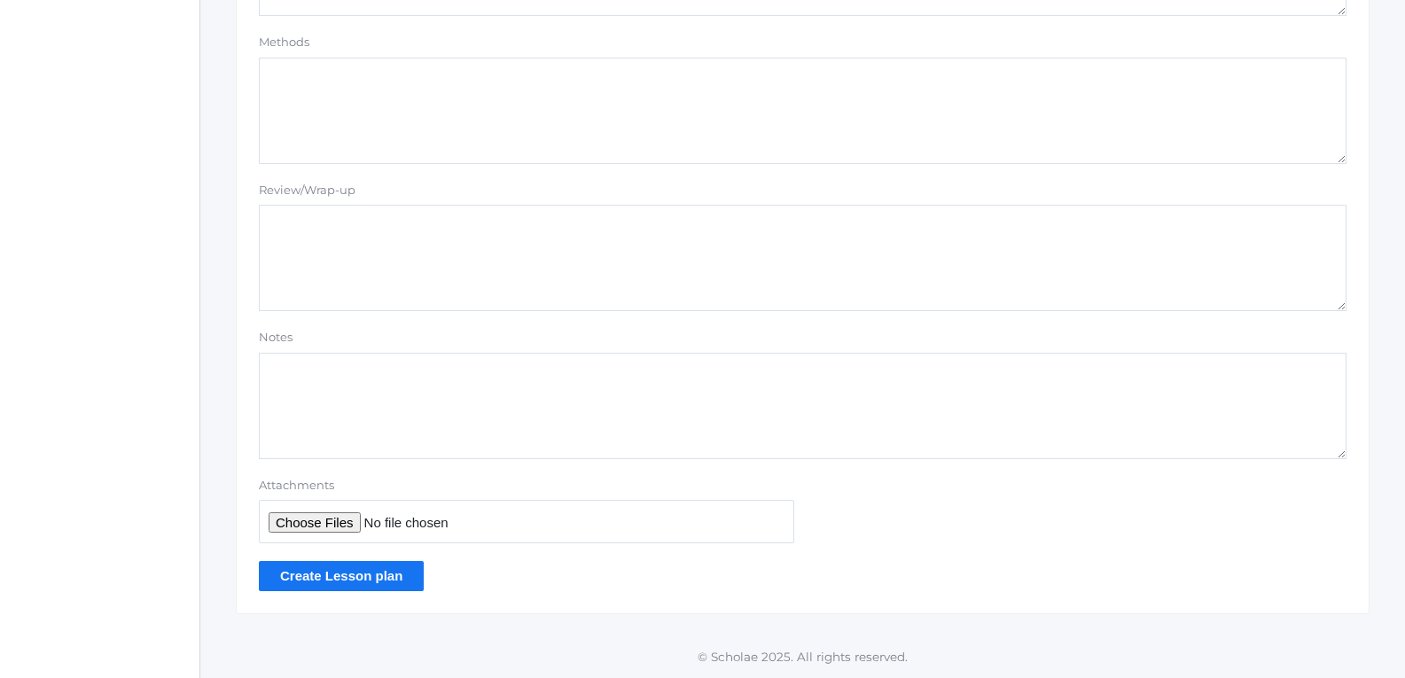
type textarea "Ongoing Class Information: Students follow a consistent daily schedule, with le…"
click at [390, 568] on input "Create Lesson plan" at bounding box center [341, 575] width 165 height 29
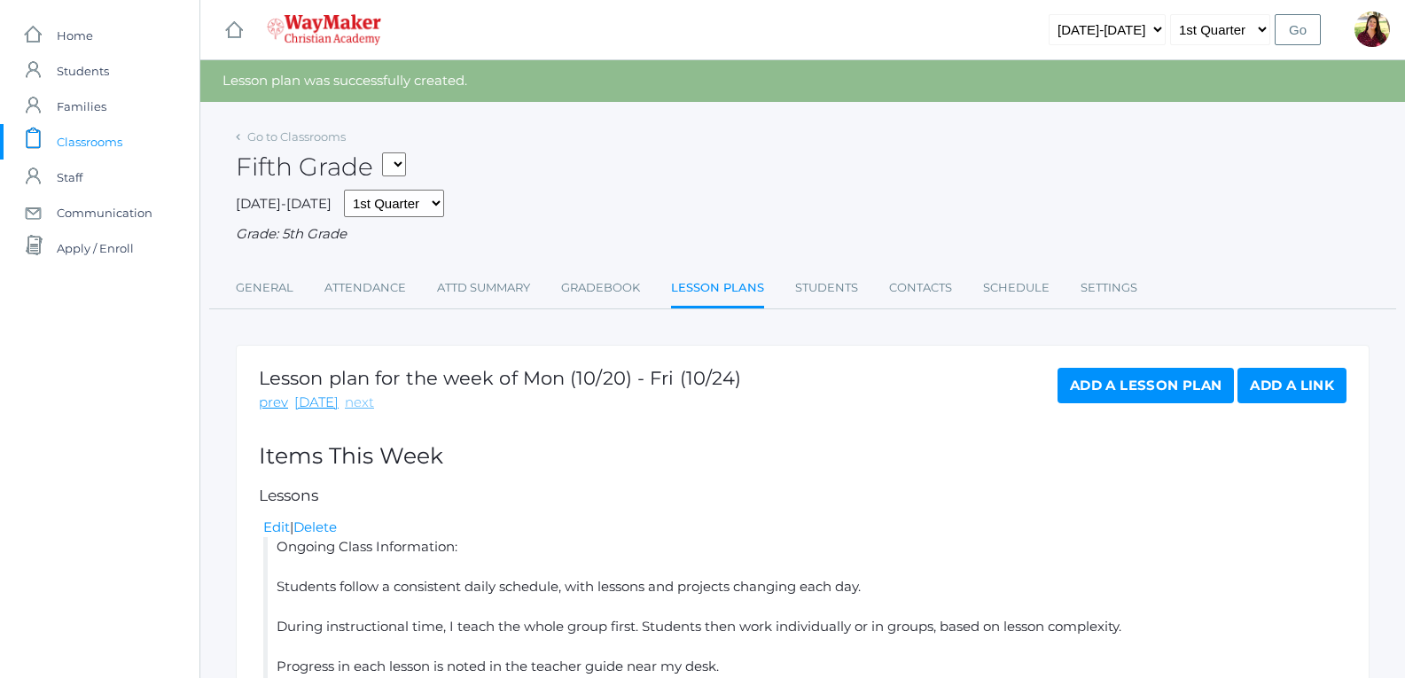
click at [350, 409] on link "next" at bounding box center [359, 403] width 29 height 20
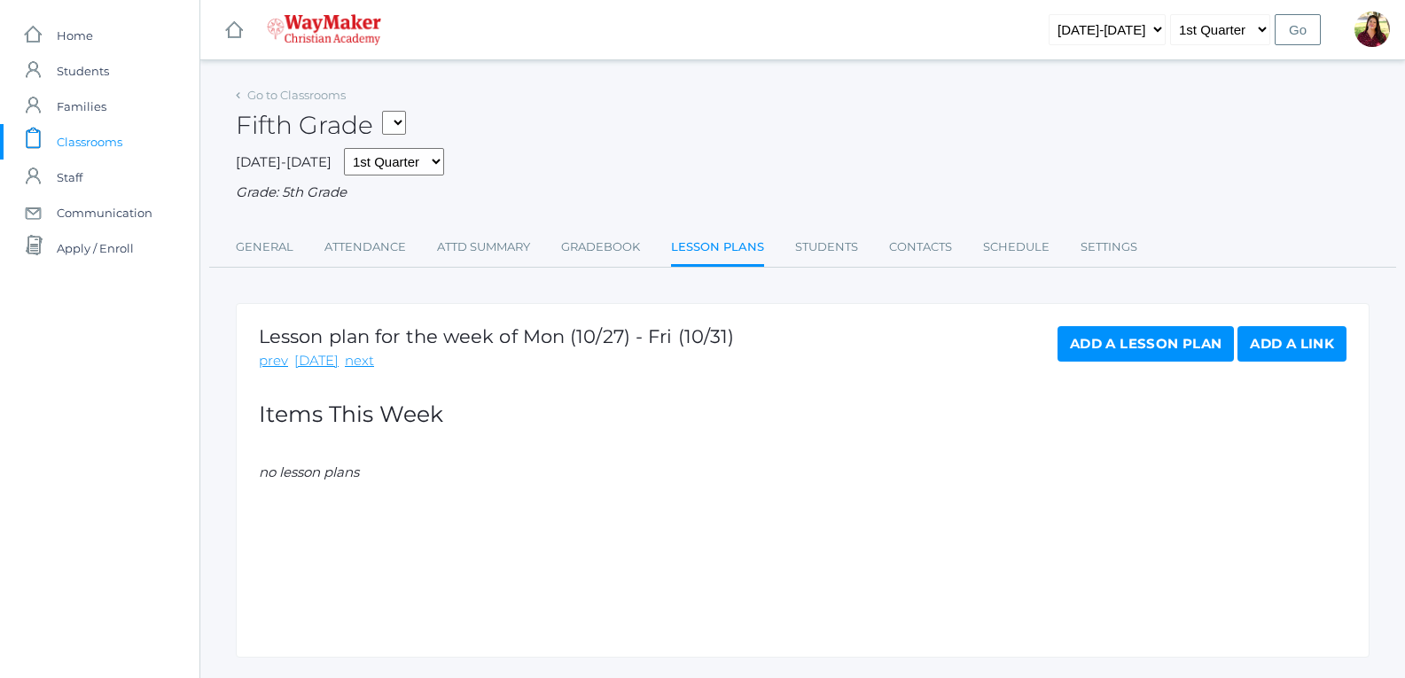
click at [1094, 347] on link "Add a Lesson Plan" at bounding box center [1145, 343] width 176 height 35
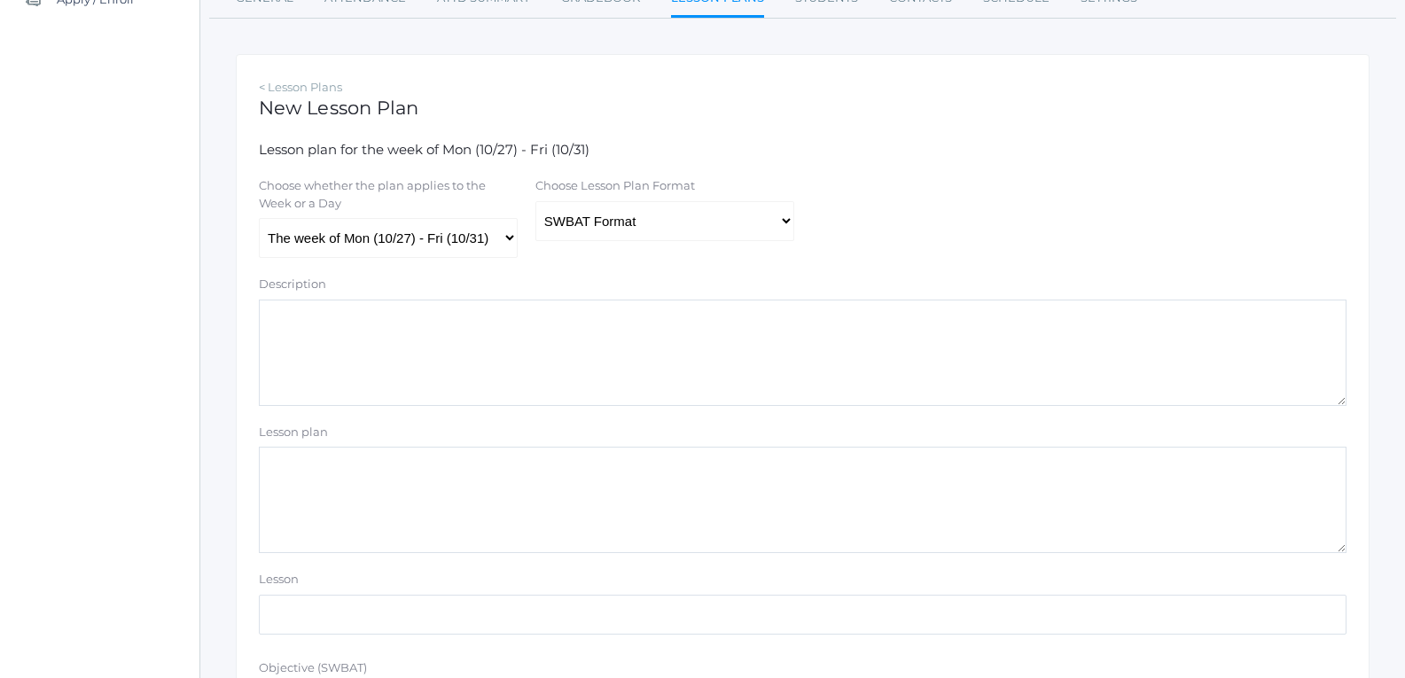
scroll to position [266, 0]
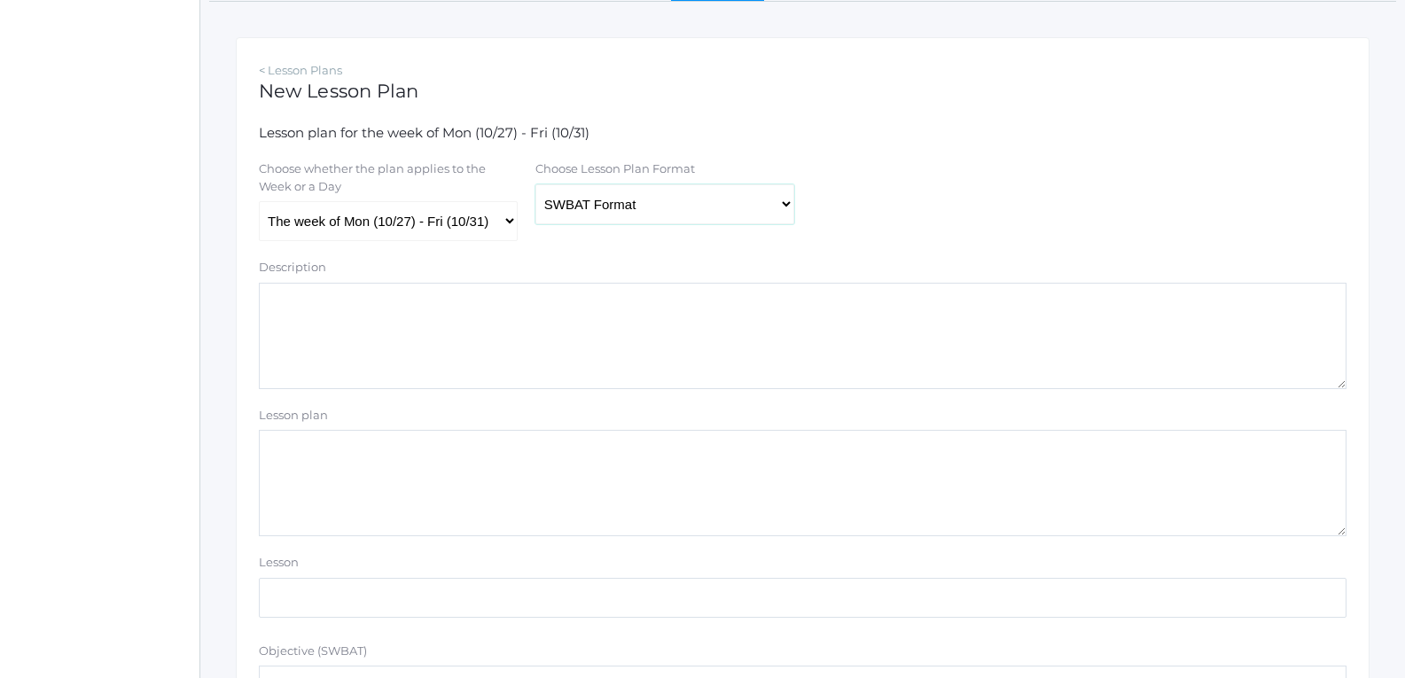
click at [605, 204] on select "Traditional Format SWBAT Format" at bounding box center [664, 204] width 259 height 40
select select "legacy"
click at [535, 186] on select "Traditional Format SWBAT Format" at bounding box center [664, 204] width 259 height 40
click at [486, 456] on textarea "Lesson plan" at bounding box center [802, 483] width 1087 height 106
paste textarea "Ongoing Class Information: Students follow a consistent daily schedule, with le…"
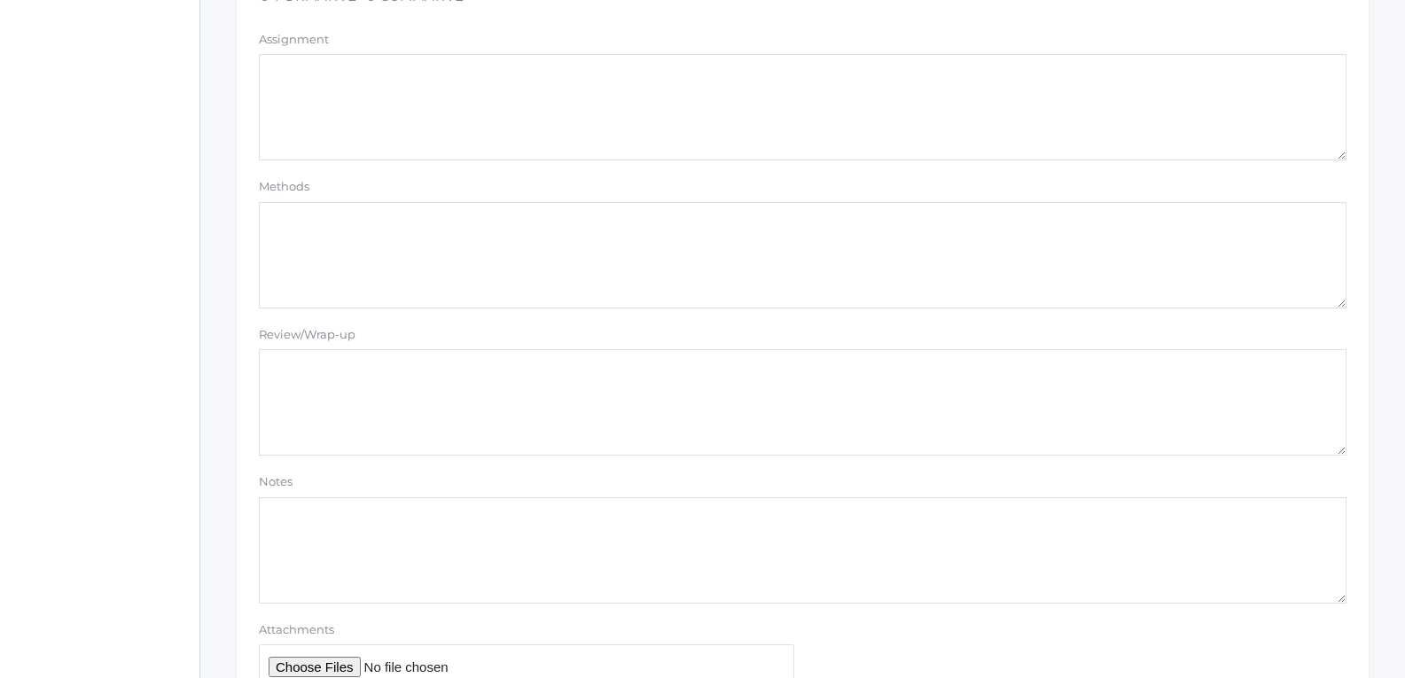
scroll to position [1507, 0]
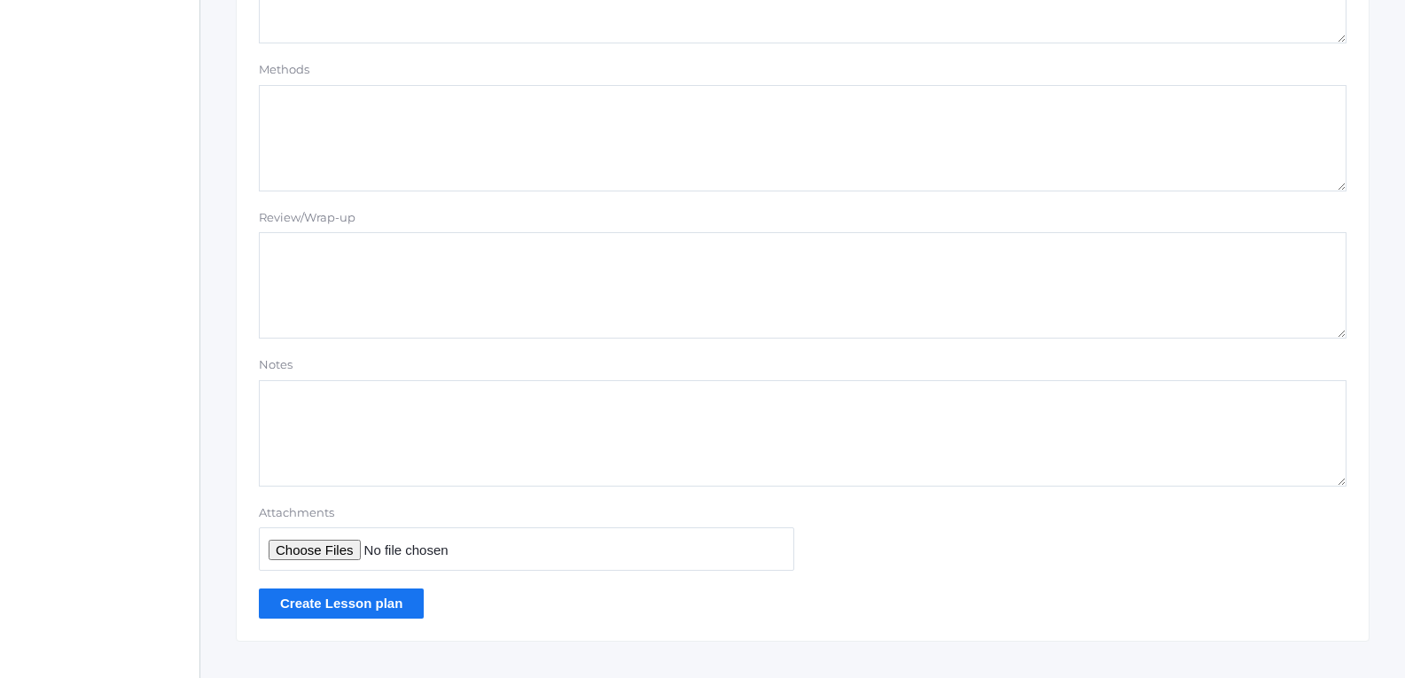
type textarea "Ongoing Class Information: Students follow a consistent daily schedule, with le…"
click at [385, 612] on input "Create Lesson plan" at bounding box center [341, 602] width 165 height 29
